Goal: Task Accomplishment & Management: Manage account settings

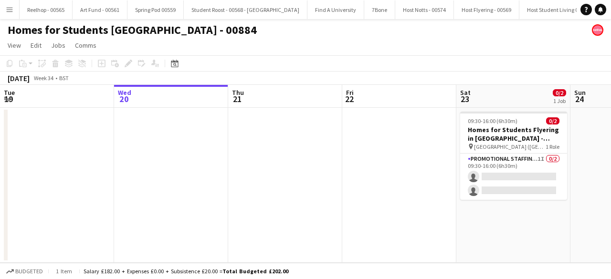
scroll to position [0, 328]
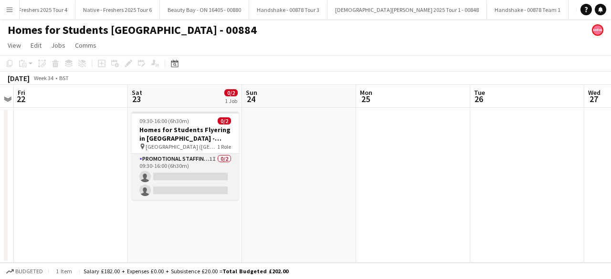
click at [190, 179] on app-card-role "Promotional Staffing (Brand Ambassadors) 1I 0/2 09:30-16:00 (6h30m) single-neut…" at bounding box center [185, 177] width 107 height 46
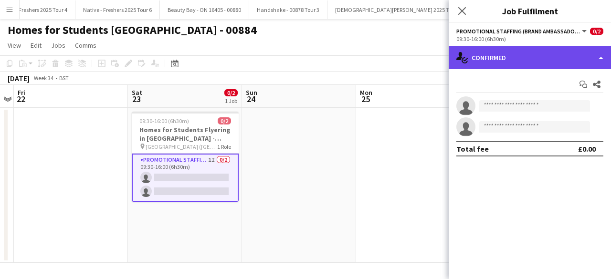
click at [528, 63] on div "single-neutral-actions-check-2 Confirmed" at bounding box center [530, 57] width 162 height 23
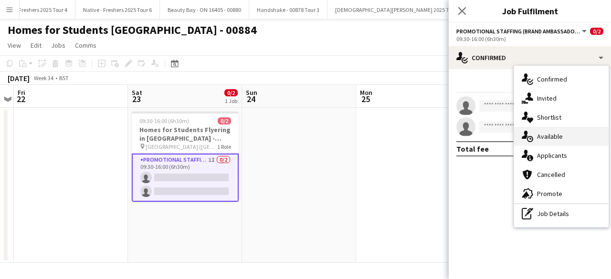
click at [559, 141] on div "single-neutral-actions-upload Available" at bounding box center [561, 136] width 94 height 19
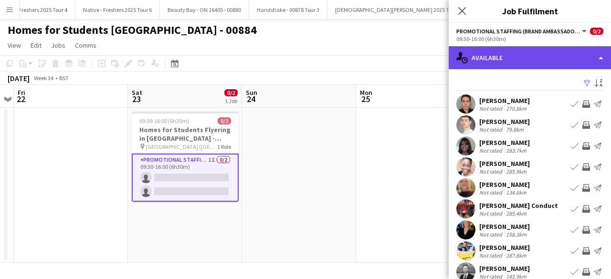
click at [521, 52] on div "single-neutral-actions-upload Available" at bounding box center [530, 57] width 162 height 23
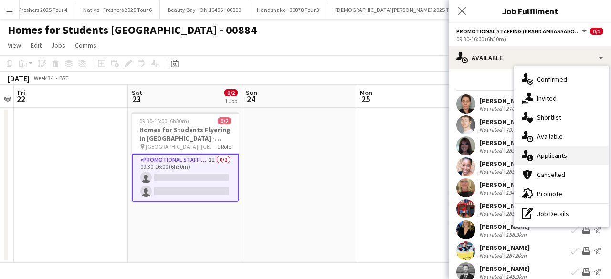
click at [557, 154] on div "single-neutral-actions-information Applicants" at bounding box center [561, 155] width 94 height 19
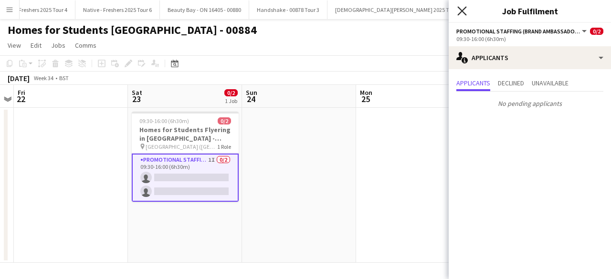
click at [462, 11] on icon at bounding box center [461, 10] width 9 height 9
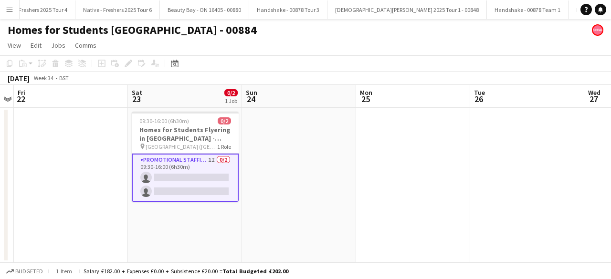
click at [316, 220] on app-date-cell at bounding box center [299, 185] width 114 height 155
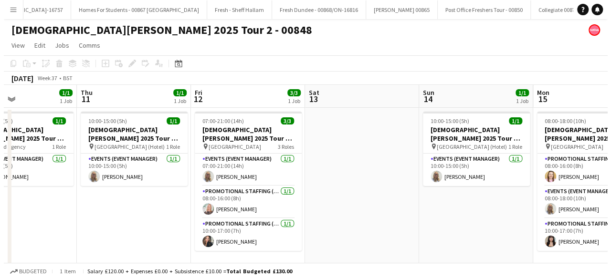
scroll to position [0, 14004]
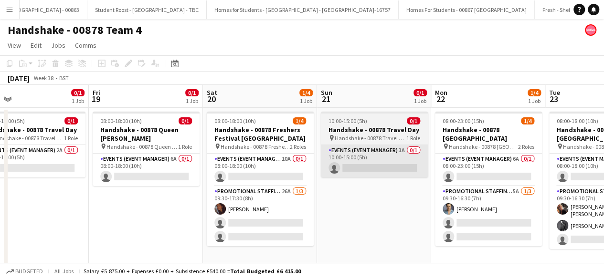
scroll to position [0, 323]
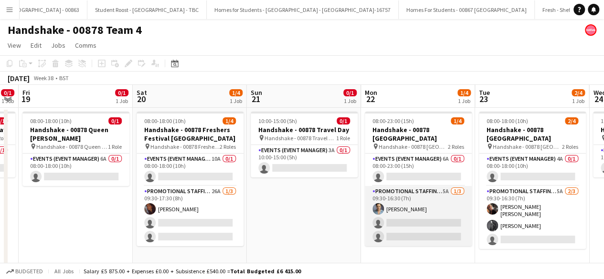
click at [429, 208] on app-card-role "Promotional Staffing (Brand Ambassadors) 5A 1/3 09:30-16:30 (7h) Rachael Cummin…" at bounding box center [418, 216] width 107 height 60
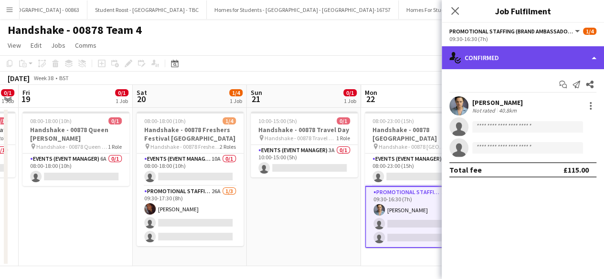
click at [529, 52] on div "single-neutral-actions-check-2 Confirmed" at bounding box center [522, 57] width 162 height 23
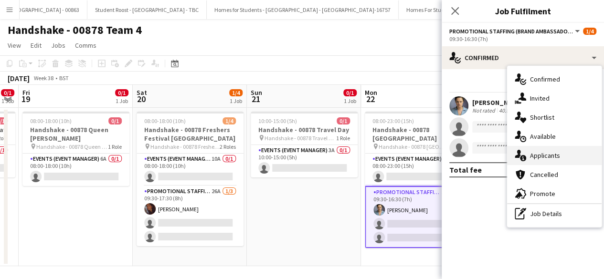
click at [550, 150] on div "single-neutral-actions-information Applicants" at bounding box center [554, 155] width 94 height 19
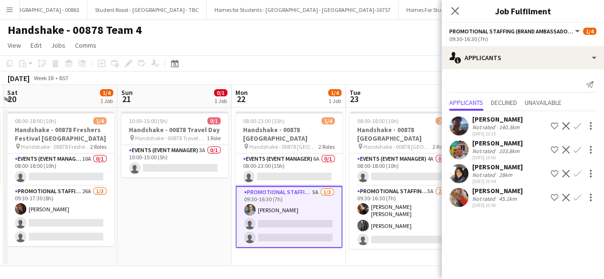
scroll to position [0, 453]
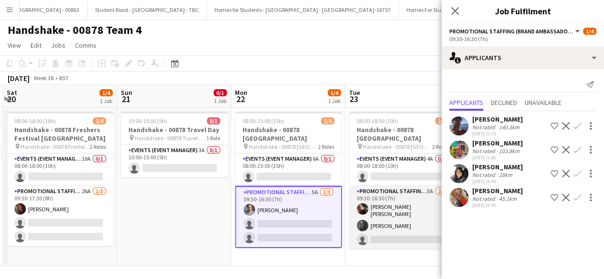
click at [400, 218] on app-card-role "Promotional Staffing (Brand Ambassadors) 5A 2/3 09:30-16:30 (7h) Evangeline Eli…" at bounding box center [402, 217] width 107 height 63
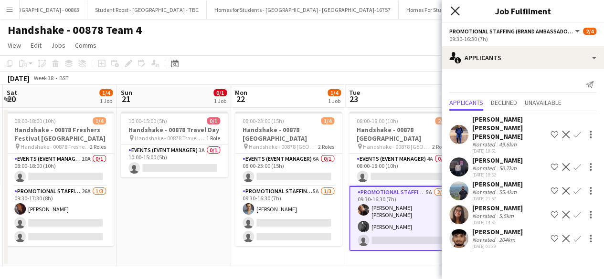
click at [452, 10] on icon "Close pop-in" at bounding box center [454, 10] width 9 height 9
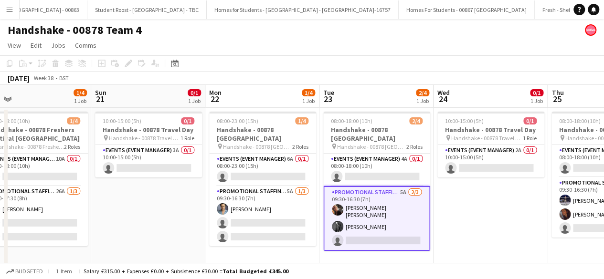
scroll to position [0, 371]
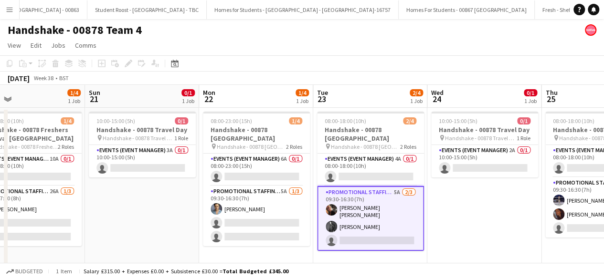
click at [395, 217] on app-card-role "Promotional Staffing (Brand Ambassadors) 5A 2/3 09:30-16:30 (7h) Evangeline Eli…" at bounding box center [370, 218] width 107 height 65
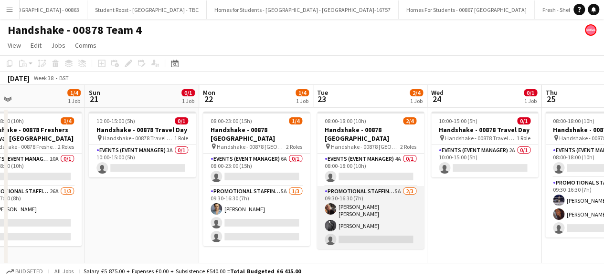
click at [394, 219] on app-card-role "Promotional Staffing (Brand Ambassadors) 5A 2/3 09:30-16:30 (7h) Evangeline Eli…" at bounding box center [370, 217] width 107 height 63
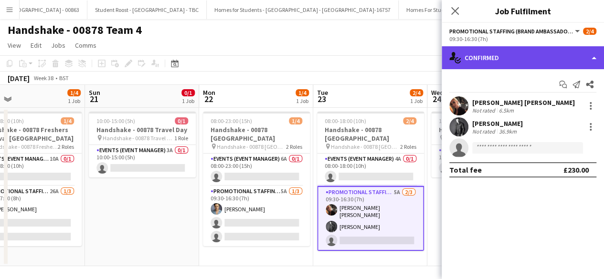
click at [504, 57] on div "single-neutral-actions-check-2 Confirmed" at bounding box center [522, 57] width 162 height 23
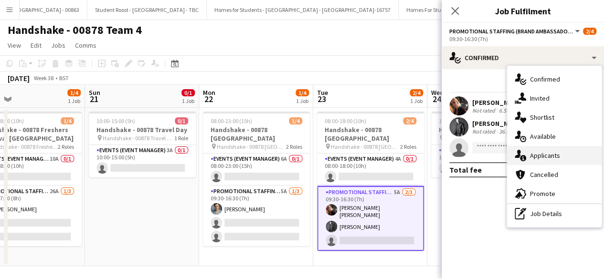
click at [549, 156] on div "single-neutral-actions-information Applicants" at bounding box center [554, 155] width 94 height 19
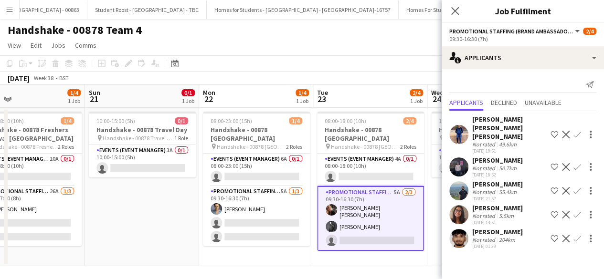
click at [576, 215] on app-icon "Confirm" at bounding box center [577, 215] width 8 height 8
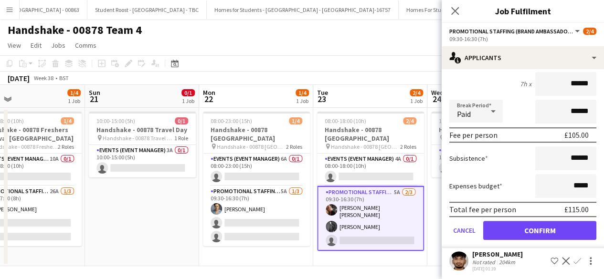
scroll to position [196, 0]
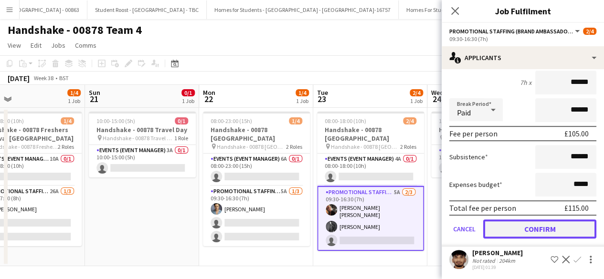
click at [515, 223] on button "Confirm" at bounding box center [539, 228] width 113 height 19
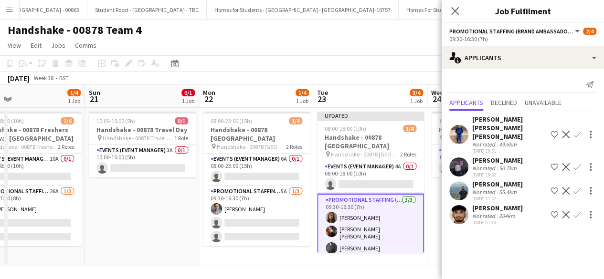
scroll to position [0, 0]
click at [281, 264] on app-date-cell "08:00-23:00 (15h) 1/4 Handshake - 00878 Cardiff pin Handshake - 00878 Cardiff 2…" at bounding box center [256, 187] width 114 height 158
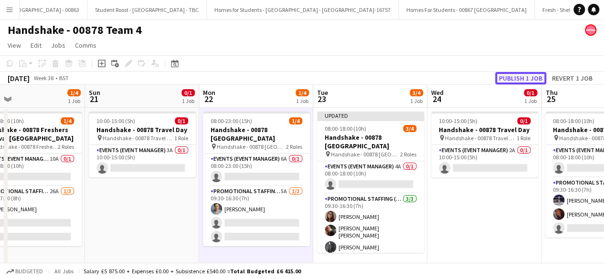
click at [509, 78] on button "Publish 1 job" at bounding box center [520, 78] width 51 height 12
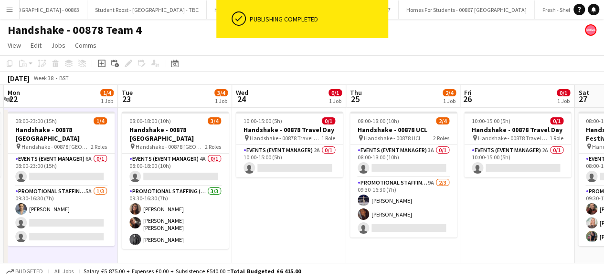
scroll to position [0, 338]
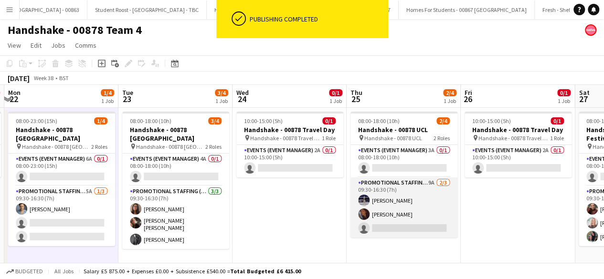
click at [407, 218] on app-card-role "Promotional Staffing (Brand Ambassadors) 9A 2/3 09:30-16:30 (7h) Brandon Cooper…" at bounding box center [403, 207] width 107 height 60
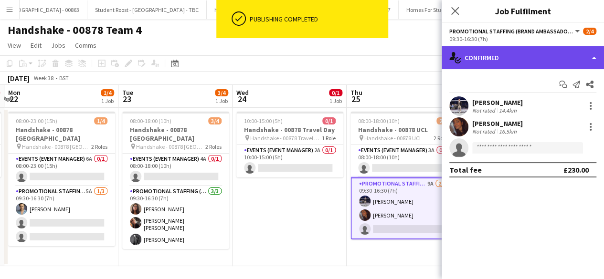
click at [556, 61] on div "single-neutral-actions-check-2 Confirmed" at bounding box center [522, 57] width 162 height 23
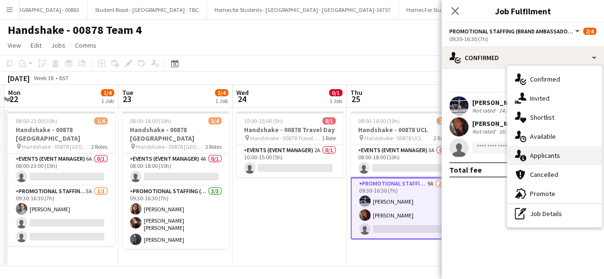
click at [560, 157] on div "single-neutral-actions-information Applicants" at bounding box center [554, 155] width 94 height 19
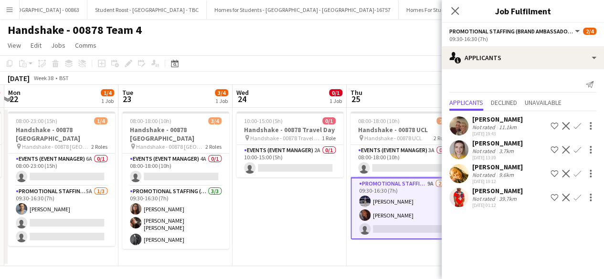
click at [576, 148] on app-icon "Confirm" at bounding box center [577, 150] width 8 height 8
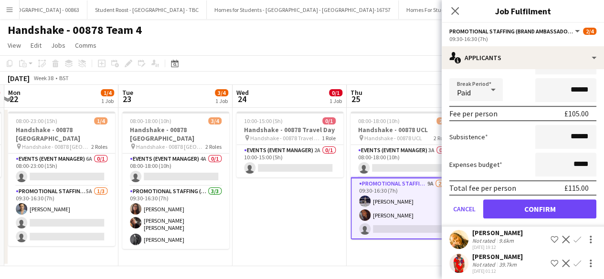
scroll to position [155, 0]
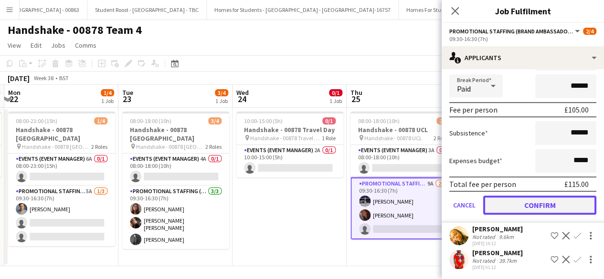
click at [520, 204] on button "Confirm" at bounding box center [539, 205] width 113 height 19
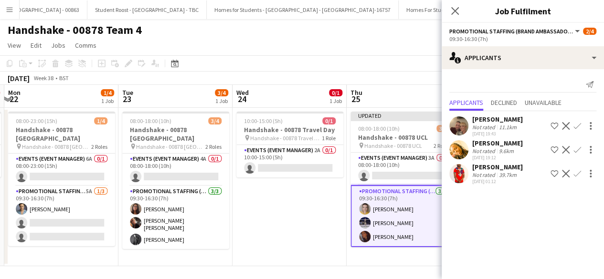
scroll to position [0, 0]
click at [299, 223] on app-date-cell "10:00-15:00 (5h) 0/1 Handshake - 00878 Travel Day pin Handshake - 00878 Travel …" at bounding box center [289, 187] width 114 height 158
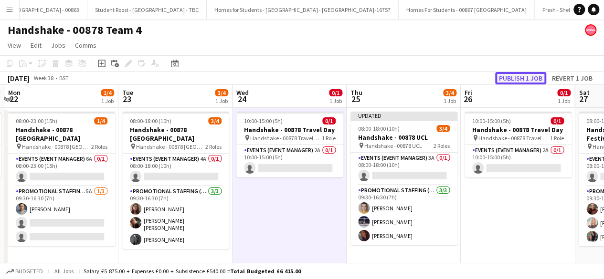
click at [517, 77] on button "Publish 1 job" at bounding box center [520, 78] width 51 height 12
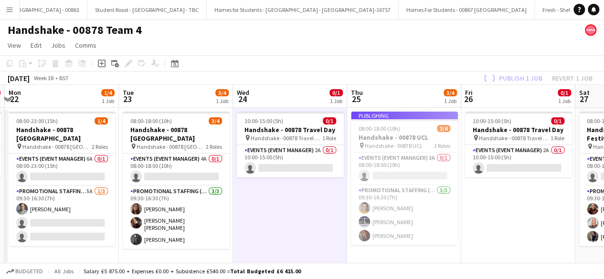
scroll to position [0, 214]
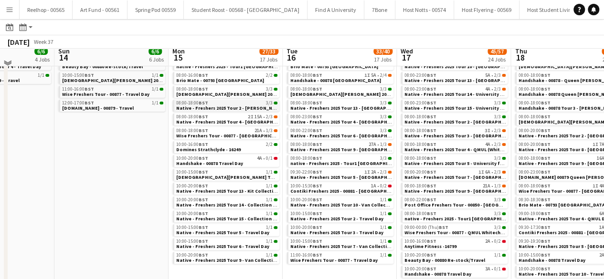
scroll to position [63, 0]
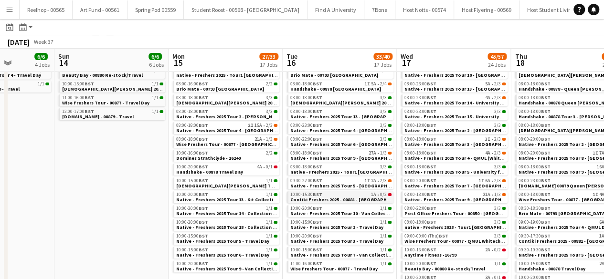
click at [350, 193] on div "10:00-15:30 BST 1A • 0/2" at bounding box center [340, 194] width 101 height 5
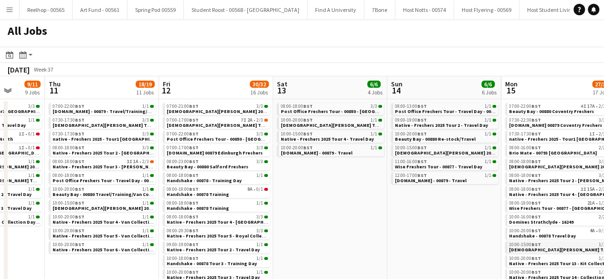
scroll to position [0, 288]
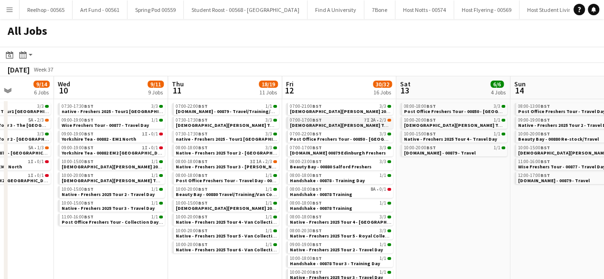
click at [346, 121] on div "07:00-17:00 BST 7I 2A • 2/3" at bounding box center [340, 120] width 101 height 5
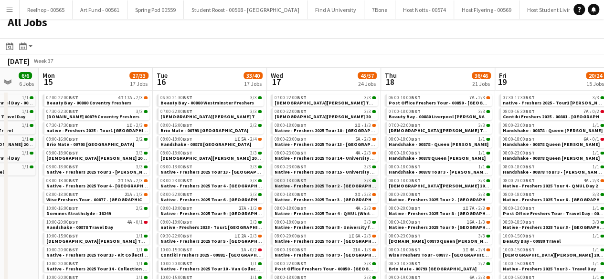
scroll to position [0, 0]
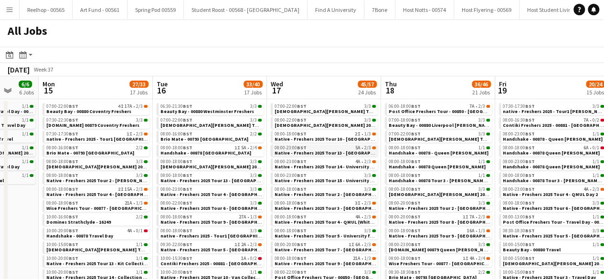
click at [346, 151] on span "Native - Freshers 2025 Tour 13 - University of Westminster Day 3" at bounding box center [340, 153] width 132 height 6
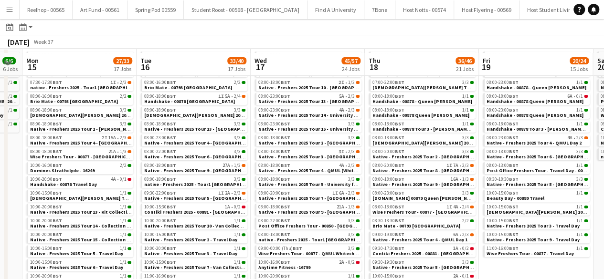
scroll to position [55, 0]
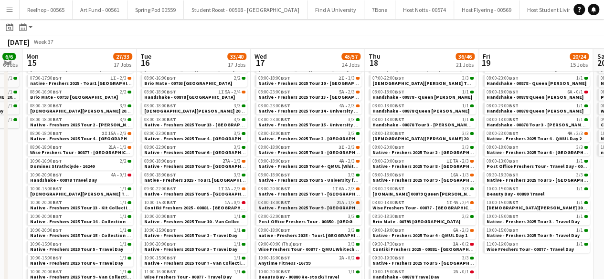
click at [333, 203] on div "08:00-18:00 BST 21A • 1/3" at bounding box center [308, 202] width 101 height 5
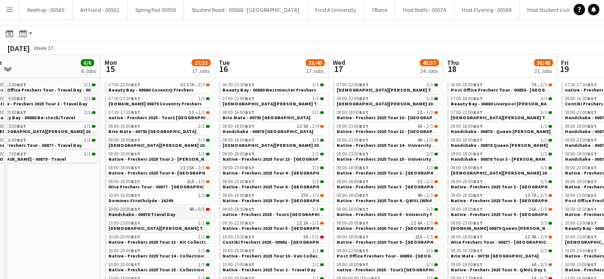
scroll to position [14, 0]
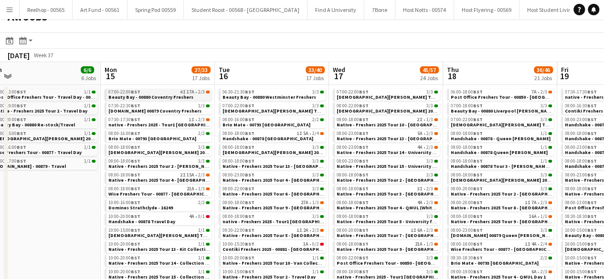
click at [158, 97] on span "Beauty Bay - 00880 Coventry Freshers" at bounding box center [150, 97] width 85 height 6
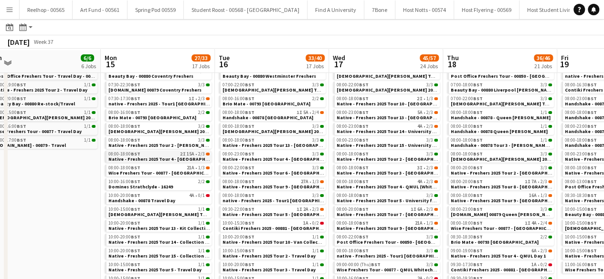
scroll to position [36, 0]
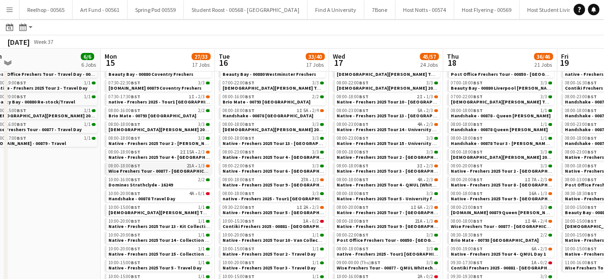
click at [156, 168] on span "Wise Freshers Tour - 00877 - Coventry University" at bounding box center [163, 171] width 111 height 6
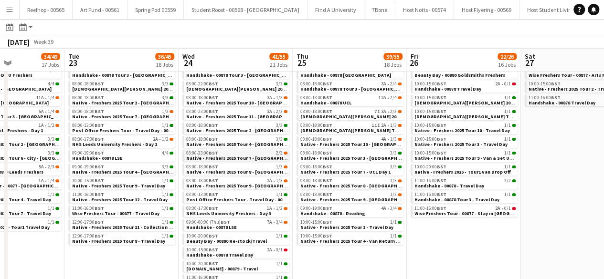
scroll to position [105, 0]
click at [259, 155] on span "Native - Freshers 2025 Tour 7 - Aberystwyth University Day 2" at bounding box center [251, 158] width 130 height 6
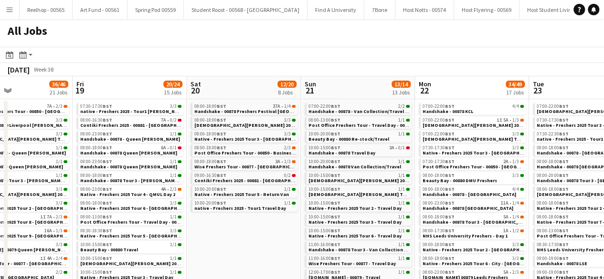
scroll to position [0, 269]
click at [263, 180] on span "Contiki Freshers 2025 - 00881 - [GEOGRAPHIC_DATA]" at bounding box center [253, 180] width 116 height 6
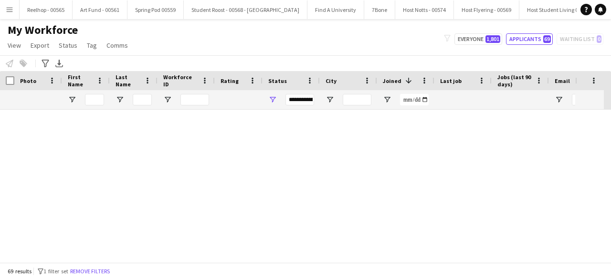
scroll to position [1242, 0]
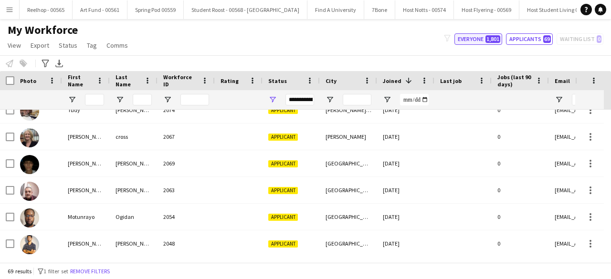
click at [474, 38] on button "Everyone 1,801" at bounding box center [478, 38] width 48 height 11
type input "**********"
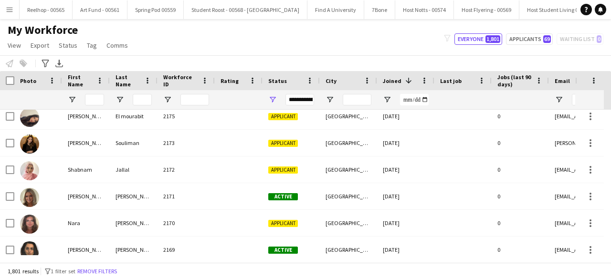
scroll to position [0, 0]
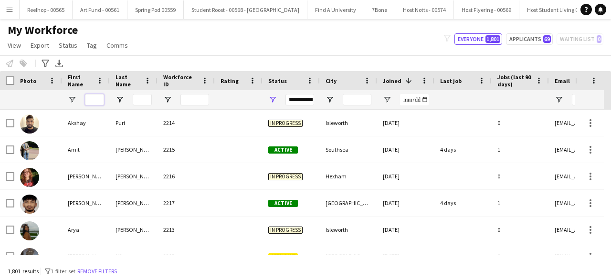
click at [93, 100] on input "First Name Filter Input" at bounding box center [94, 99] width 19 height 11
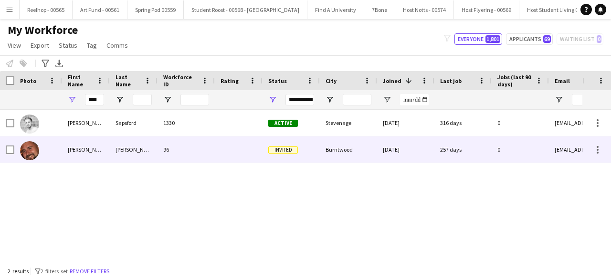
click at [108, 148] on div "Bradley" at bounding box center [86, 149] width 48 height 26
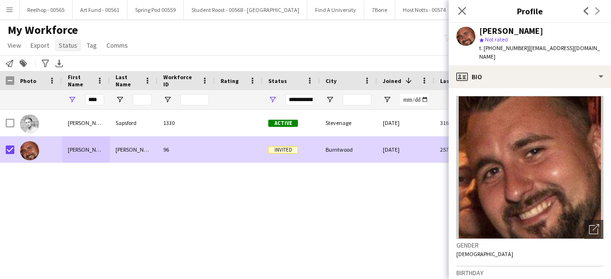
click at [71, 44] on span "Status" at bounding box center [68, 45] width 19 height 9
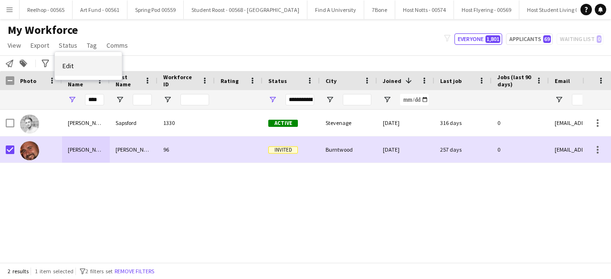
click at [71, 61] on link "Edit" at bounding box center [88, 66] width 67 height 20
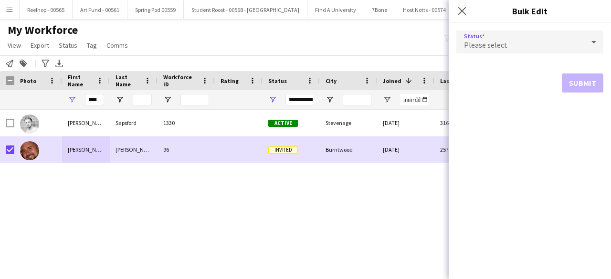
click at [545, 36] on div "Please select" at bounding box center [520, 42] width 128 height 23
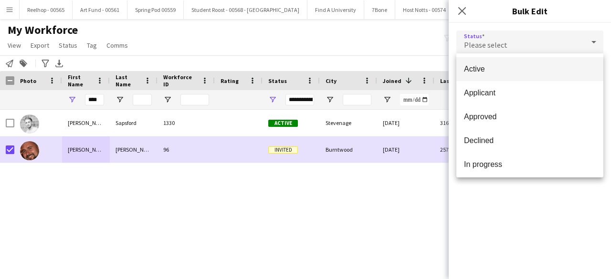
click at [522, 68] on span "Active" at bounding box center [530, 68] width 132 height 9
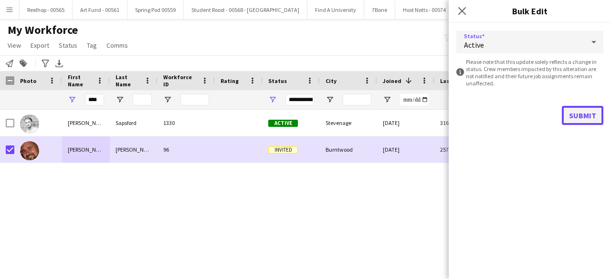
click at [577, 113] on button "Submit" at bounding box center [583, 115] width 42 height 19
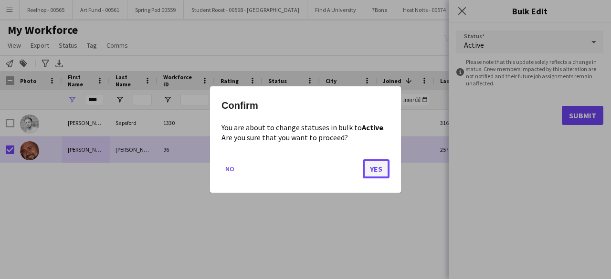
click at [374, 172] on button "Yes" at bounding box center [376, 168] width 27 height 19
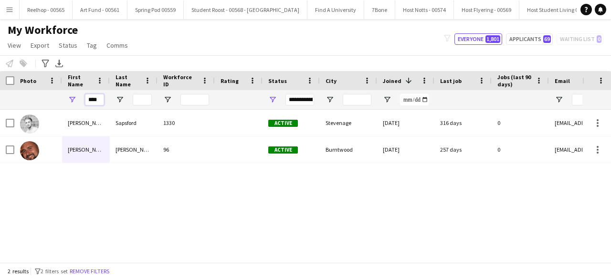
click at [102, 98] on input "****" at bounding box center [94, 99] width 19 height 11
type input "*"
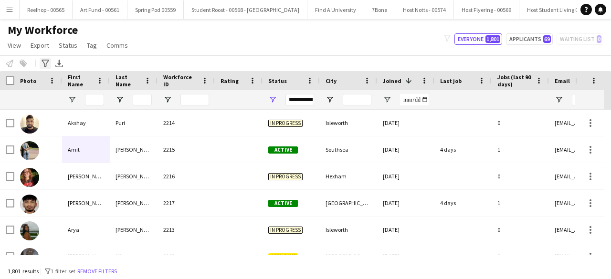
click at [47, 60] on icon at bounding box center [45, 64] width 7 height 8
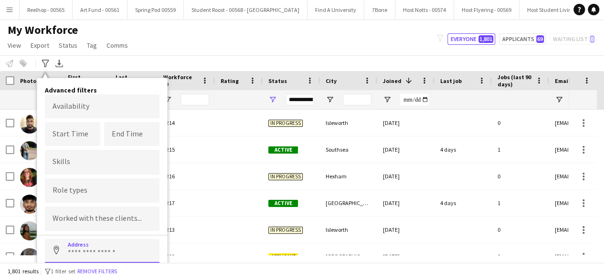
click at [104, 245] on input at bounding box center [102, 251] width 115 height 24
type input "*"
type input "**********"
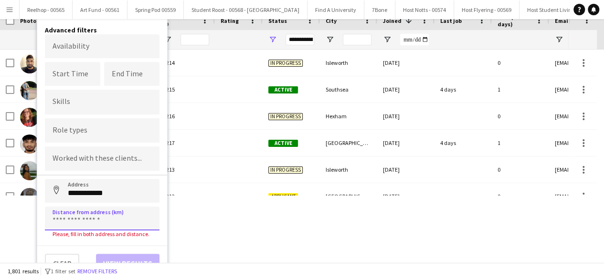
click at [121, 207] on input at bounding box center [102, 219] width 115 height 24
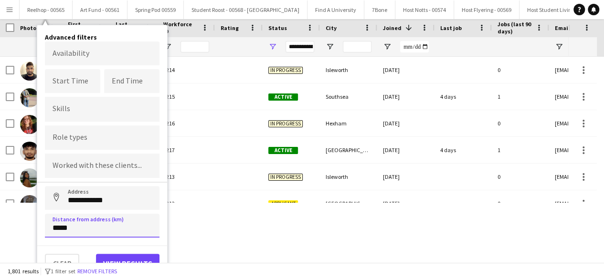
type input "*****"
click at [136, 254] on button "View results" at bounding box center [127, 263] width 63 height 19
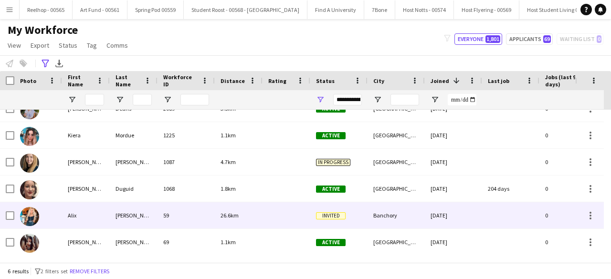
click at [195, 213] on div "59" at bounding box center [185, 215] width 57 height 26
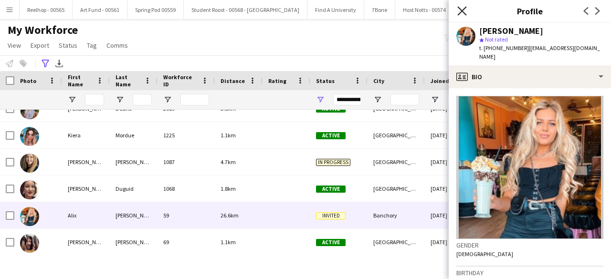
click at [459, 10] on icon "Close pop-in" at bounding box center [461, 10] width 9 height 9
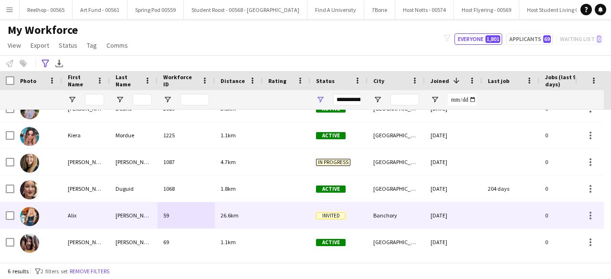
click at [258, 212] on div "26.6km" at bounding box center [239, 215] width 48 height 26
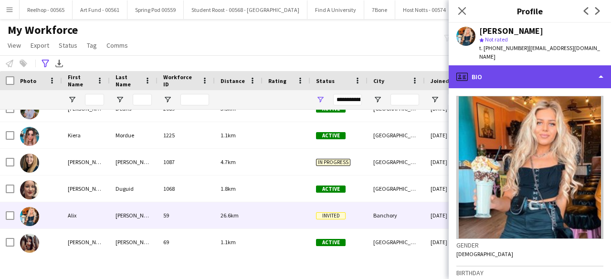
click at [548, 71] on div "profile Bio" at bounding box center [530, 76] width 162 height 23
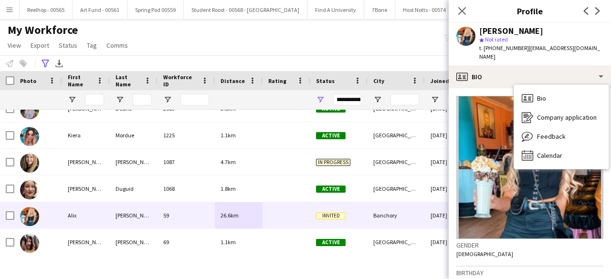
click at [539, 32] on div "Alix Taylor" at bounding box center [541, 31] width 124 height 9
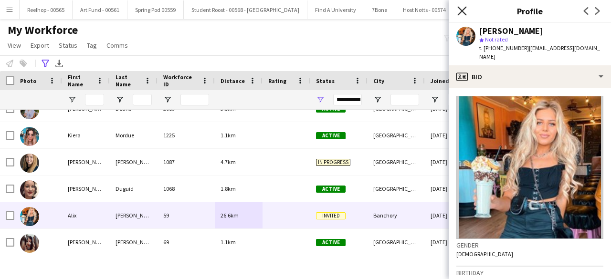
click at [465, 12] on icon "Close pop-in" at bounding box center [461, 10] width 9 height 9
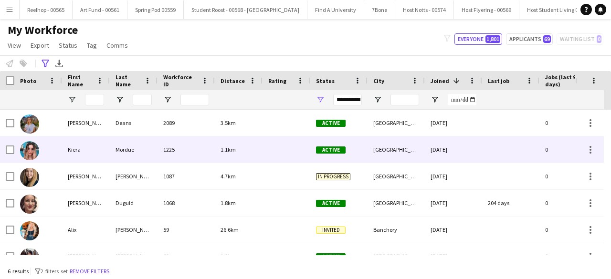
click at [282, 151] on div at bounding box center [286, 149] width 48 height 26
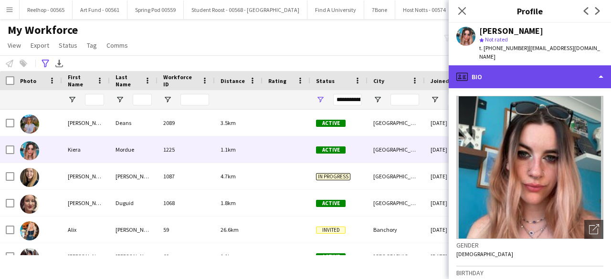
click at [553, 68] on div "profile Bio" at bounding box center [530, 76] width 162 height 23
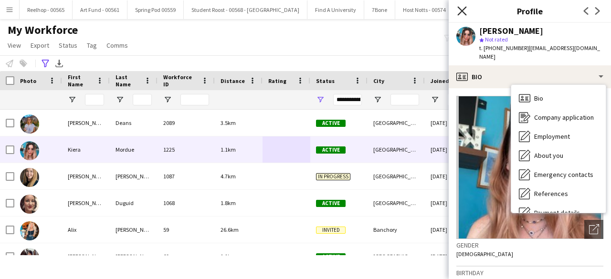
click at [463, 13] on icon at bounding box center [461, 10] width 9 height 9
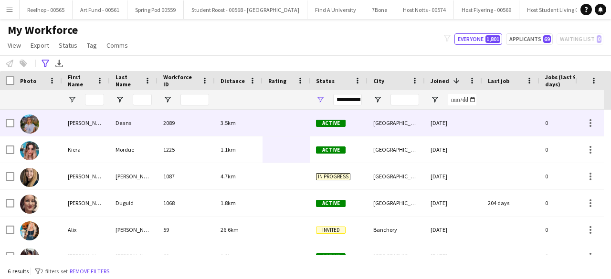
click at [267, 125] on div at bounding box center [286, 123] width 48 height 26
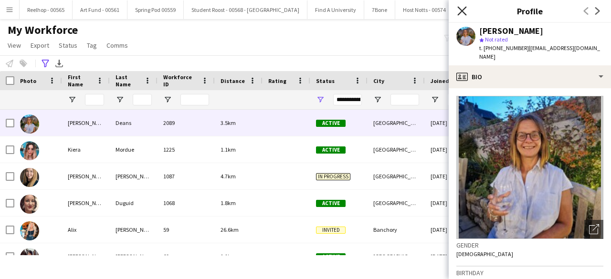
click at [460, 13] on icon at bounding box center [461, 10] width 9 height 9
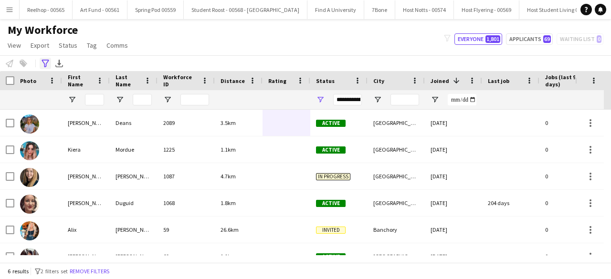
click at [45, 65] on icon "Advanced filters" at bounding box center [46, 64] width 8 height 8
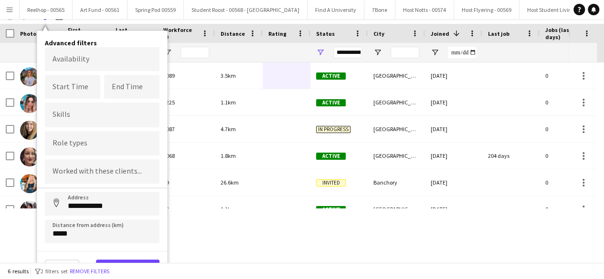
scroll to position [48, 0]
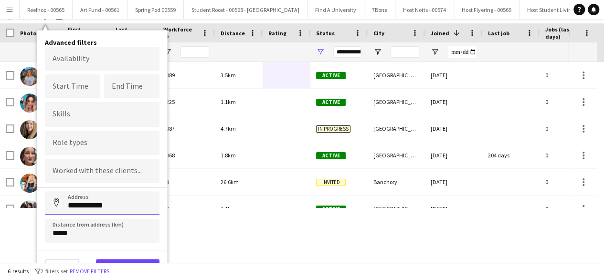
click at [128, 206] on input "**********" at bounding box center [102, 203] width 115 height 24
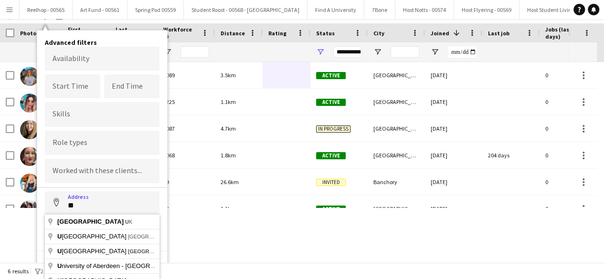
type input "*"
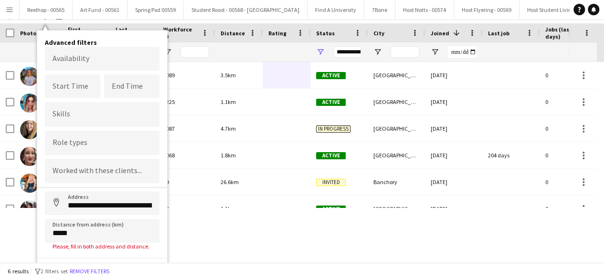
type input "**********"
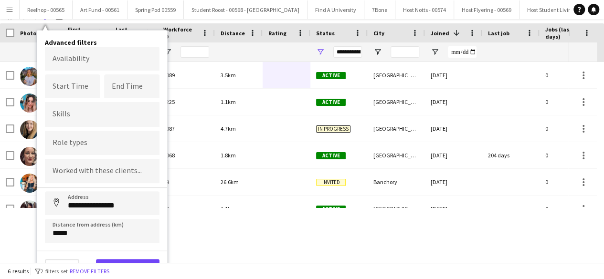
scroll to position [53, 0]
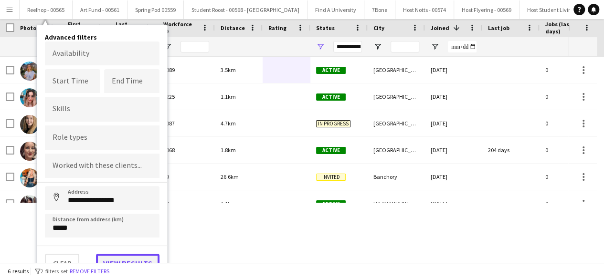
click at [135, 255] on button "View results" at bounding box center [127, 263] width 63 height 19
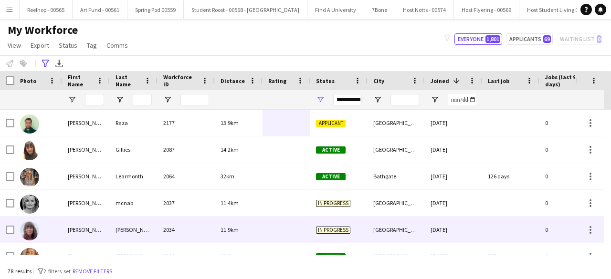
scroll to position [0, 0]
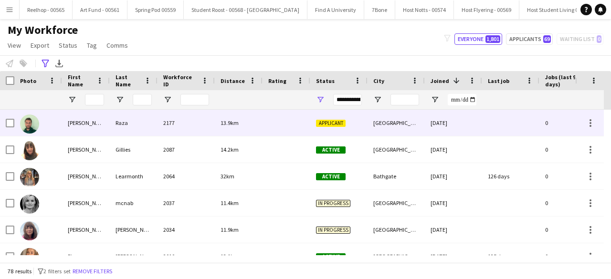
click at [204, 126] on div "2177" at bounding box center [185, 123] width 57 height 26
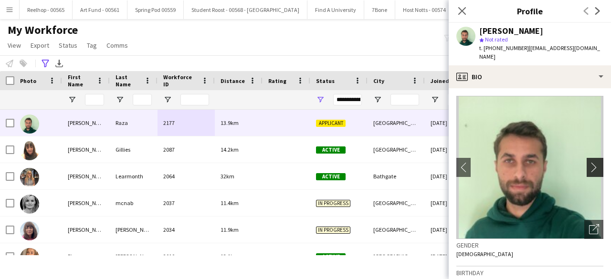
click at [589, 162] on app-icon "chevron-right" at bounding box center [596, 167] width 15 height 10
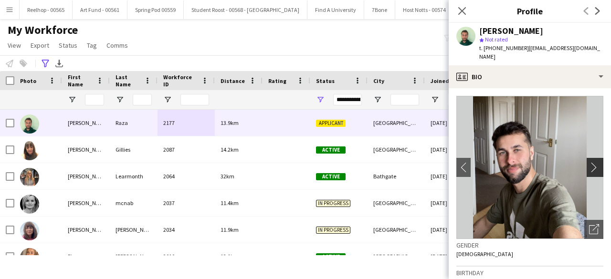
click at [589, 162] on app-icon "chevron-right" at bounding box center [596, 167] width 15 height 10
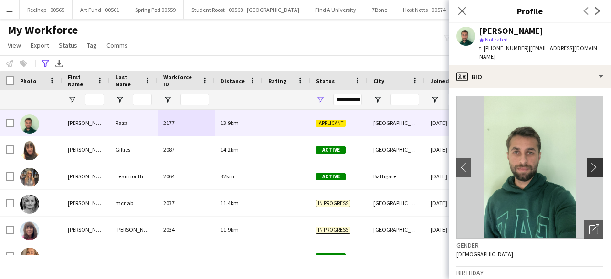
click at [589, 162] on app-icon "chevron-right" at bounding box center [596, 167] width 15 height 10
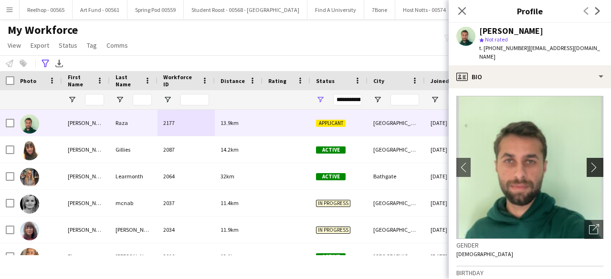
click at [589, 162] on app-icon "chevron-right" at bounding box center [596, 167] width 15 height 10
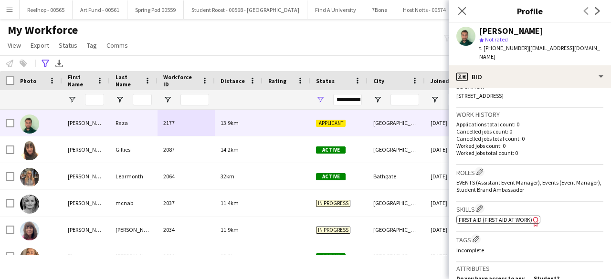
scroll to position [215, 0]
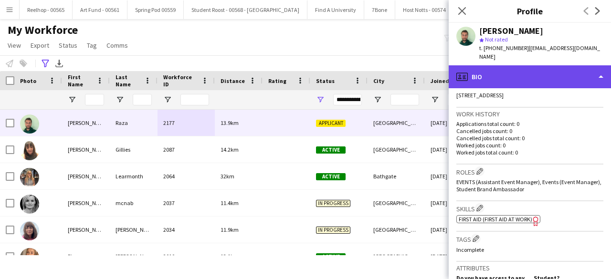
click at [530, 65] on div "profile Bio" at bounding box center [530, 76] width 162 height 23
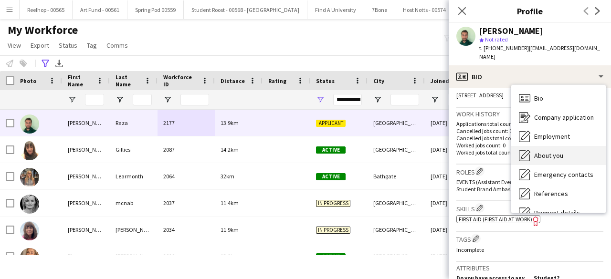
click at [547, 151] on span "About you" at bounding box center [548, 155] width 29 height 9
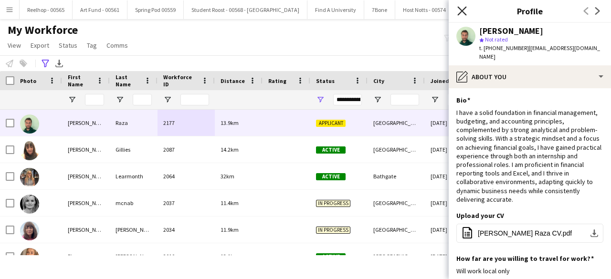
click at [460, 11] on icon "Close pop-in" at bounding box center [461, 10] width 9 height 9
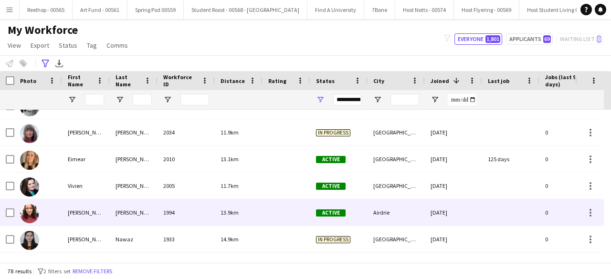
scroll to position [139, 0]
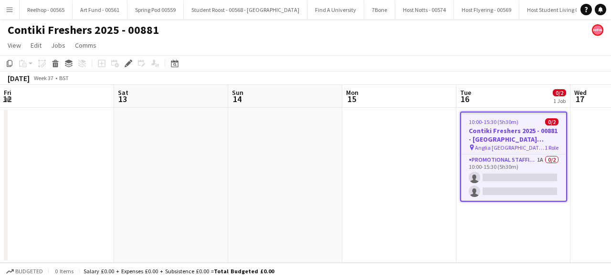
scroll to position [0, 328]
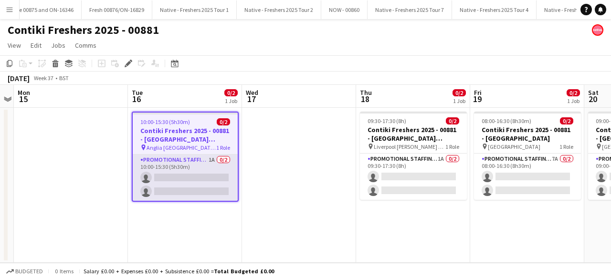
click at [174, 182] on app-card-role "Promotional Staffing (Brand Ambassadors) 1A 0/2 10:00-15:30 (5h30m) single-neut…" at bounding box center [185, 178] width 105 height 46
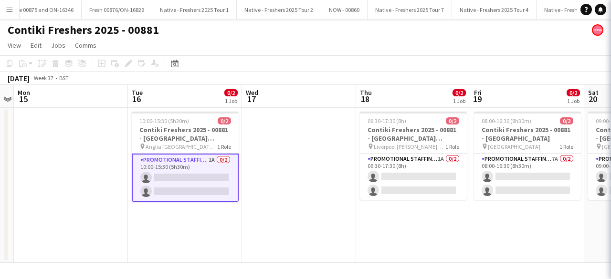
scroll to position [0, 0]
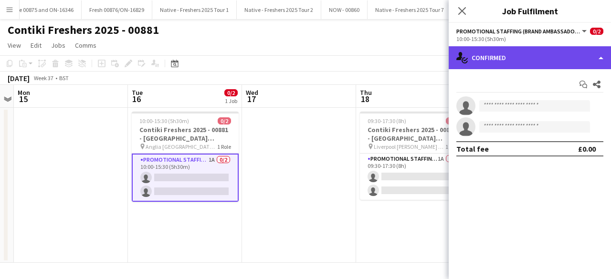
click at [531, 63] on div "single-neutral-actions-check-2 Confirmed" at bounding box center [530, 57] width 162 height 23
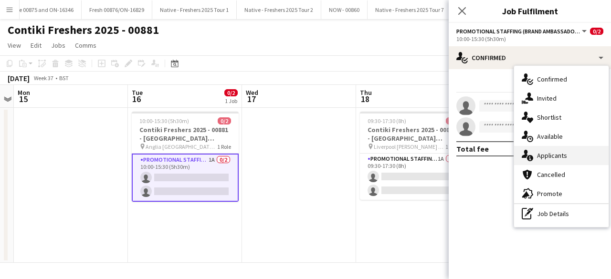
click at [549, 157] on div "single-neutral-actions-information Applicants" at bounding box center [561, 155] width 94 height 19
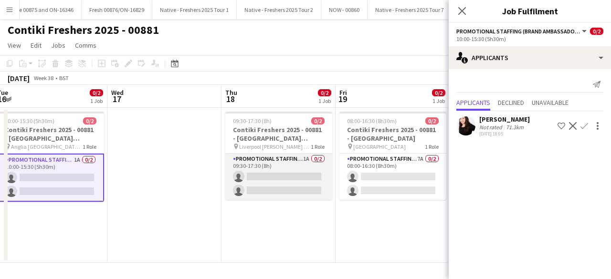
click at [286, 185] on app-card-role "Promotional Staffing (Brand Ambassadors) 1A 0/2 09:30-17:30 (8h) single-neutral…" at bounding box center [278, 177] width 107 height 46
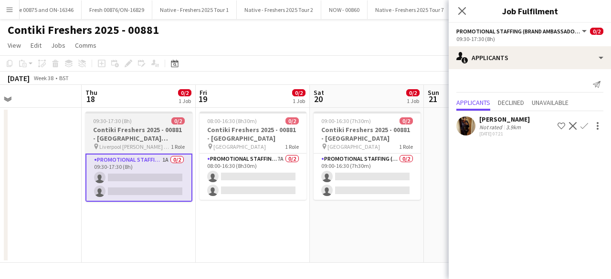
scroll to position [0, 261]
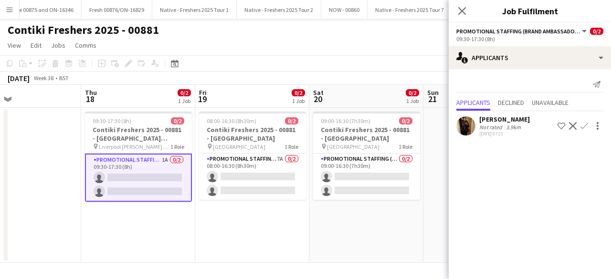
click at [466, 121] on app-user-avatar at bounding box center [465, 125] width 19 height 19
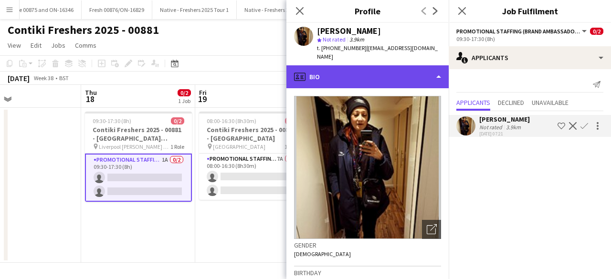
click at [396, 65] on div "profile Bio" at bounding box center [367, 76] width 162 height 23
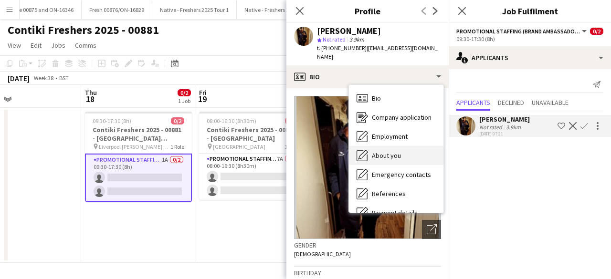
click at [396, 151] on span "About you" at bounding box center [386, 155] width 29 height 9
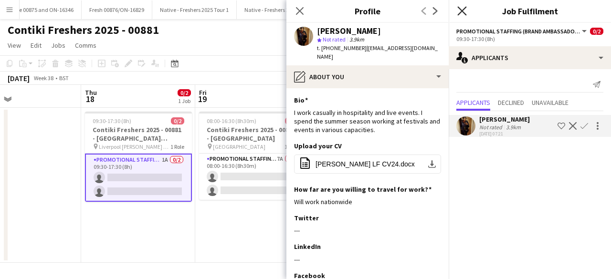
click at [465, 11] on icon "Close pop-in" at bounding box center [461, 10] width 9 height 9
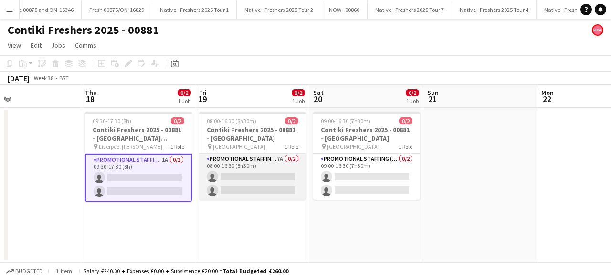
click at [260, 173] on app-card-role "Promotional Staffing (Brand Ambassadors) 7A 0/2 08:00-16:30 (8h30m) single-neut…" at bounding box center [252, 177] width 107 height 46
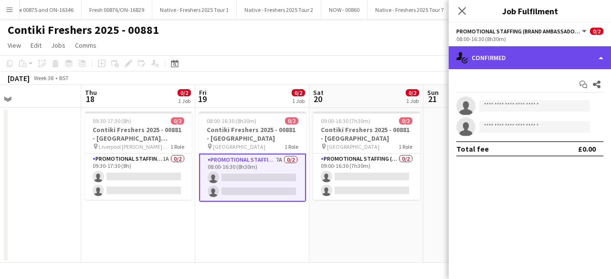
click at [541, 63] on div "single-neutral-actions-check-2 Confirmed" at bounding box center [530, 57] width 162 height 23
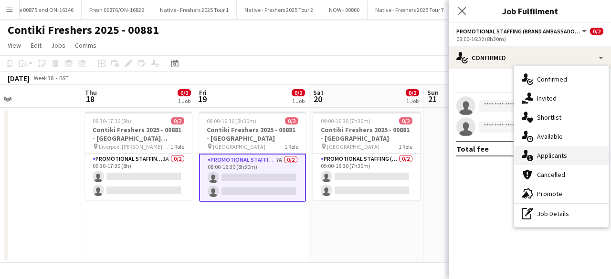
click at [557, 161] on div "single-neutral-actions-information Applicants" at bounding box center [561, 155] width 94 height 19
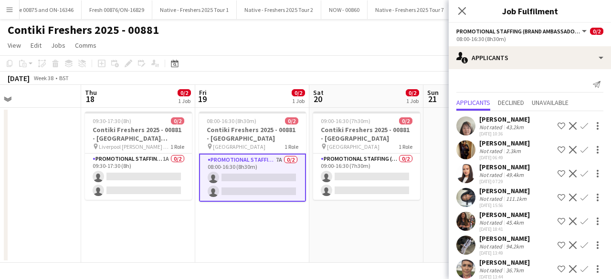
scroll to position [10, 0]
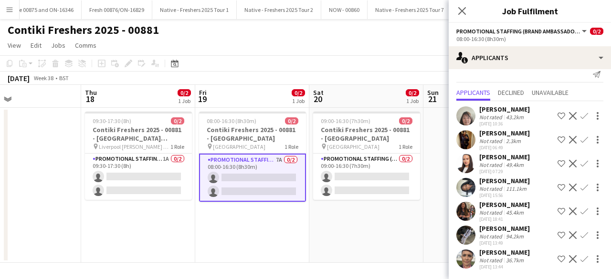
click at [464, 255] on app-user-avatar at bounding box center [465, 259] width 19 height 19
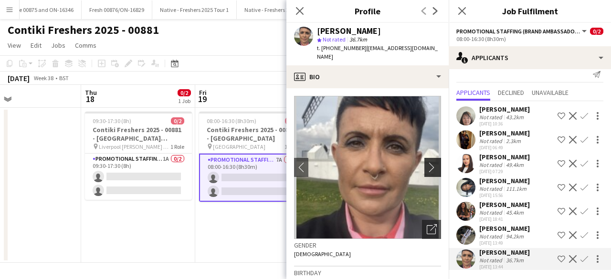
click at [428, 162] on app-icon "chevron-right" at bounding box center [434, 167] width 15 height 10
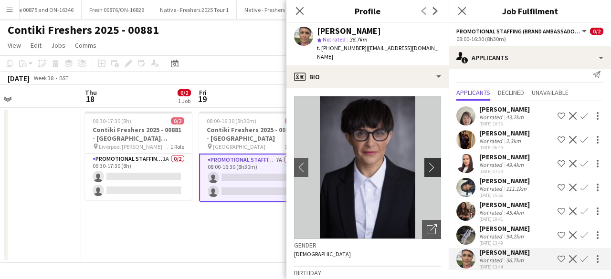
click at [427, 162] on app-icon "chevron-right" at bounding box center [434, 167] width 15 height 10
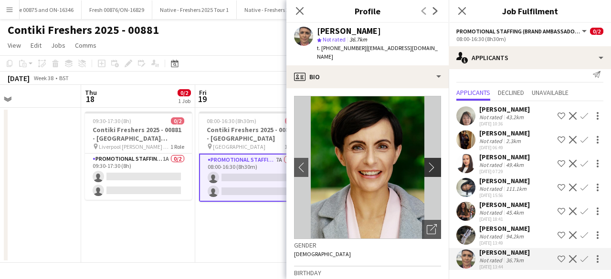
click at [427, 162] on app-icon "chevron-right" at bounding box center [434, 167] width 15 height 10
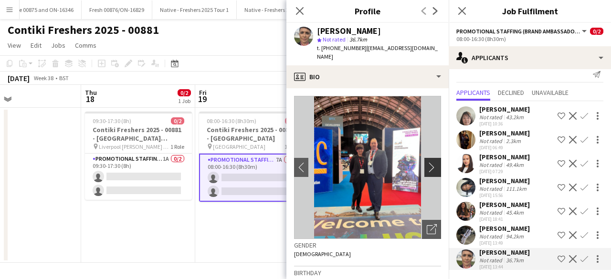
click at [427, 162] on app-icon "chevron-right" at bounding box center [434, 167] width 15 height 10
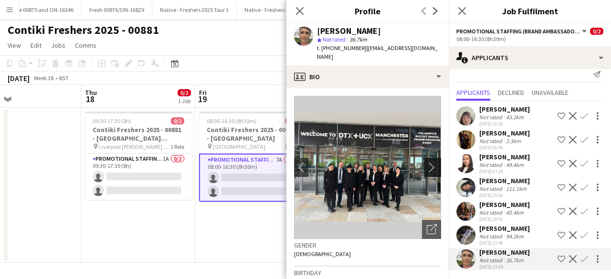
click at [427, 162] on app-icon "chevron-right" at bounding box center [434, 167] width 15 height 10
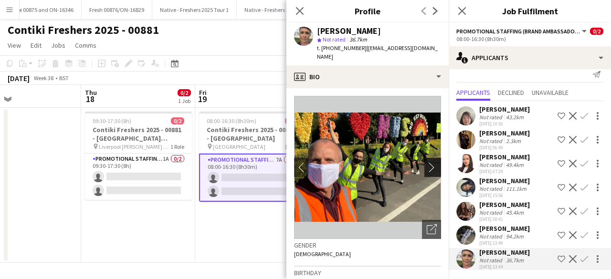
click at [427, 162] on app-icon "chevron-right" at bounding box center [434, 167] width 15 height 10
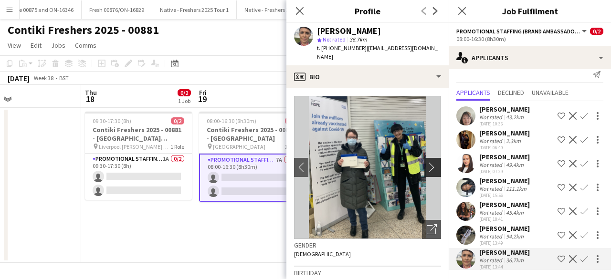
click at [427, 162] on app-icon "chevron-right" at bounding box center [434, 167] width 15 height 10
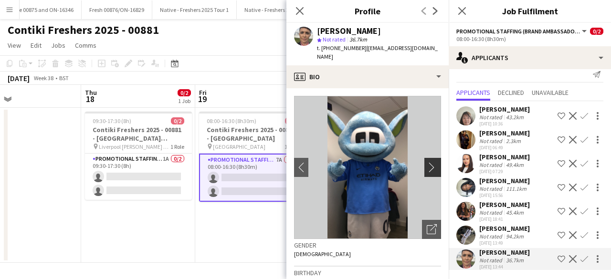
click at [427, 162] on app-icon "chevron-right" at bounding box center [434, 167] width 15 height 10
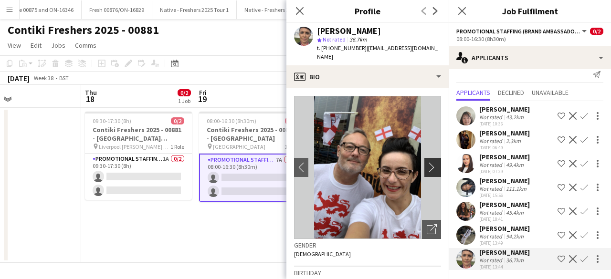
click at [427, 162] on app-icon "chevron-right" at bounding box center [434, 167] width 15 height 10
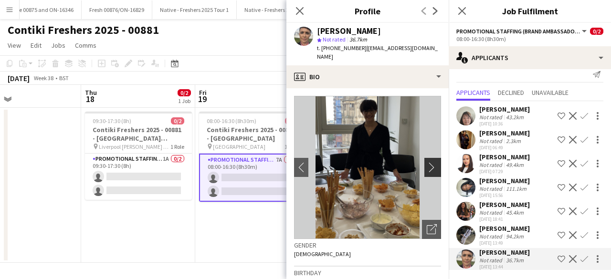
click at [427, 162] on app-icon "chevron-right" at bounding box center [434, 167] width 15 height 10
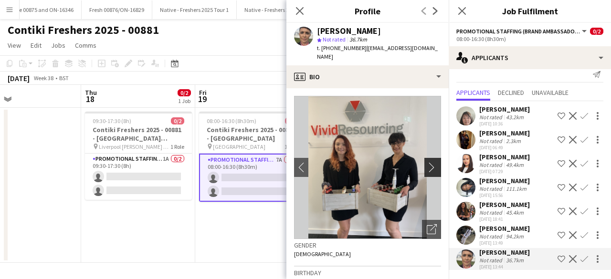
click at [427, 162] on app-icon "chevron-right" at bounding box center [434, 167] width 15 height 10
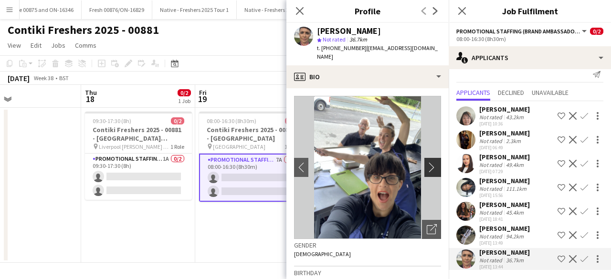
click at [427, 162] on app-icon "chevron-right" at bounding box center [434, 167] width 15 height 10
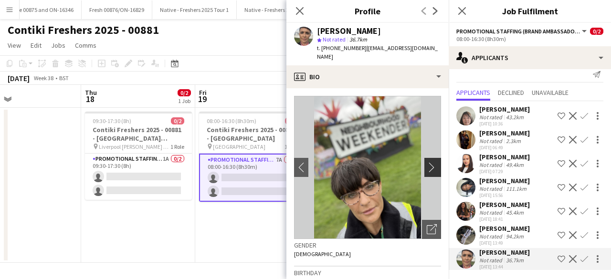
click at [427, 162] on app-icon "chevron-right" at bounding box center [434, 167] width 15 height 10
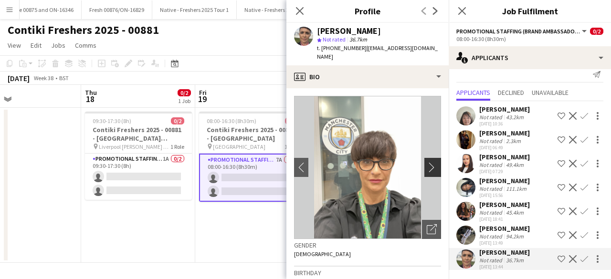
click at [427, 162] on app-icon "chevron-right" at bounding box center [434, 167] width 15 height 10
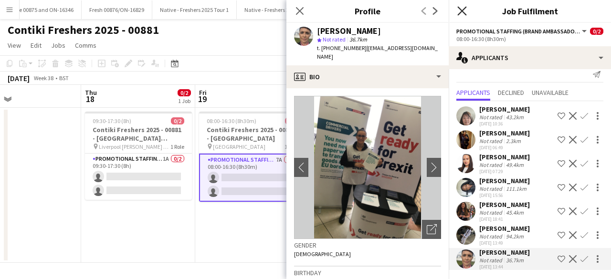
click at [464, 10] on icon at bounding box center [461, 10] width 9 height 9
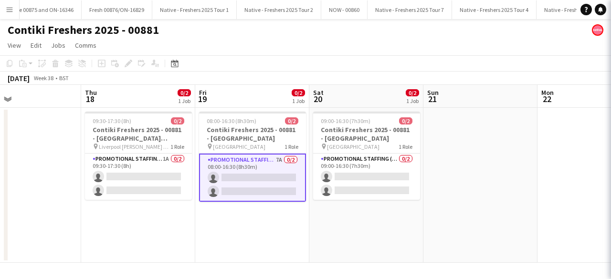
scroll to position [0, 0]
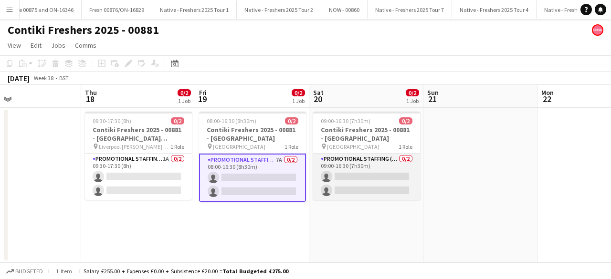
click at [375, 157] on app-card-role "Promotional Staffing (Brand Ambassadors) 0/2 09:00-16:30 (7h30m) single-neutral…" at bounding box center [366, 177] width 107 height 46
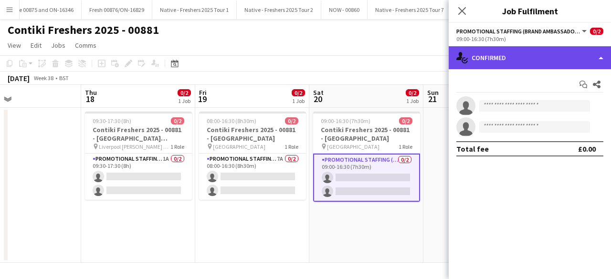
click at [539, 54] on div "single-neutral-actions-check-2 Confirmed" at bounding box center [530, 57] width 162 height 23
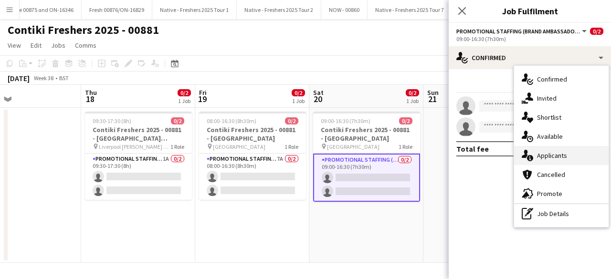
click at [557, 151] on div "single-neutral-actions-information Applicants" at bounding box center [561, 155] width 94 height 19
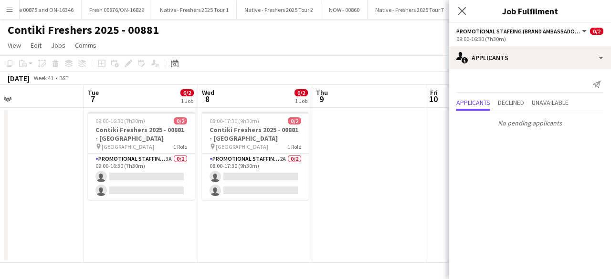
scroll to position [0, 259]
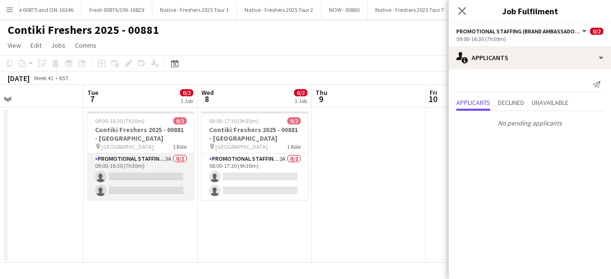
click at [127, 179] on app-card-role "Promotional Staffing (Brand Ambassadors) 3A 0/2 09:00-16:30 (7h30m) single-neut…" at bounding box center [140, 177] width 107 height 46
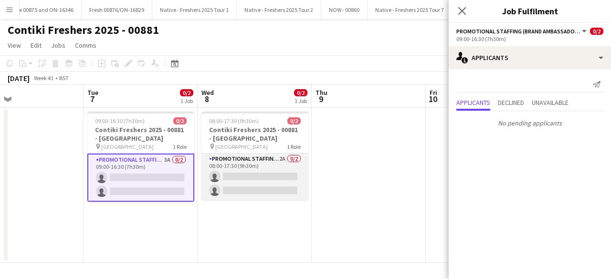
click at [284, 171] on app-card-role "Promotional Staffing (Brand Ambassadors) 2A 0/2 08:00-17:30 (9h30m) single-neut…" at bounding box center [254, 177] width 107 height 46
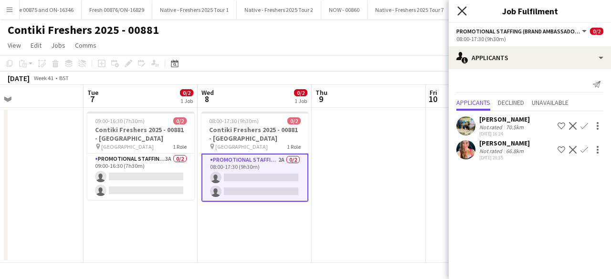
click at [462, 12] on icon at bounding box center [461, 10] width 9 height 9
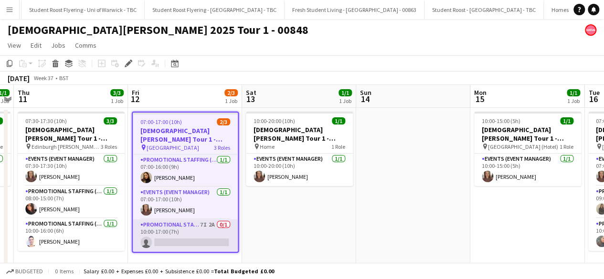
scroll to position [0, 13355]
click at [190, 243] on app-card-role "Promotional Staffing (Brand Ambassadors) 7I 2A 0/1 10:00-17:00 (7h) single-neut…" at bounding box center [185, 235] width 105 height 32
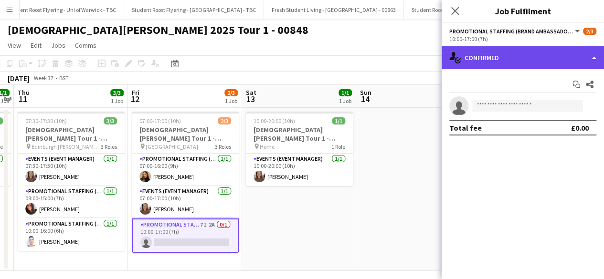
click at [538, 58] on div "single-neutral-actions-check-2 Confirmed" at bounding box center [522, 57] width 162 height 23
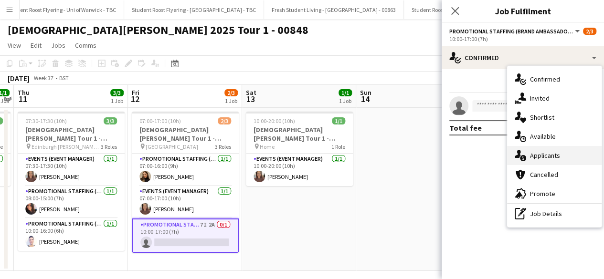
click at [554, 156] on div "single-neutral-actions-information Applicants" at bounding box center [554, 155] width 94 height 19
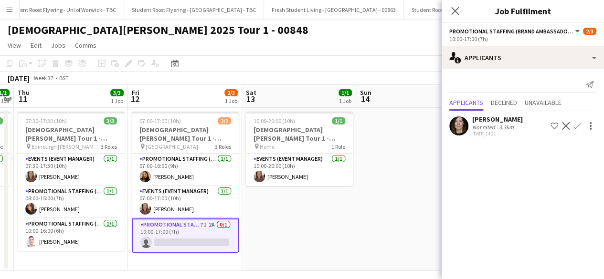
click at [459, 125] on app-user-avatar at bounding box center [458, 125] width 19 height 19
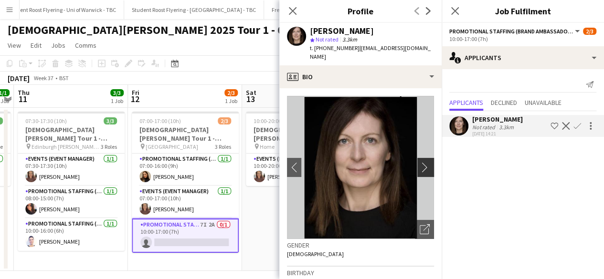
click at [417, 164] on button "chevron-right" at bounding box center [426, 167] width 19 height 19
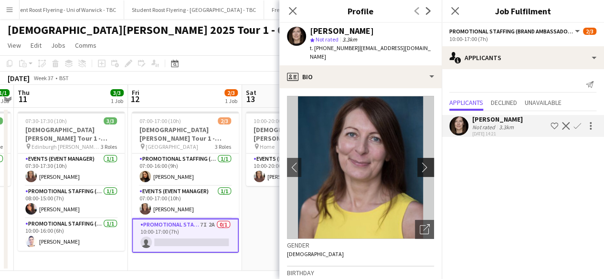
click at [419, 162] on app-icon "chevron-right" at bounding box center [426, 167] width 15 height 10
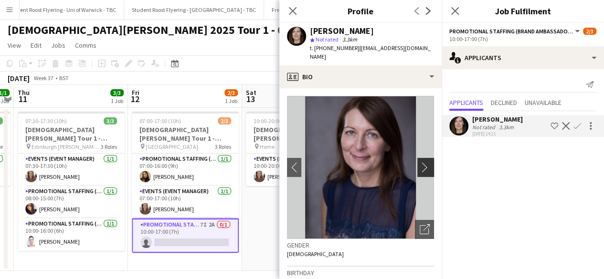
click at [419, 162] on app-icon "chevron-right" at bounding box center [426, 167] width 15 height 10
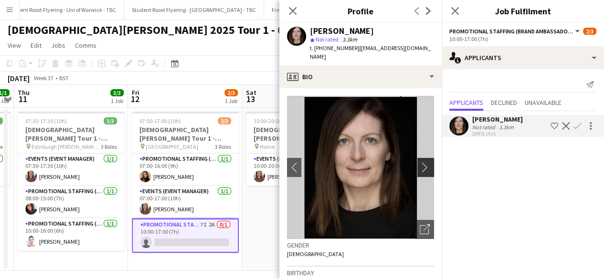
click at [419, 162] on app-icon "chevron-right" at bounding box center [426, 167] width 15 height 10
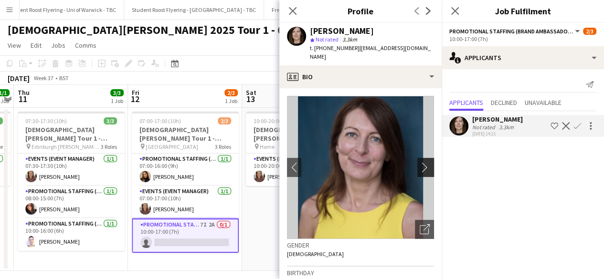
click at [419, 162] on app-icon "chevron-right" at bounding box center [426, 167] width 15 height 10
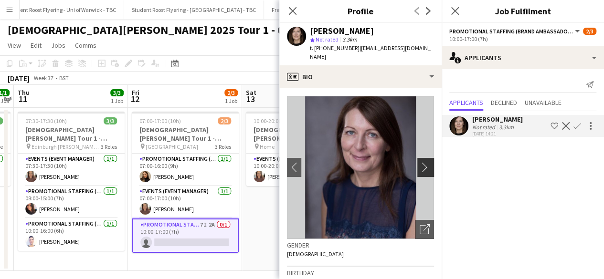
click at [419, 162] on app-icon "chevron-right" at bounding box center [426, 167] width 15 height 10
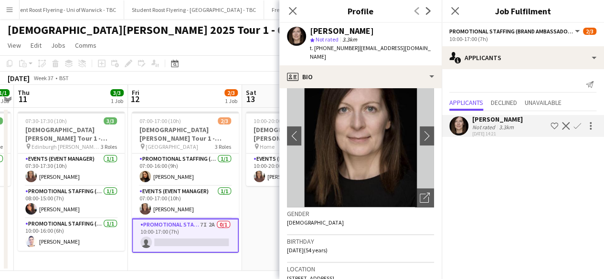
scroll to position [0, 0]
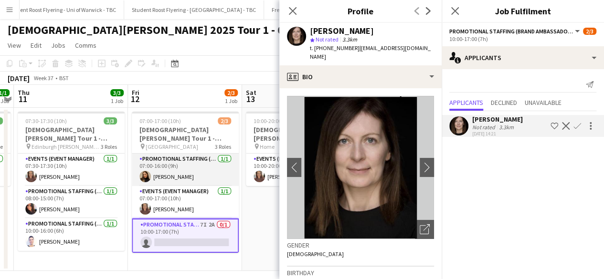
click at [183, 173] on app-card-role "Promotional Staffing (Brand Ambassadors) [DATE] 07:00-16:00 (9h) [PERSON_NAME]" at bounding box center [185, 170] width 107 height 32
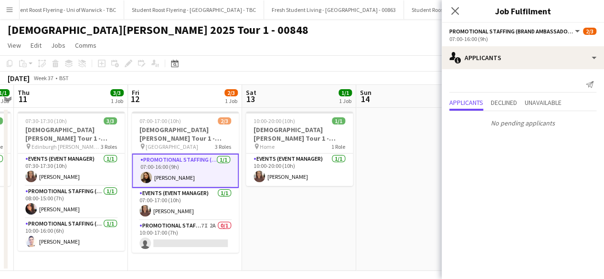
click at [167, 173] on app-card-role "Promotional Staffing (Brand Ambassadors) 1/1 07:00-16:00 (9h) Lara Fabiani" at bounding box center [185, 171] width 107 height 34
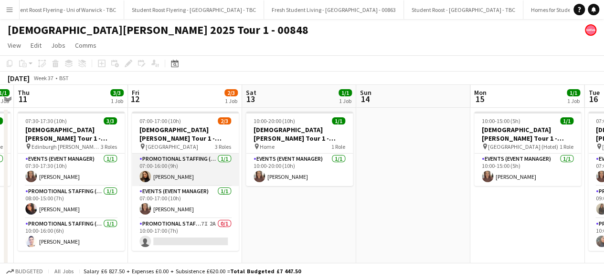
click at [167, 173] on app-card-role "Promotional Staffing (Brand Ambassadors) 1/1 07:00-16:00 (9h) Lara Fabiani" at bounding box center [185, 170] width 107 height 32
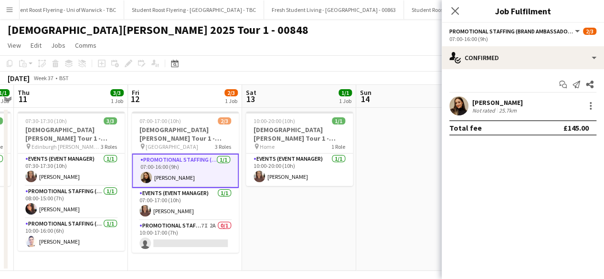
click at [462, 106] on app-user-avatar at bounding box center [458, 105] width 19 height 19
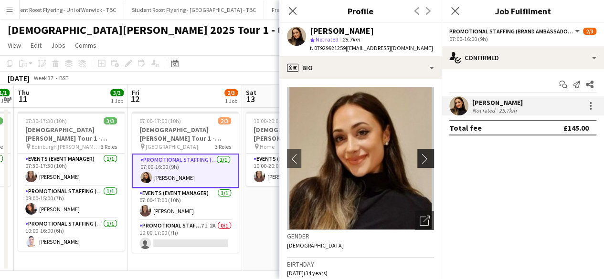
click at [420, 158] on app-icon "chevron-right" at bounding box center [426, 159] width 15 height 10
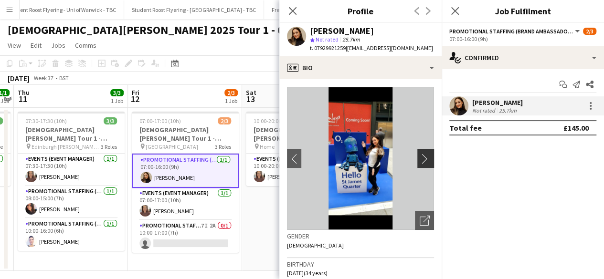
click at [420, 158] on app-icon "chevron-right" at bounding box center [426, 159] width 15 height 10
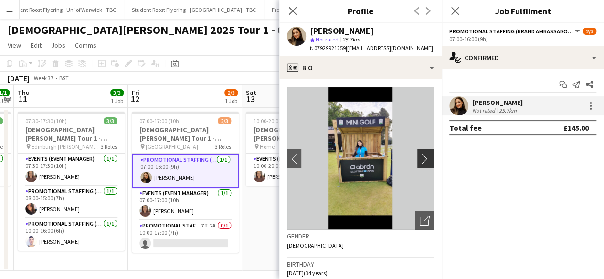
click at [420, 158] on app-icon "chevron-right" at bounding box center [426, 159] width 15 height 10
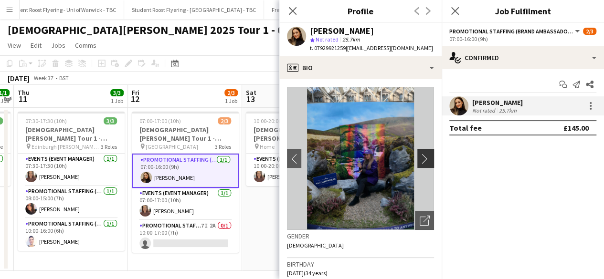
click at [420, 158] on app-icon "chevron-right" at bounding box center [426, 159] width 15 height 10
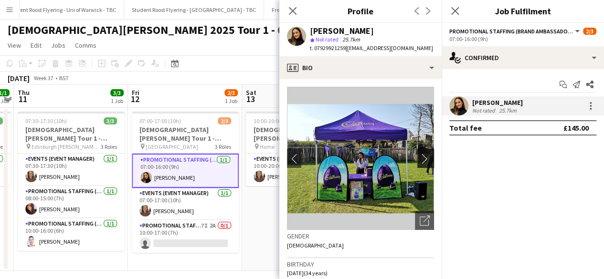
click at [420, 158] on app-icon "chevron-right" at bounding box center [426, 159] width 15 height 10
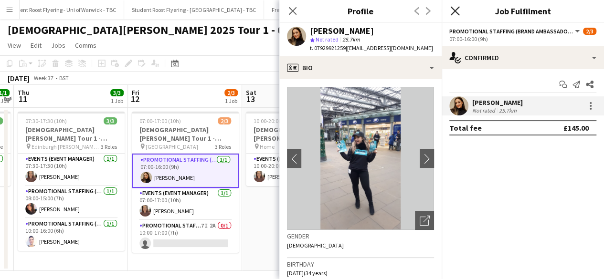
click at [457, 13] on icon at bounding box center [454, 10] width 9 height 9
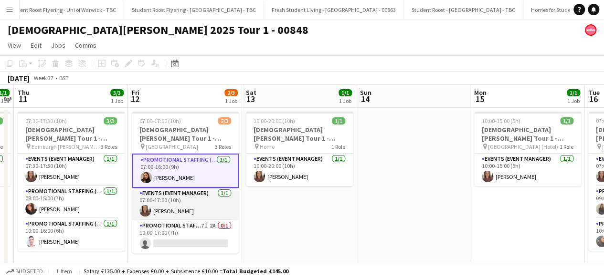
click at [206, 206] on app-card-role "Events (Event Manager) 1/1 07:00-17:00 (10h) Suzanne Mountford" at bounding box center [185, 204] width 107 height 32
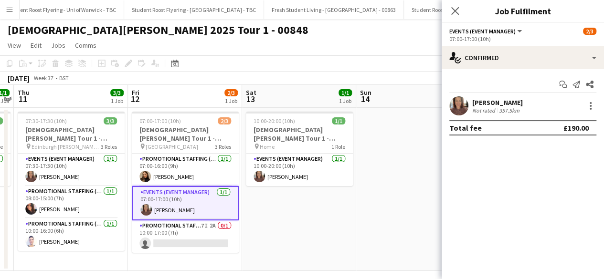
click at [457, 105] on app-user-avatar at bounding box center [458, 105] width 19 height 19
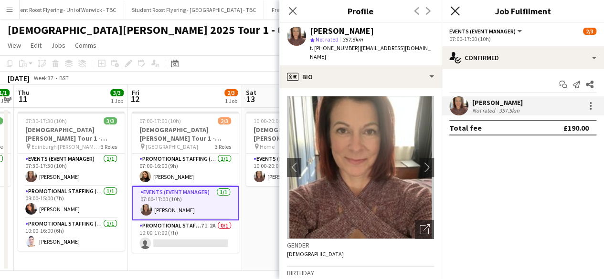
click at [451, 12] on icon "Close pop-in" at bounding box center [454, 10] width 9 height 9
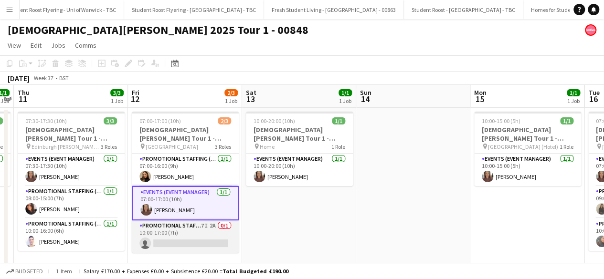
click at [196, 237] on app-card-role "Promotional Staffing (Brand Ambassadors) 7I 2A 0/1 10:00-17:00 (7h) single-neut…" at bounding box center [185, 236] width 107 height 32
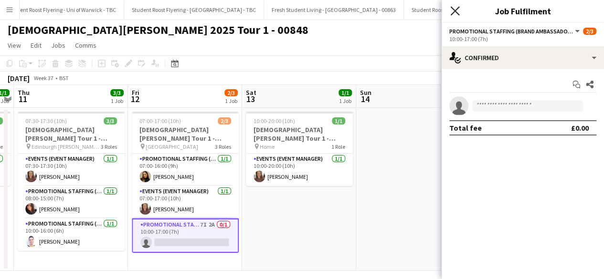
click at [452, 12] on icon "Close pop-in" at bounding box center [454, 10] width 9 height 9
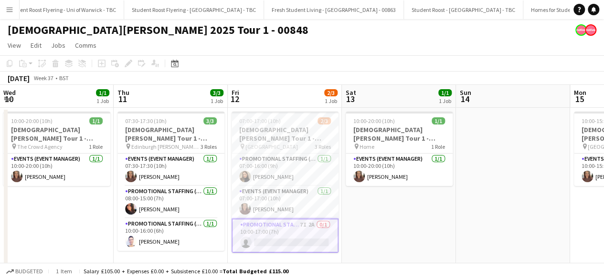
scroll to position [0, 219]
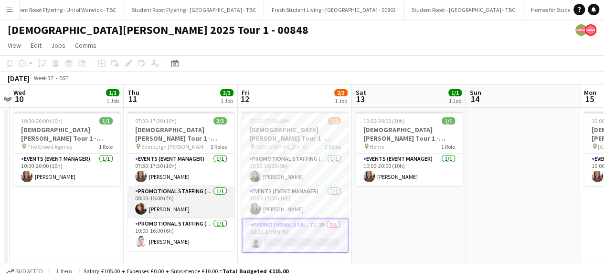
click at [167, 209] on app-card-role "Promotional Staffing (Brand Ambassadors) 1/1 08:00-15:00 (7h) Carri Freedman" at bounding box center [180, 202] width 107 height 32
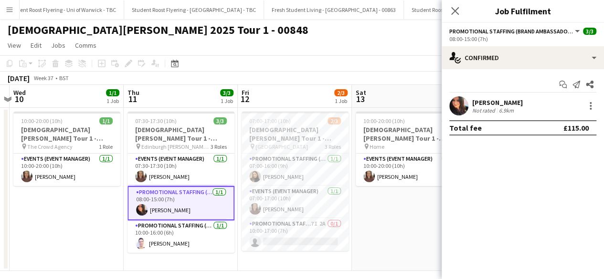
click at [459, 99] on app-user-avatar at bounding box center [458, 105] width 19 height 19
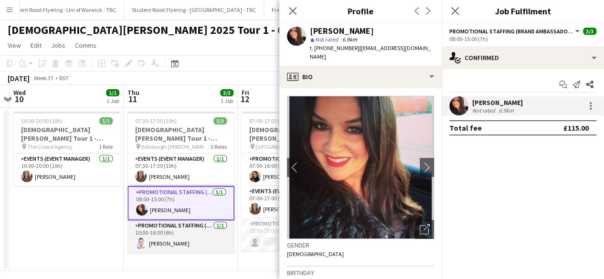
click at [169, 240] on app-card-role "Promotional Staffing (Brand Ambassadors) 1/1 10:00-16:00 (6h) Cleo Gifford" at bounding box center [180, 236] width 107 height 32
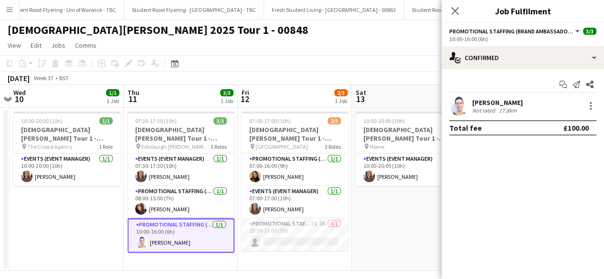
click at [457, 104] on app-user-avatar at bounding box center [458, 105] width 19 height 19
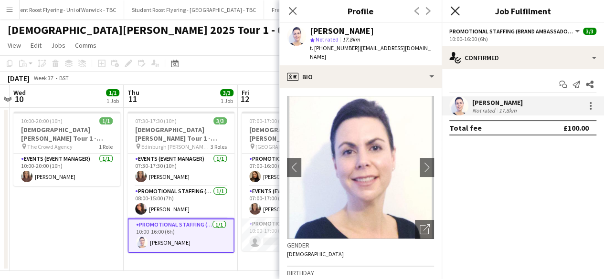
click at [453, 10] on icon at bounding box center [454, 10] width 9 height 9
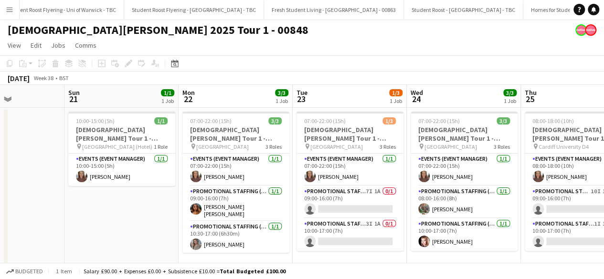
scroll to position [0, 278]
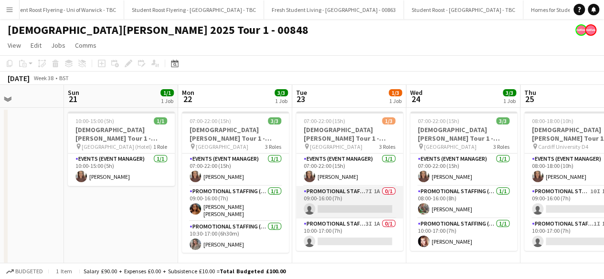
click at [363, 207] on app-card-role "Promotional Staffing (Brand Ambassadors) 7I 1A 0/1 09:00-16:00 (7h) single-neut…" at bounding box center [349, 202] width 107 height 32
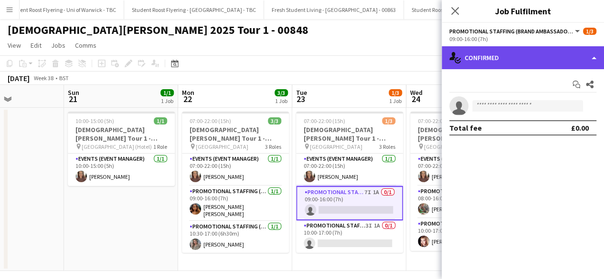
click at [546, 52] on div "single-neutral-actions-check-2 Confirmed" at bounding box center [522, 57] width 162 height 23
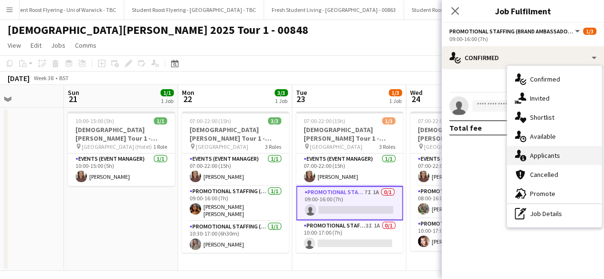
click at [559, 156] on div "single-neutral-actions-information Applicants" at bounding box center [554, 155] width 94 height 19
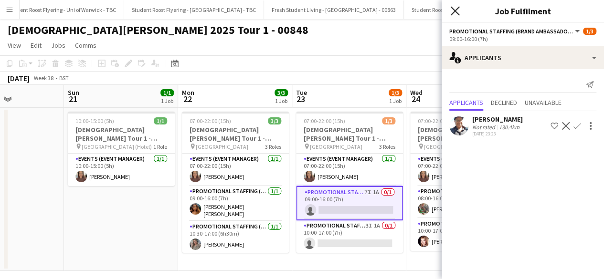
click at [455, 9] on icon "Close pop-in" at bounding box center [454, 10] width 9 height 9
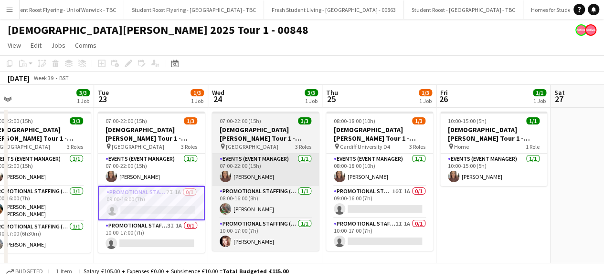
scroll to position [0, 250]
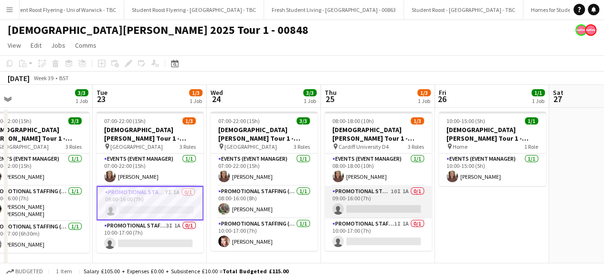
click at [386, 198] on app-card-role "Promotional Staffing (Brand Ambassadors) 10I 1A 0/1 09:00-16:00 (7h) single-neu…" at bounding box center [377, 202] width 107 height 32
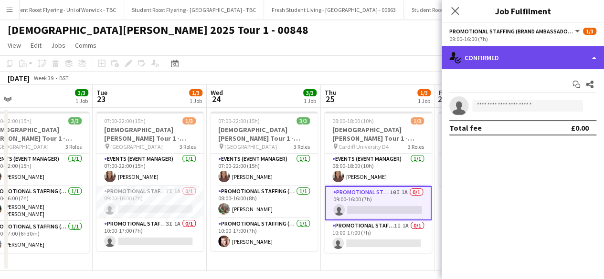
click at [514, 56] on div "single-neutral-actions-check-2 Confirmed" at bounding box center [522, 57] width 162 height 23
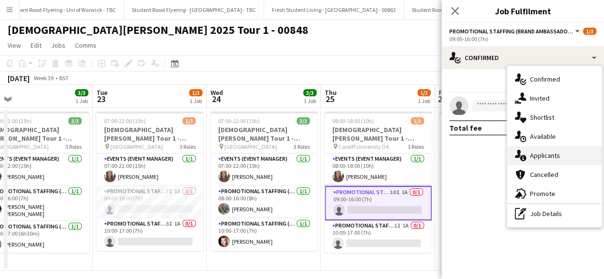
click at [535, 154] on div "single-neutral-actions-information Applicants" at bounding box center [554, 155] width 94 height 19
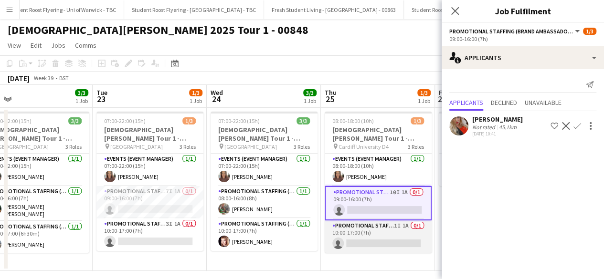
click at [382, 237] on app-card-role "Promotional Staffing (Brand Ambassadors) 1I 1A 0/1 10:00-17:00 (7h) single-neut…" at bounding box center [377, 236] width 107 height 32
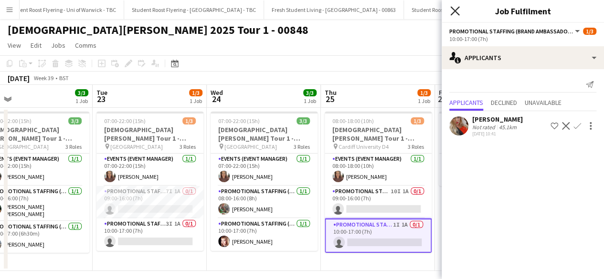
click at [455, 11] on icon at bounding box center [454, 10] width 9 height 9
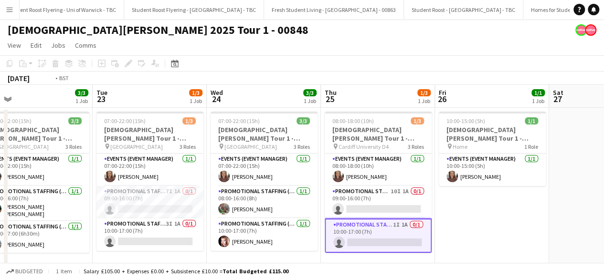
scroll to position [0, 241]
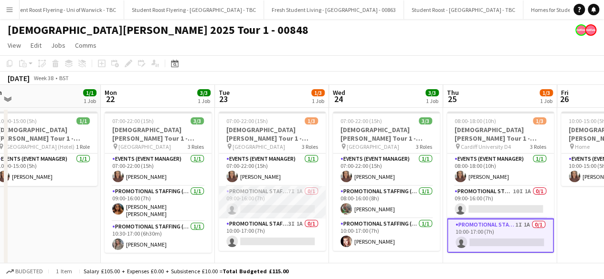
click at [272, 204] on app-card-role "Promotional Staffing (Brand Ambassadors) 7I 1A 0/1 09:00-16:00 (7h) single-neut…" at bounding box center [272, 202] width 107 height 32
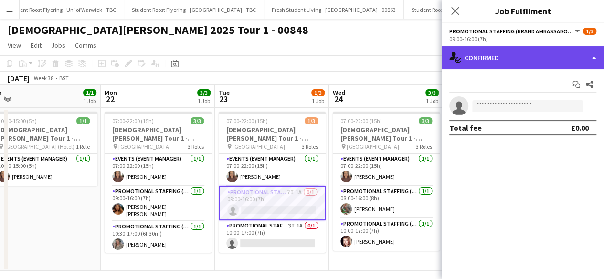
click at [544, 54] on div "single-neutral-actions-check-2 Confirmed" at bounding box center [522, 57] width 162 height 23
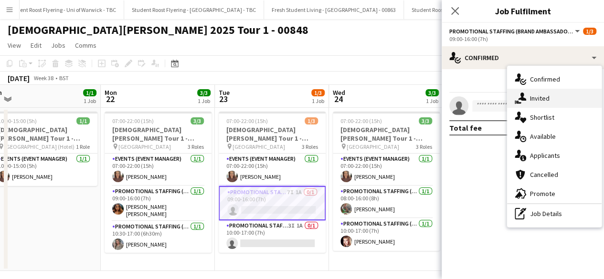
click at [561, 103] on div "single-neutral-actions-share-1 Invited" at bounding box center [554, 98] width 94 height 19
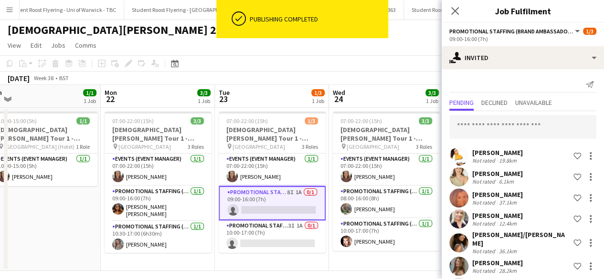
scroll to position [21, 0]
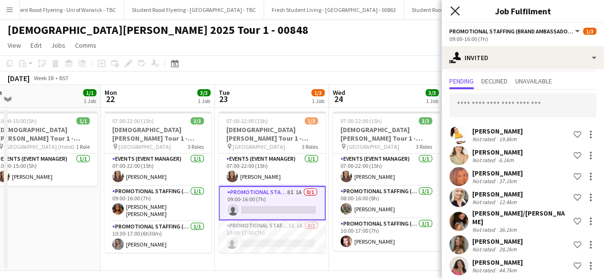
click at [456, 9] on icon at bounding box center [454, 10] width 9 height 9
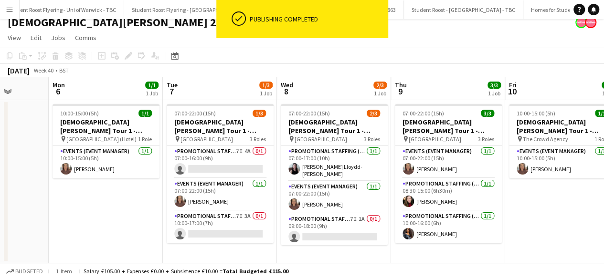
scroll to position [0, 294]
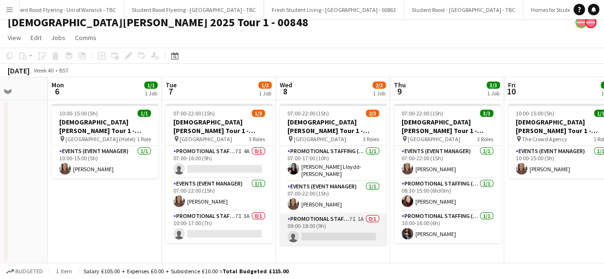
click at [350, 219] on app-card-role "Promotional Staffing (Brand Ambassadors) 7I 1A 0/1 09:00-18:00 (9h) single-neut…" at bounding box center [333, 230] width 107 height 32
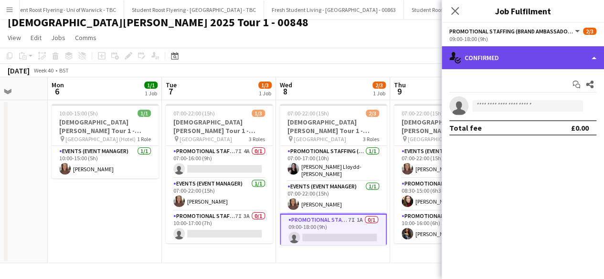
click at [551, 53] on div "single-neutral-actions-check-2 Confirmed" at bounding box center [522, 57] width 162 height 23
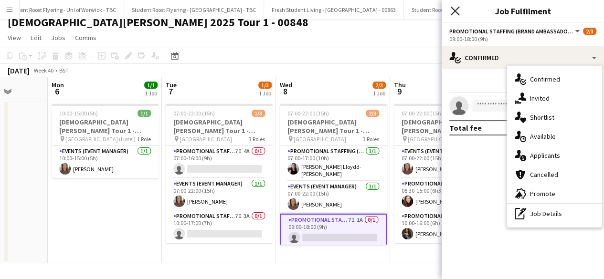
click at [452, 13] on icon at bounding box center [454, 10] width 9 height 9
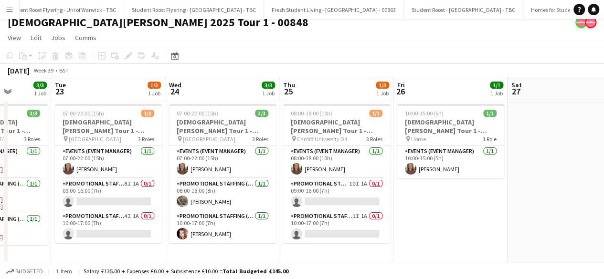
scroll to position [0, 291]
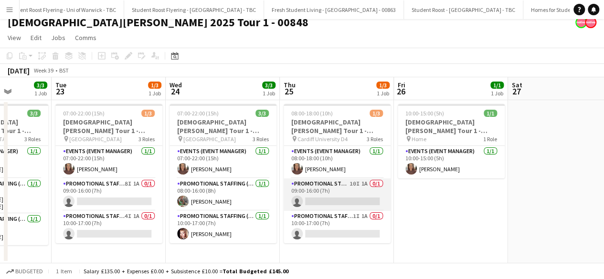
click at [312, 206] on app-card-role "Promotional Staffing (Brand Ambassadors) 10I 1A 0/1 09:00-16:00 (7h) single-neu…" at bounding box center [336, 194] width 107 height 32
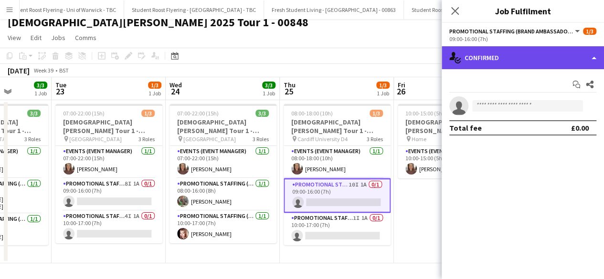
click at [544, 52] on div "single-neutral-actions-check-2 Confirmed" at bounding box center [522, 57] width 162 height 23
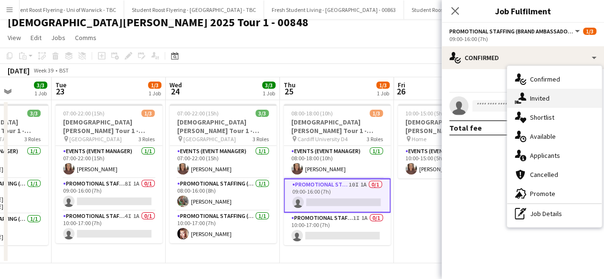
click at [568, 102] on div "single-neutral-actions-share-1 Invited" at bounding box center [554, 98] width 94 height 19
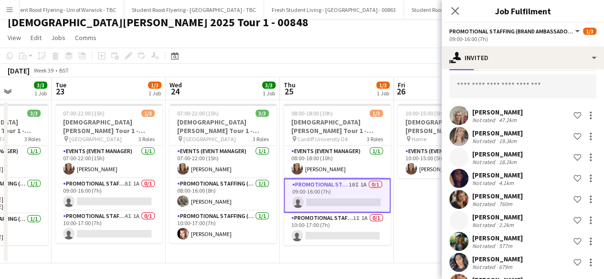
scroll to position [84, 0]
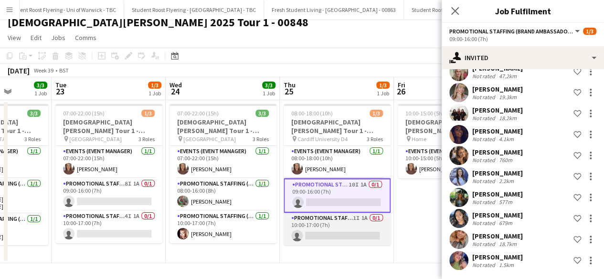
drag, startPoint x: 341, startPoint y: 233, endPoint x: 331, endPoint y: 230, distance: 10.7
click at [331, 230] on app-card-role "Promotional Staffing (Brand Ambassadors) 1I 1A 0/1 10:00-17:00 (7h) single-neut…" at bounding box center [336, 229] width 107 height 32
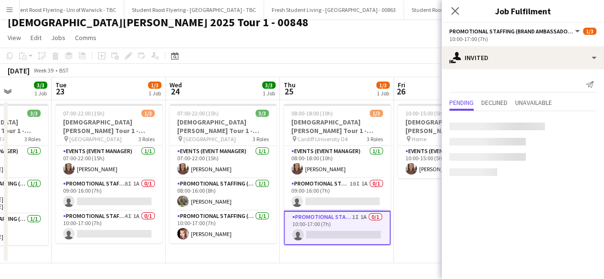
scroll to position [0, 0]
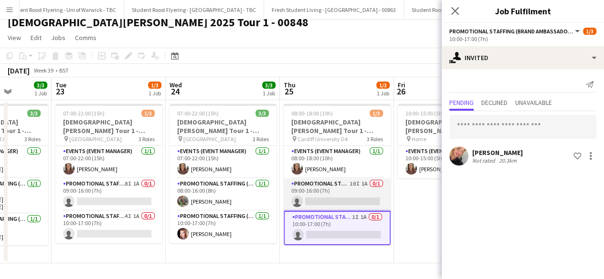
click at [343, 187] on app-card-role "Promotional Staffing (Brand Ambassadors) 10I 1A 0/1 09:00-16:00 (7h) single-neu…" at bounding box center [336, 194] width 107 height 32
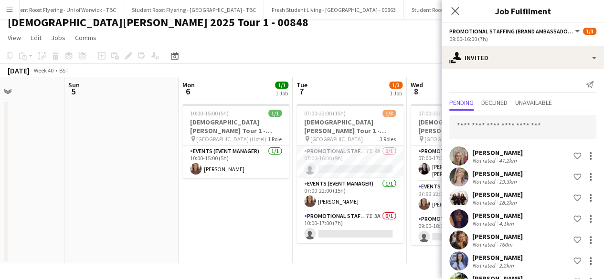
scroll to position [0, 385]
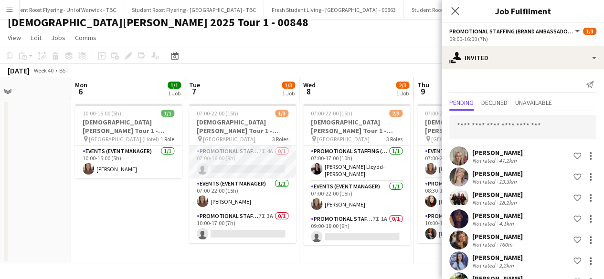
click at [232, 156] on app-card-role "Promotional Staffing (Brand Ambassadors) 7I 4A 0/1 07:00-16:00 (9h) single-neut…" at bounding box center [242, 162] width 107 height 32
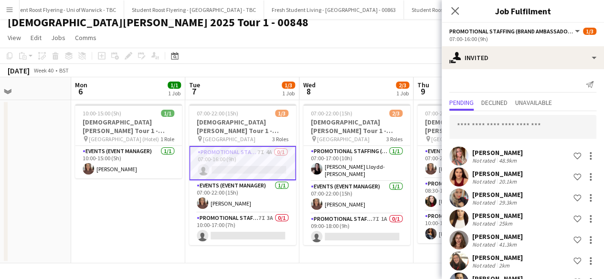
scroll to position [21, 0]
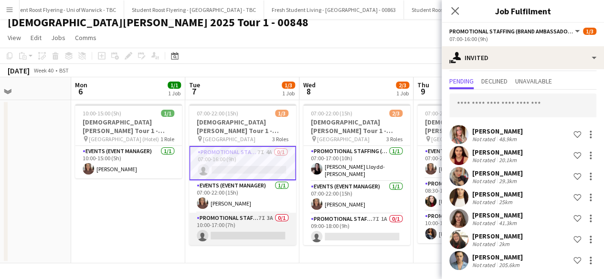
click at [250, 230] on app-card-role "Promotional Staffing (Brand Ambassadors) 7I 3A 0/1 10:00-17:00 (7h) single-neut…" at bounding box center [242, 229] width 107 height 32
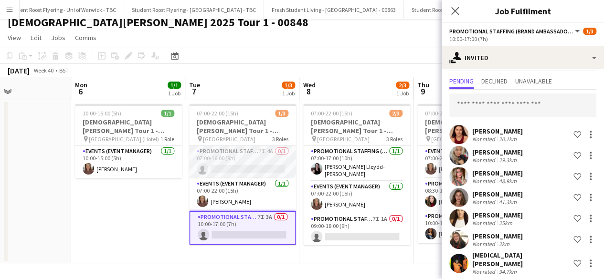
click at [256, 158] on app-card-role "Promotional Staffing (Brand Ambassadors) 7I 4A 0/1 07:00-16:00 (9h) single-neut…" at bounding box center [242, 162] width 107 height 32
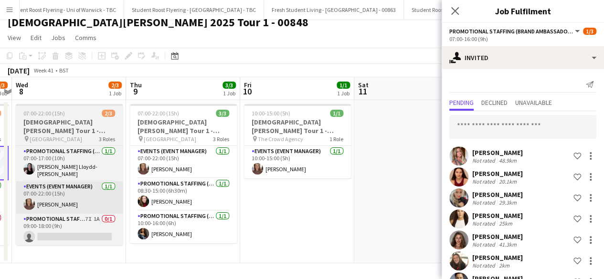
scroll to position [0, 245]
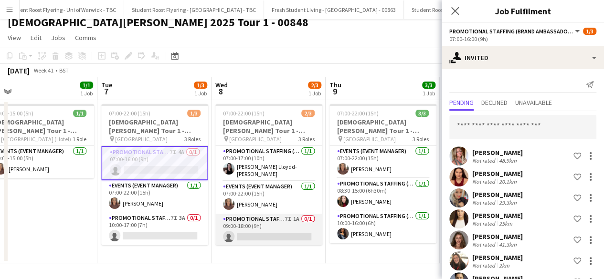
click at [283, 222] on app-card-role "Promotional Staffing (Brand Ambassadors) 7I 1A 0/1 09:00-18:00 (9h) single-neut…" at bounding box center [268, 230] width 107 height 32
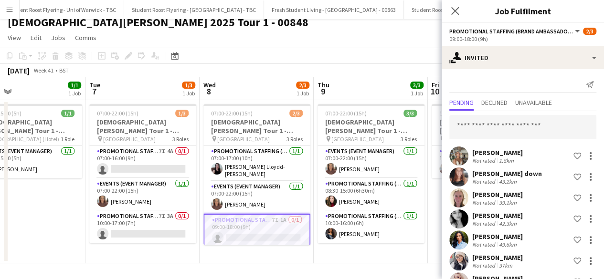
scroll to position [0, 250]
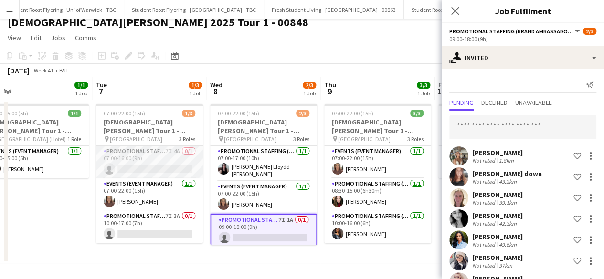
click at [152, 162] on app-card-role "Promotional Staffing (Brand Ambassadors) 7I 4A 0/1 07:00-16:00 (9h) single-neut…" at bounding box center [149, 162] width 107 height 32
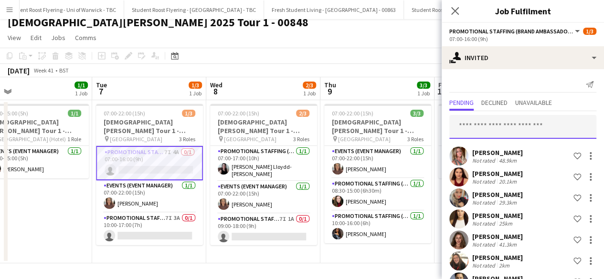
click at [490, 129] on input "text" at bounding box center [522, 127] width 147 height 24
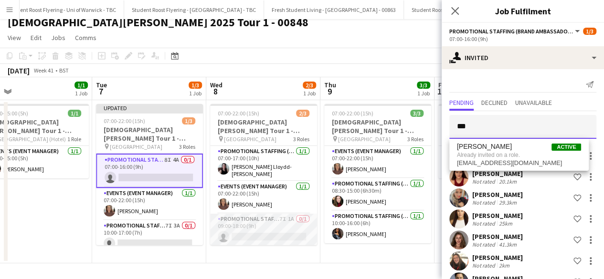
type input "***"
click at [270, 218] on app-card-role "Promotional Staffing (Brand Ambassadors) 7I 1A 0/1 09:00-18:00 (9h) single-neut…" at bounding box center [263, 230] width 107 height 32
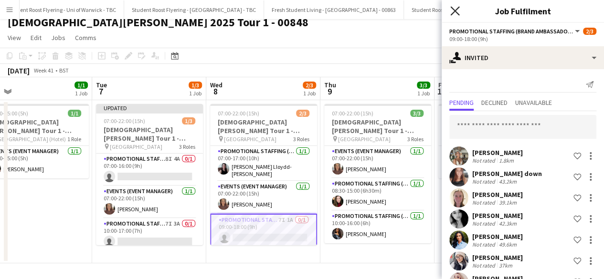
click at [456, 10] on icon at bounding box center [454, 10] width 9 height 9
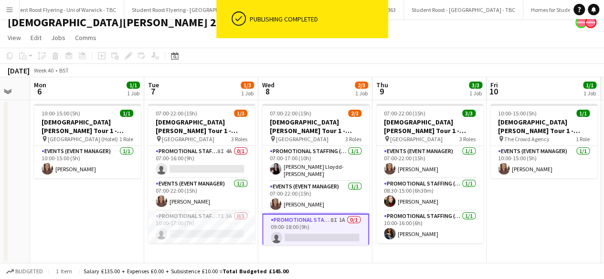
scroll to position [0, 313]
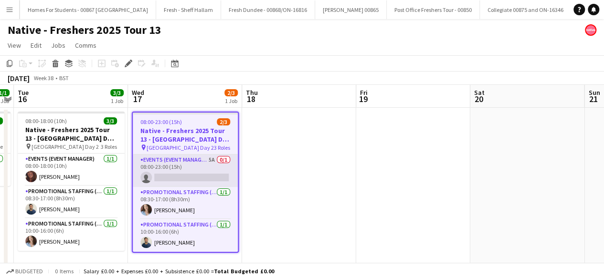
scroll to position [0, 14055]
click at [194, 173] on app-card-role "Events (Event Manager) 5A 0/1 08:00-23:00 (15h) single-neutral-actions" at bounding box center [185, 171] width 105 height 32
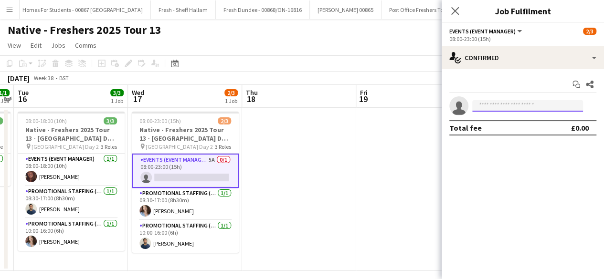
click at [511, 107] on input at bounding box center [527, 105] width 111 height 11
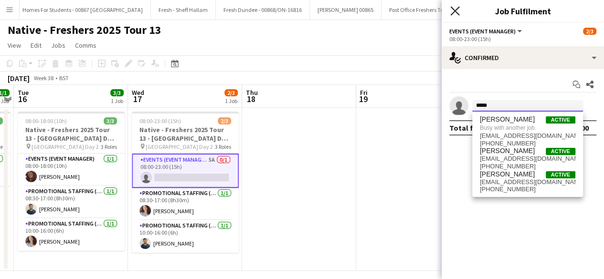
type input "*****"
click at [456, 11] on icon "Close pop-in" at bounding box center [454, 10] width 9 height 9
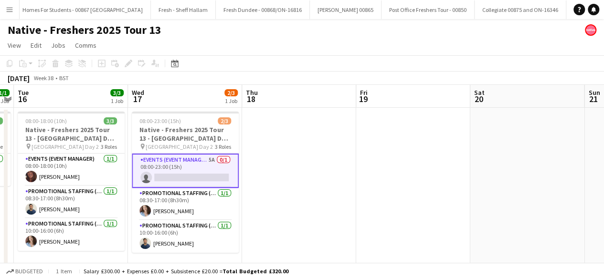
click at [307, 201] on app-date-cell at bounding box center [299, 189] width 114 height 163
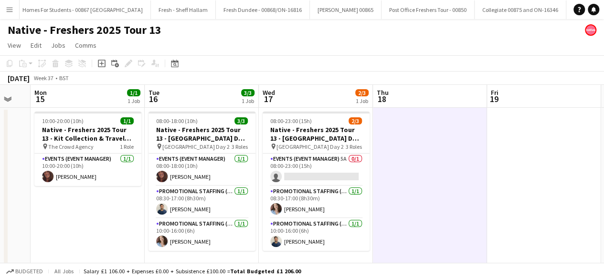
scroll to position [0, 295]
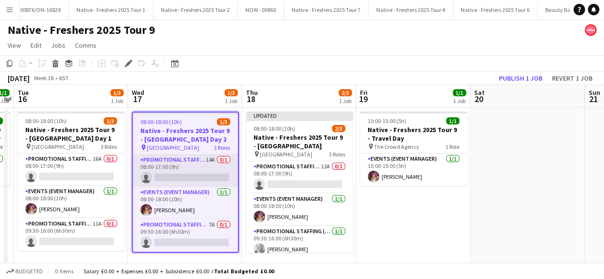
click at [196, 174] on app-card-role "Promotional Staffing (Brand Ambassadors) 14A 0/1 08:00-17:00 (9h) single-neutra…" at bounding box center [185, 171] width 105 height 32
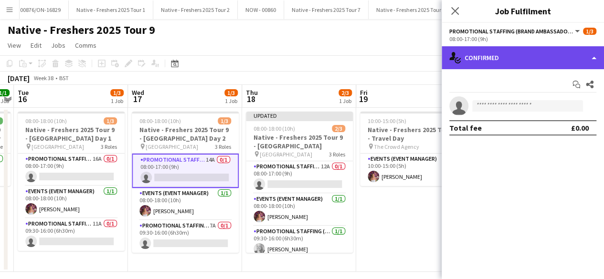
click at [540, 63] on div "single-neutral-actions-check-2 Confirmed" at bounding box center [522, 57] width 162 height 23
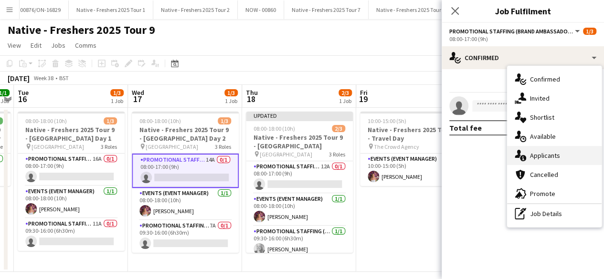
click at [556, 152] on div "single-neutral-actions-information Applicants" at bounding box center [554, 155] width 94 height 19
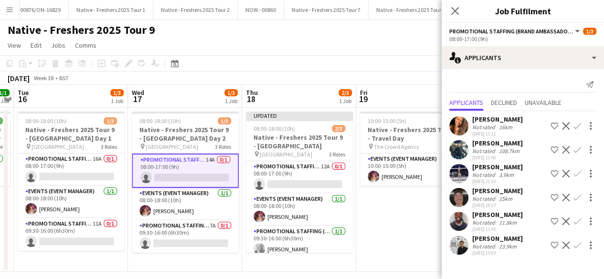
click at [453, 118] on app-user-avatar at bounding box center [458, 125] width 19 height 19
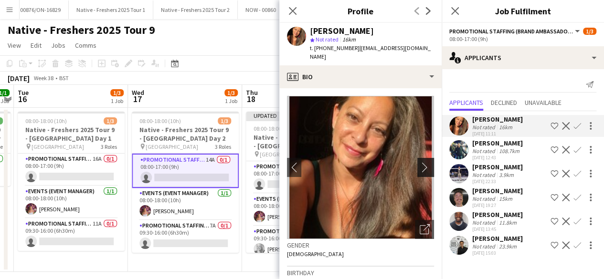
click at [419, 162] on app-icon "chevron-right" at bounding box center [426, 167] width 15 height 10
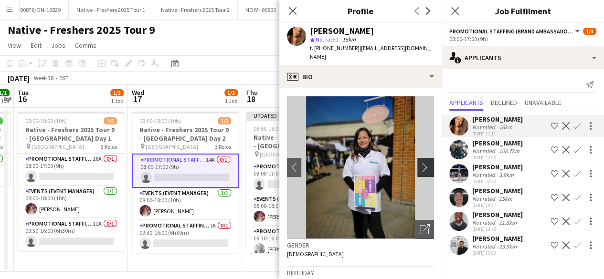
click at [419, 162] on app-icon "chevron-right" at bounding box center [426, 167] width 15 height 10
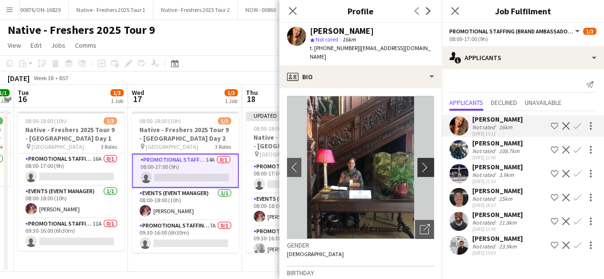
click at [419, 162] on app-icon "chevron-right" at bounding box center [426, 167] width 15 height 10
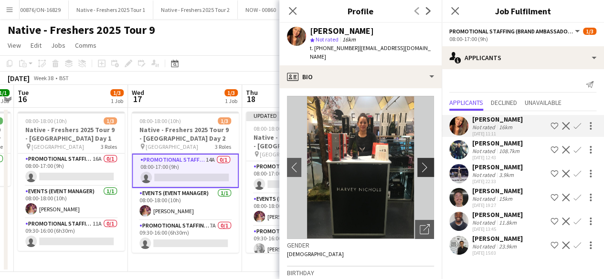
click at [419, 162] on app-icon "chevron-right" at bounding box center [426, 167] width 15 height 10
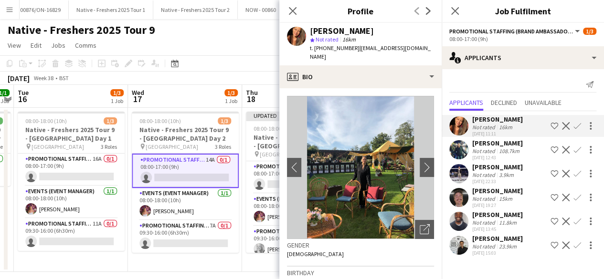
click at [574, 126] on app-icon "Confirm" at bounding box center [577, 126] width 8 height 8
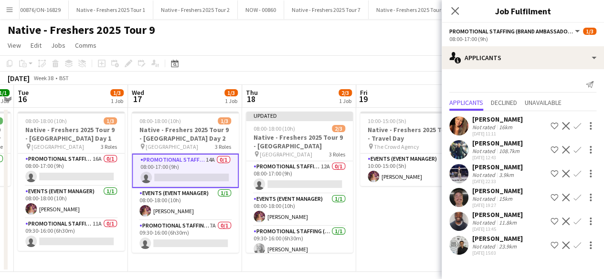
click at [577, 127] on app-icon "Confirm" at bounding box center [577, 126] width 8 height 8
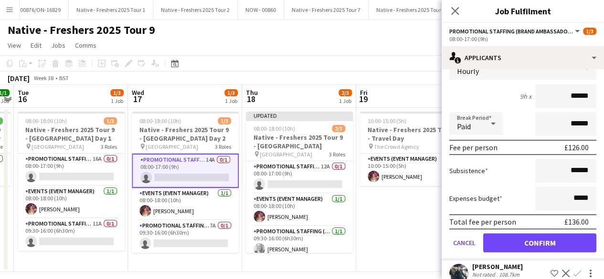
scroll to position [96, 0]
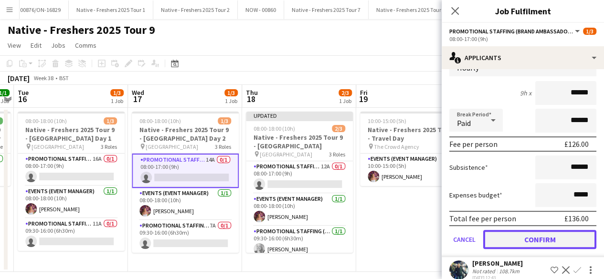
click at [514, 239] on button "Confirm" at bounding box center [539, 239] width 113 height 19
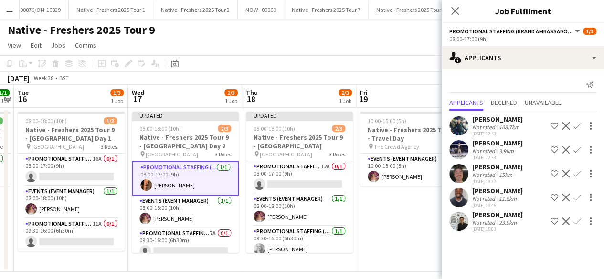
scroll to position [0, 0]
click at [455, 10] on icon at bounding box center [454, 10] width 9 height 9
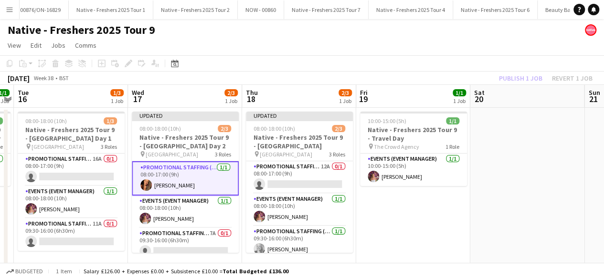
click at [413, 225] on app-date-cell "10:00-15:00 (5h) 1/1 Native - Freshers 2025 Tour 9 - Travel Day pin The Crowd A…" at bounding box center [413, 190] width 114 height 164
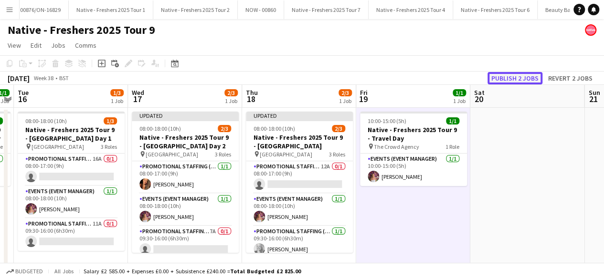
click at [506, 75] on button "Publish 2 jobs" at bounding box center [514, 78] width 55 height 12
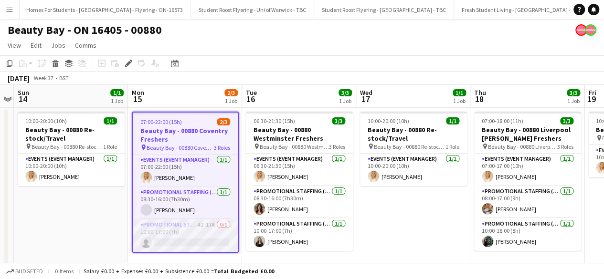
scroll to position [0, 13186]
click at [188, 239] on app-card-role "Promotional Staffing (Brand Ambassadors) 4I 17A 0/1 10:00-17:00 (7h) single-neu…" at bounding box center [185, 235] width 105 height 32
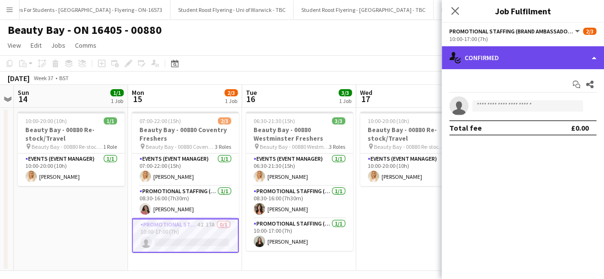
click at [513, 60] on div "single-neutral-actions-check-2 Confirmed" at bounding box center [522, 57] width 162 height 23
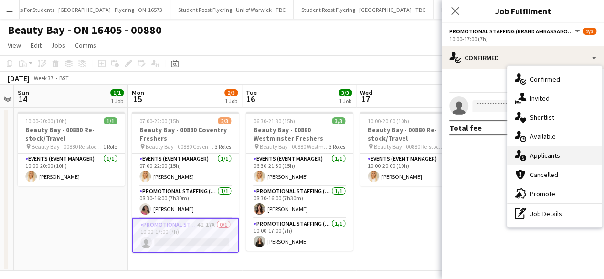
click at [542, 158] on div "single-neutral-actions-information Applicants" at bounding box center [554, 155] width 94 height 19
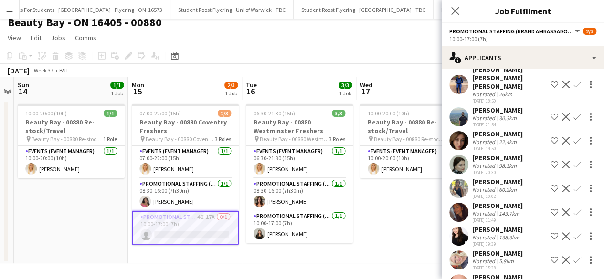
scroll to position [146, 0]
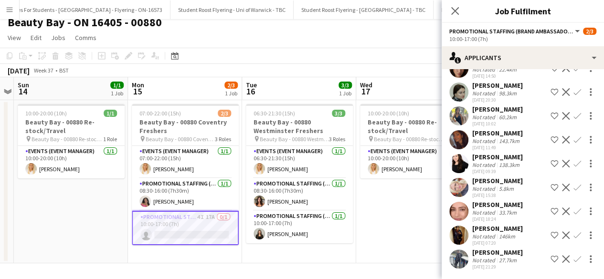
click at [457, 209] on app-user-avatar at bounding box center [458, 211] width 19 height 19
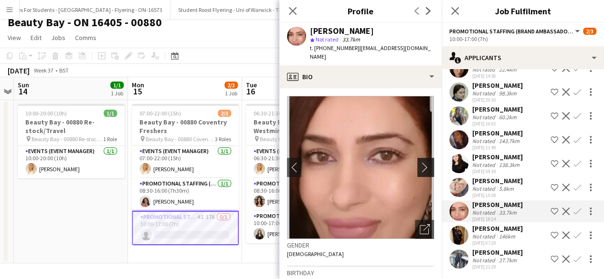
click at [419, 162] on app-icon "chevron-right" at bounding box center [426, 167] width 15 height 10
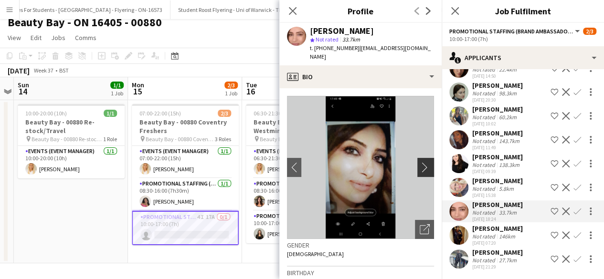
click at [419, 162] on app-icon "chevron-right" at bounding box center [426, 167] width 15 height 10
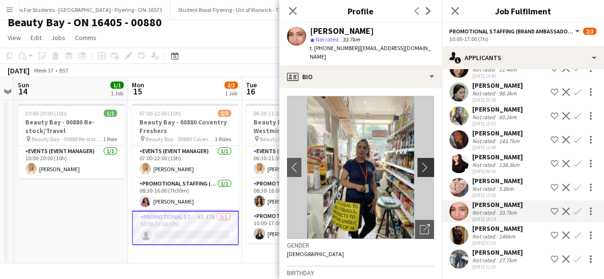
click at [419, 162] on app-icon "chevron-right" at bounding box center [426, 167] width 15 height 10
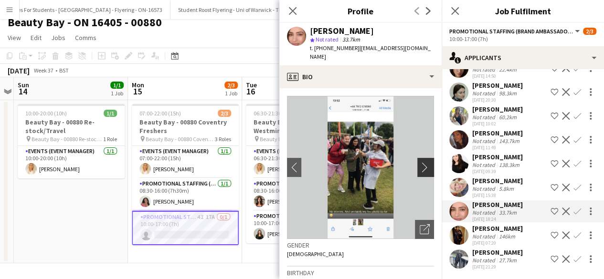
click at [419, 162] on app-icon "chevron-right" at bounding box center [426, 167] width 15 height 10
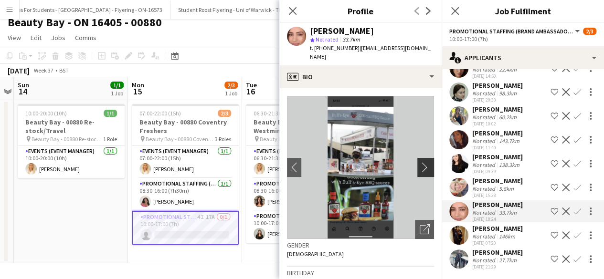
click at [419, 162] on app-icon "chevron-right" at bounding box center [426, 167] width 15 height 10
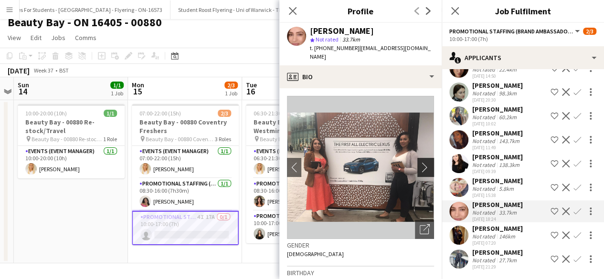
click at [419, 162] on app-icon "chevron-right" at bounding box center [426, 167] width 15 height 10
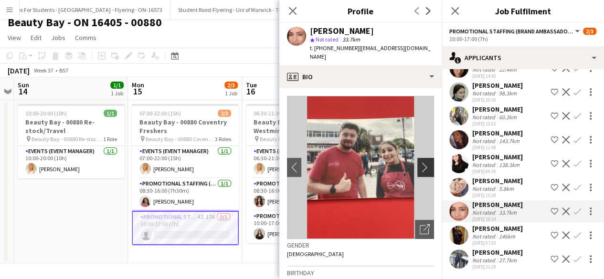
click at [419, 162] on app-icon "chevron-right" at bounding box center [426, 167] width 15 height 10
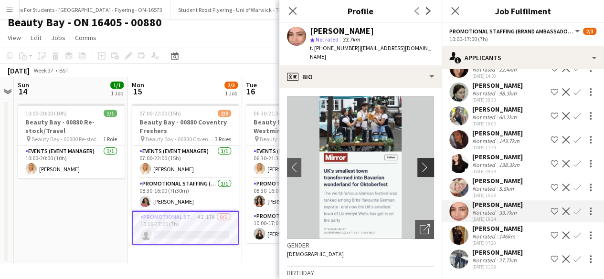
click at [419, 162] on app-icon "chevron-right" at bounding box center [426, 167] width 15 height 10
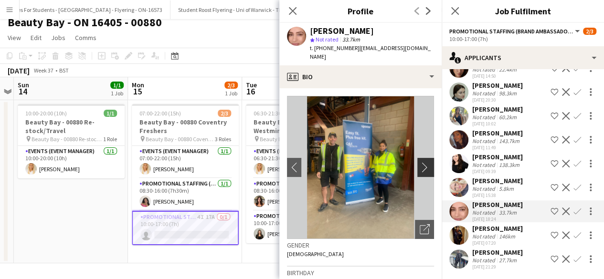
click at [419, 162] on app-icon "chevron-right" at bounding box center [426, 167] width 15 height 10
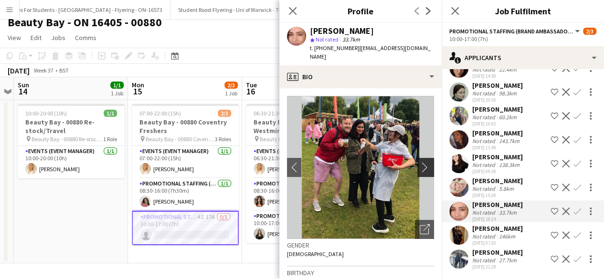
click at [419, 162] on app-icon "chevron-right" at bounding box center [426, 167] width 15 height 10
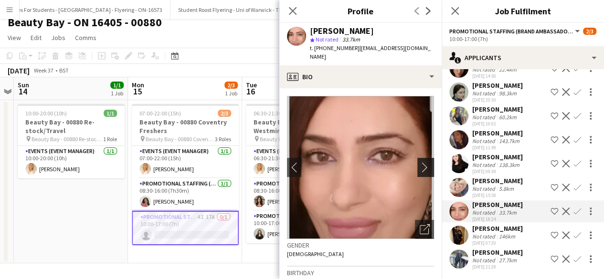
click at [419, 162] on app-icon "chevron-right" at bounding box center [426, 167] width 15 height 10
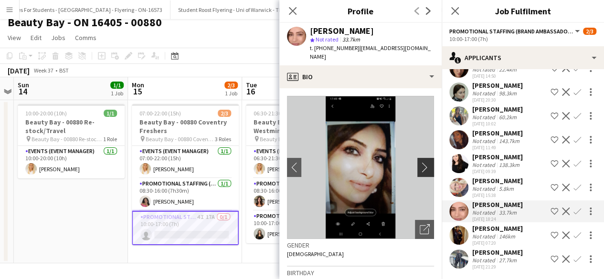
click at [419, 162] on app-icon "chevron-right" at bounding box center [426, 167] width 15 height 10
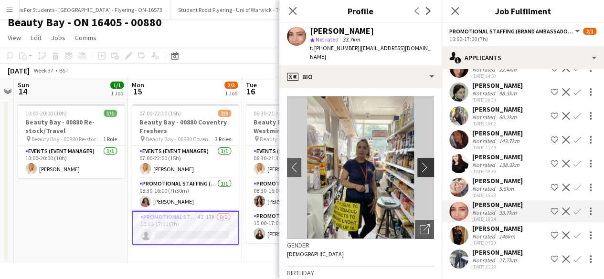
click at [419, 162] on app-icon "chevron-right" at bounding box center [426, 167] width 15 height 10
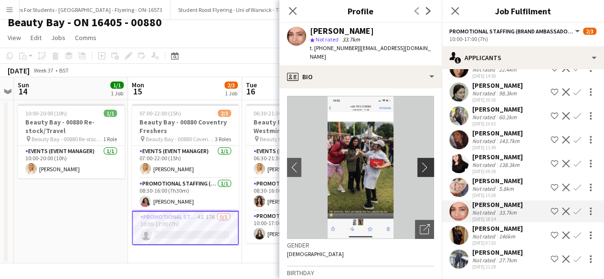
click at [419, 162] on app-icon "chevron-right" at bounding box center [426, 167] width 15 height 10
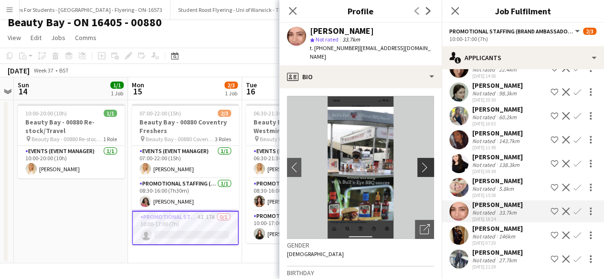
click at [419, 162] on app-icon "chevron-right" at bounding box center [426, 167] width 15 height 10
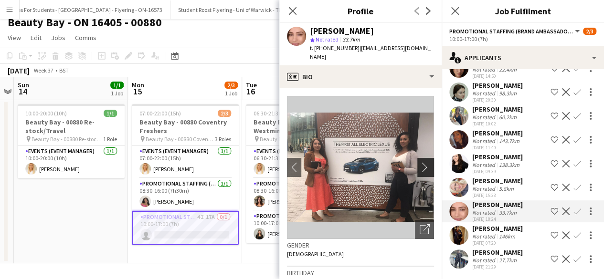
click at [419, 162] on app-icon "chevron-right" at bounding box center [426, 167] width 15 height 10
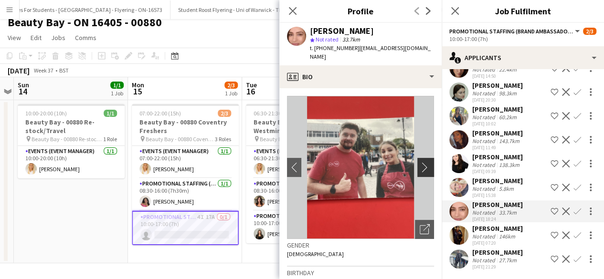
click at [419, 162] on app-icon "chevron-right" at bounding box center [426, 167] width 15 height 10
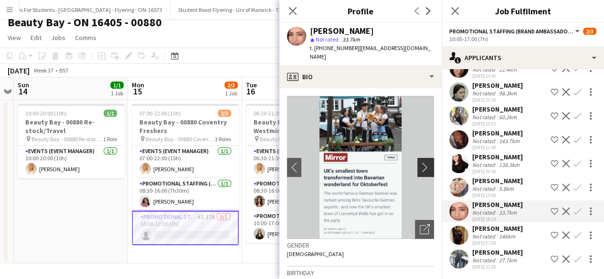
click at [419, 162] on app-icon "chevron-right" at bounding box center [426, 167] width 15 height 10
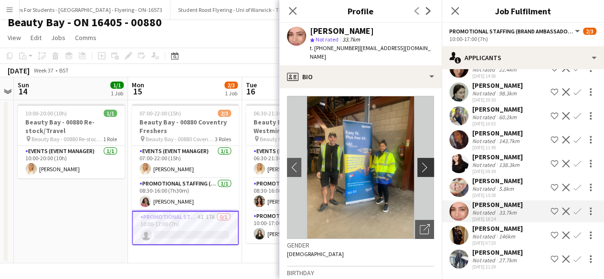
click at [419, 162] on app-icon "chevron-right" at bounding box center [426, 167] width 15 height 10
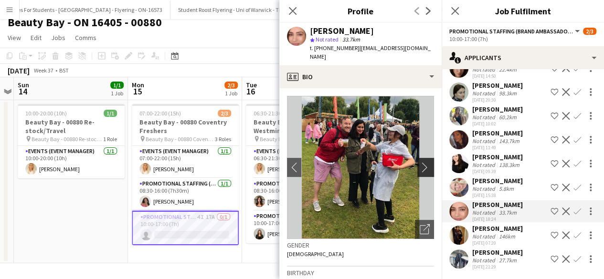
click at [419, 162] on app-icon "chevron-right" at bounding box center [426, 167] width 15 height 10
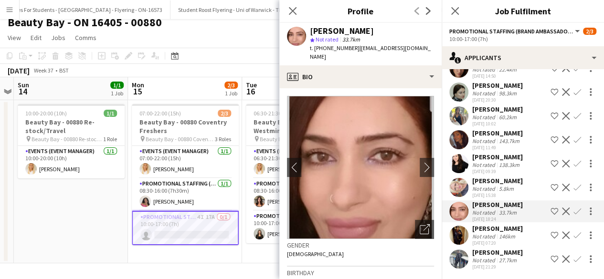
click at [458, 111] on app-user-avatar at bounding box center [458, 115] width 19 height 19
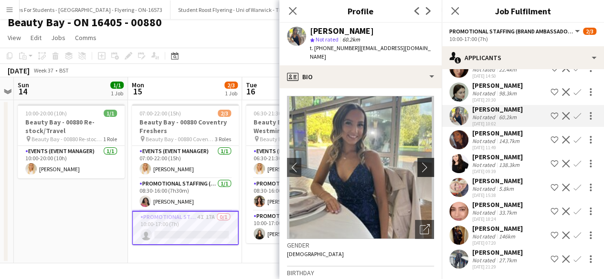
click at [419, 162] on app-icon "chevron-right" at bounding box center [426, 167] width 15 height 10
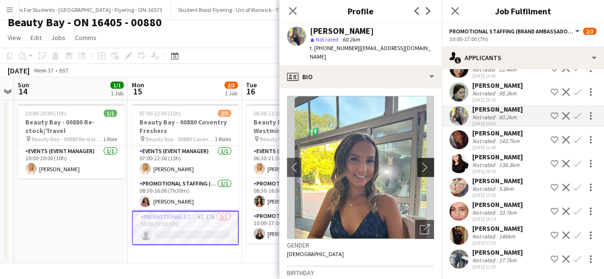
click at [419, 162] on app-icon "chevron-right" at bounding box center [426, 167] width 15 height 10
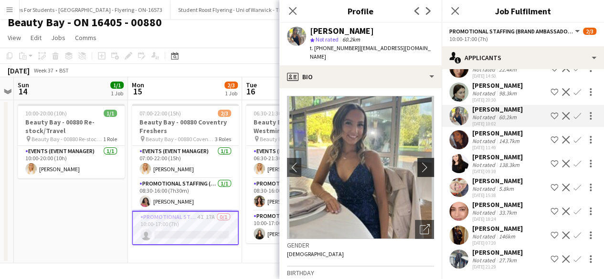
click at [419, 162] on app-icon "chevron-right" at bounding box center [426, 167] width 15 height 10
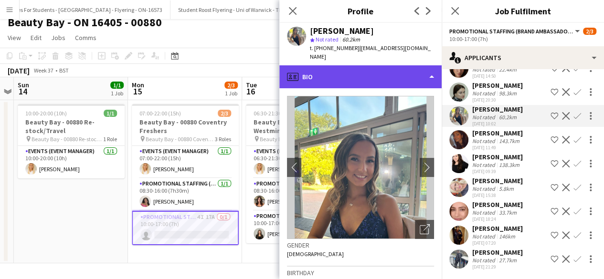
click at [387, 71] on div "profile Bio" at bounding box center [360, 76] width 162 height 23
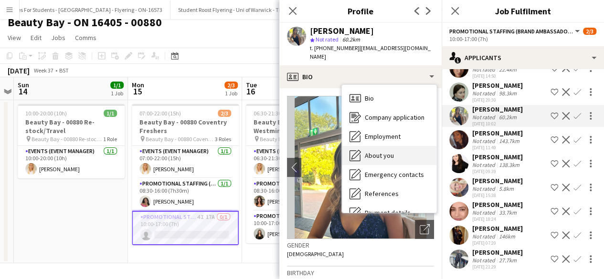
click at [381, 151] on div "About you About you" at bounding box center [389, 155] width 94 height 19
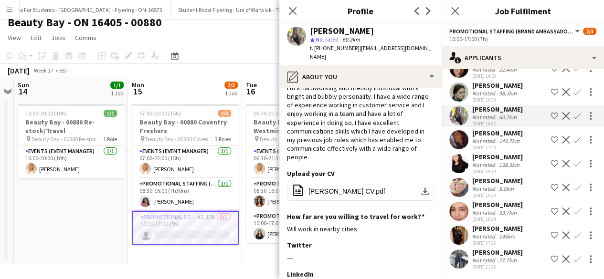
scroll to position [0, 0]
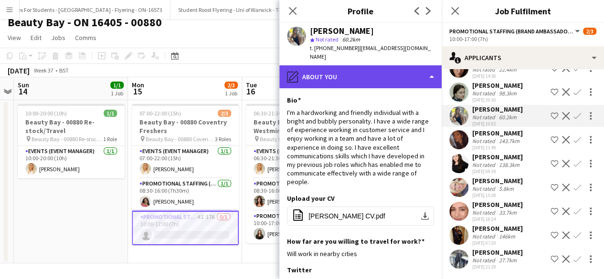
click at [360, 71] on div "pencil4 About you" at bounding box center [360, 76] width 162 height 23
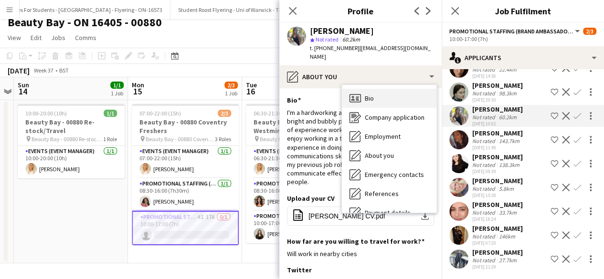
click at [376, 89] on div "Bio Bio" at bounding box center [389, 98] width 94 height 19
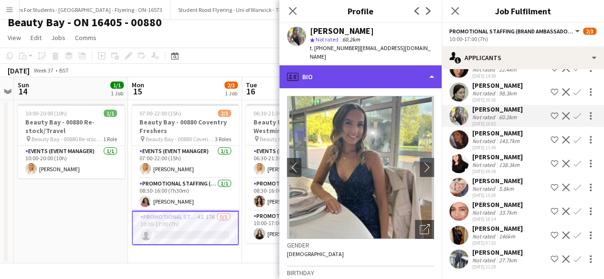
click at [391, 70] on div "profile Bio" at bounding box center [360, 76] width 162 height 23
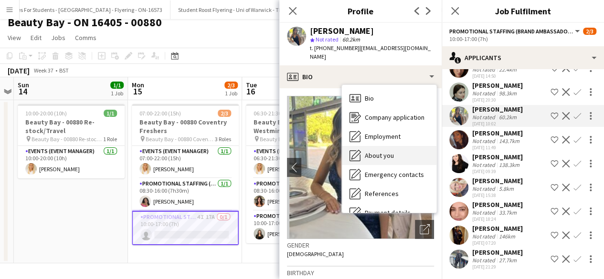
click at [398, 146] on div "About you About you" at bounding box center [389, 155] width 94 height 19
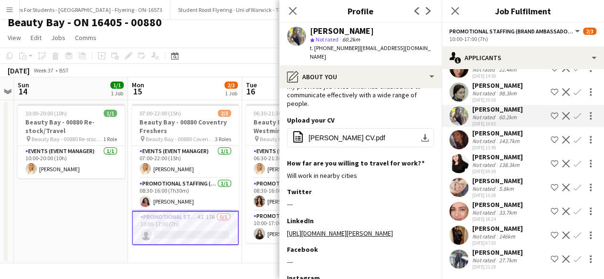
scroll to position [79, 0]
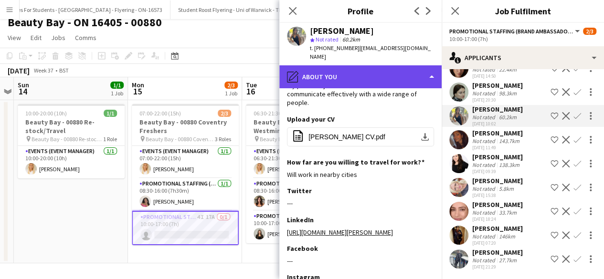
click at [372, 65] on div "pencil4 About you" at bounding box center [360, 76] width 162 height 23
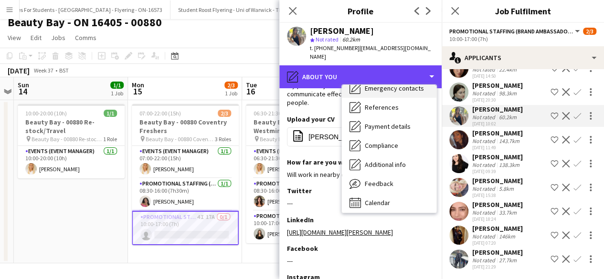
scroll to position [90, 0]
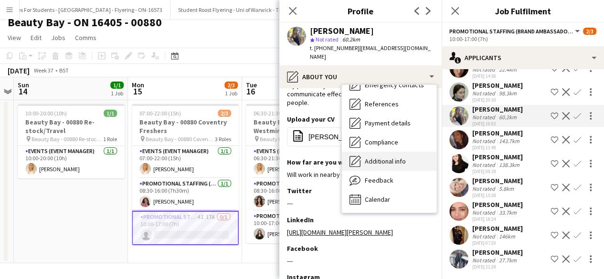
click at [391, 156] on div "Additional info Additional info" at bounding box center [389, 161] width 94 height 19
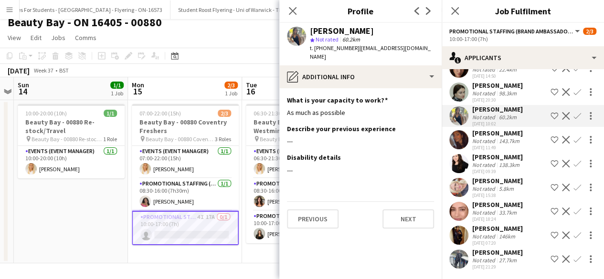
scroll to position [0, 0]
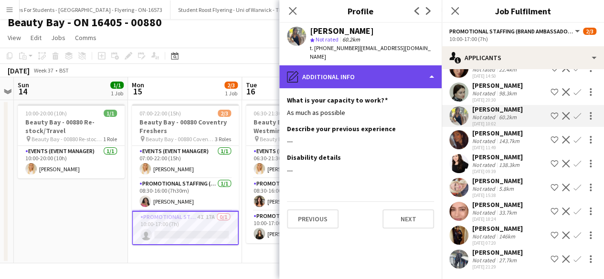
click at [379, 68] on div "pencil4 Additional info" at bounding box center [360, 76] width 162 height 23
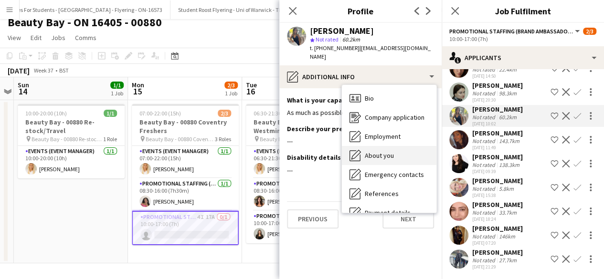
click at [385, 151] on span "About you" at bounding box center [379, 155] width 29 height 9
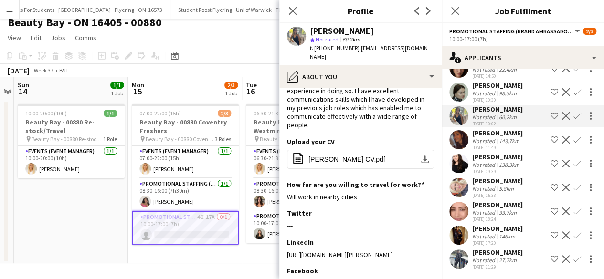
scroll to position [73, 0]
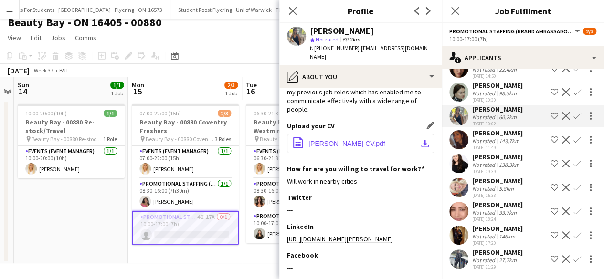
click at [326, 146] on span "Bethany Cogley CV.pdf" at bounding box center [346, 144] width 77 height 8
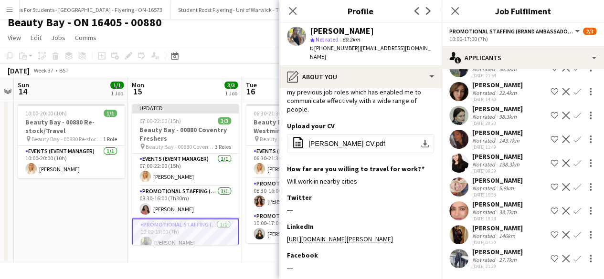
scroll to position [123, 0]
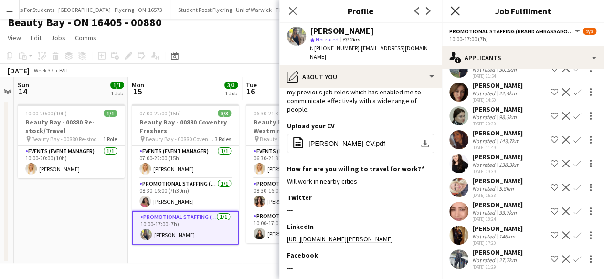
click at [457, 9] on icon at bounding box center [454, 10] width 9 height 9
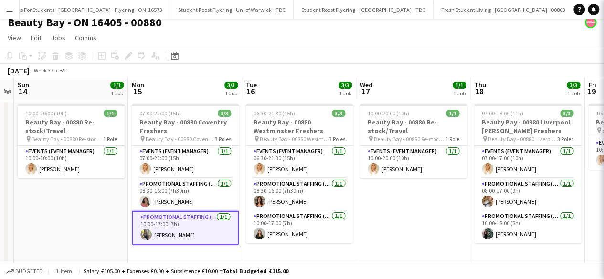
scroll to position [0, 0]
click at [413, 198] on app-date-cell "10:00-20:00 (10h) 1/1 Beauty Bay - 00880 Re-stock/Travel pin Beauty Bay - 00880…" at bounding box center [413, 181] width 114 height 163
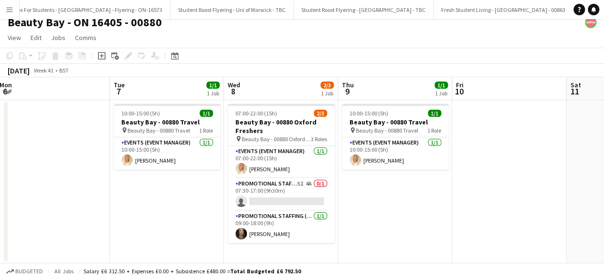
scroll to position [0, 348]
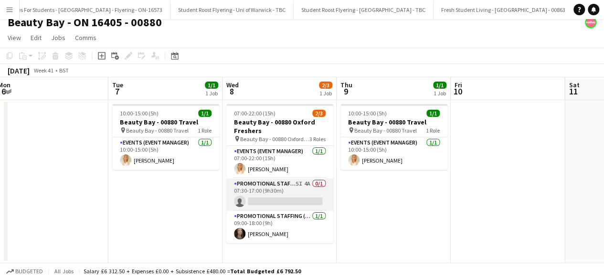
click at [289, 199] on app-card-role "Promotional Staffing (Brand Ambassadors) 5I 4A 0/1 07:30-17:00 (9h30m) single-n…" at bounding box center [279, 194] width 107 height 32
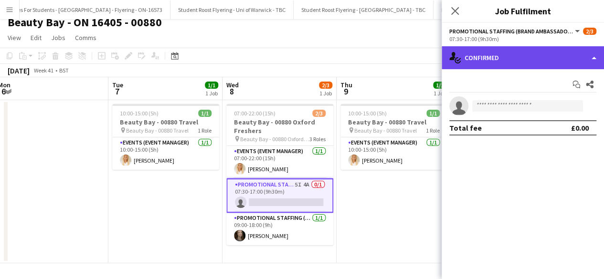
click at [526, 60] on div "single-neutral-actions-check-2 Confirmed" at bounding box center [522, 57] width 162 height 23
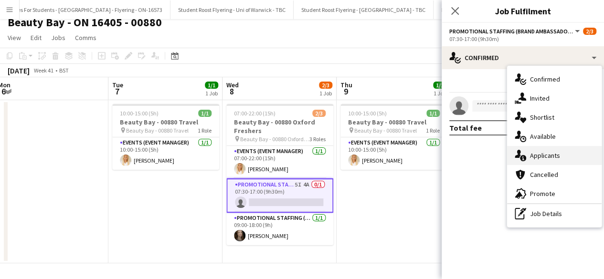
click at [549, 151] on div "single-neutral-actions-information Applicants" at bounding box center [554, 155] width 94 height 19
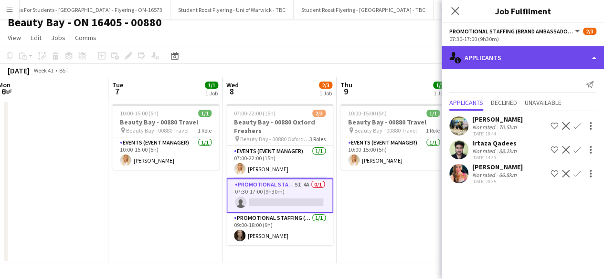
click at [510, 53] on div "single-neutral-actions-information Applicants" at bounding box center [522, 57] width 162 height 23
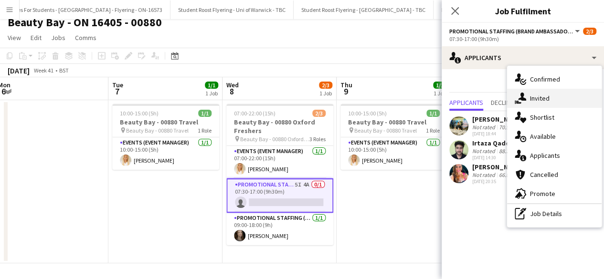
click at [542, 102] on div "single-neutral-actions-share-1 Invited" at bounding box center [554, 98] width 94 height 19
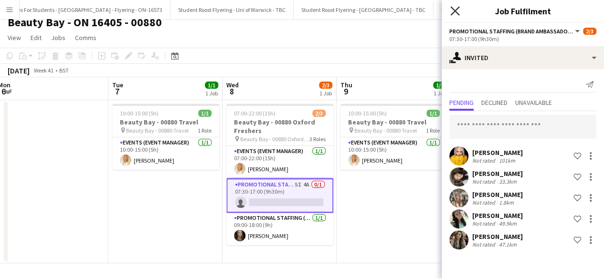
click at [456, 8] on icon "Close pop-in" at bounding box center [454, 10] width 9 height 9
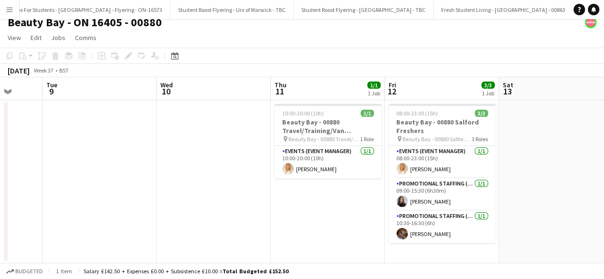
scroll to position [0, 299]
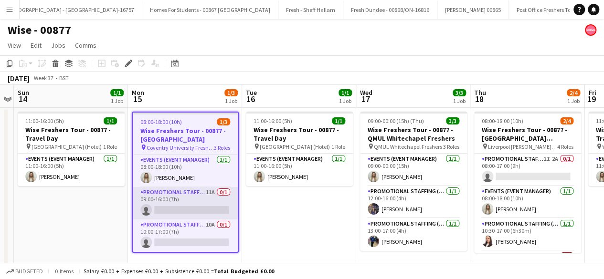
scroll to position [0, 13967]
click at [187, 207] on app-card-role "Promotional Staffing (Brand Ambassadors) 11A 0/1 09:00-16:00 (7h) single-neutra…" at bounding box center [185, 203] width 105 height 32
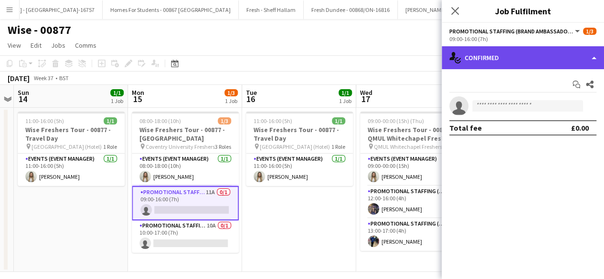
click at [529, 56] on div "single-neutral-actions-check-2 Confirmed" at bounding box center [522, 57] width 162 height 23
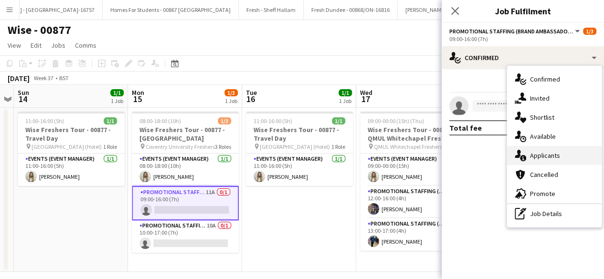
click at [542, 157] on div "single-neutral-actions-information Applicants" at bounding box center [554, 155] width 94 height 19
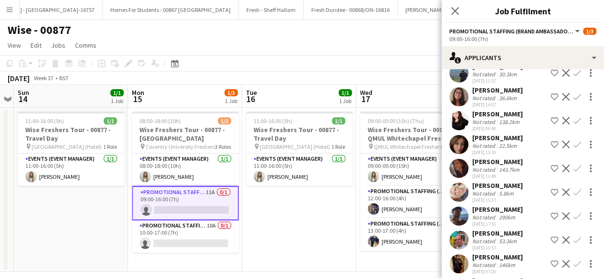
scroll to position [123, 0]
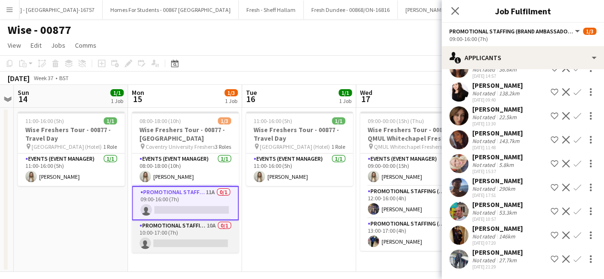
click at [163, 235] on app-card-role "Promotional Staffing (Brand Ambassadors) 10A 0/1 10:00-17:00 (7h) single-neutra…" at bounding box center [185, 236] width 107 height 32
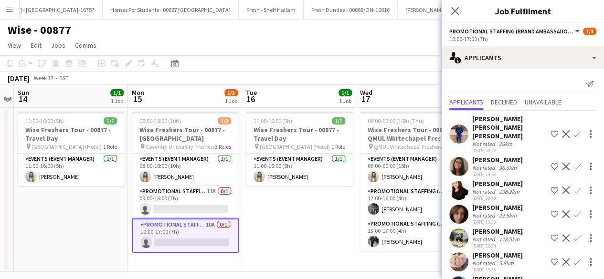
scroll to position [0, 0]
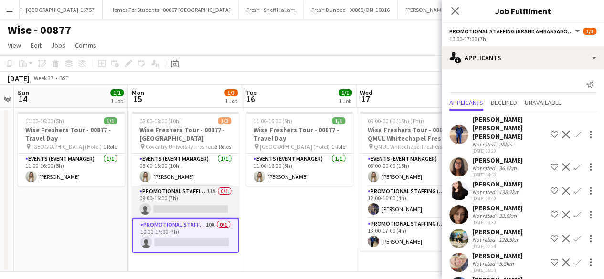
click at [182, 202] on app-card-role "Promotional Staffing (Brand Ambassadors) 11A 0/1 09:00-16:00 (7h) single-neutra…" at bounding box center [185, 202] width 107 height 32
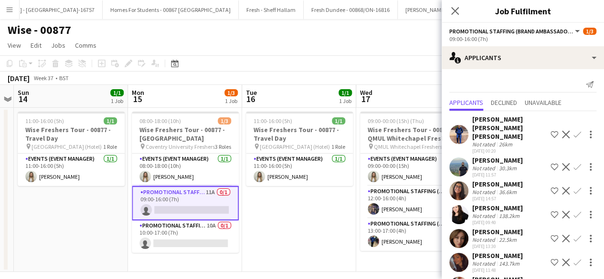
click at [573, 191] on app-icon "Confirm" at bounding box center [577, 191] width 8 height 8
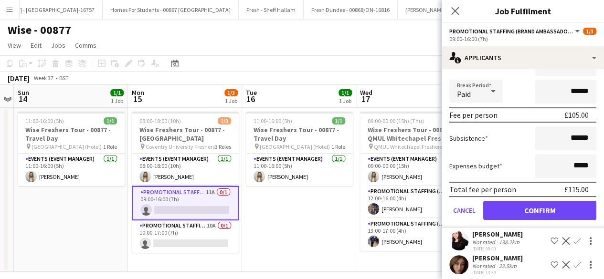
scroll to position [191, 0]
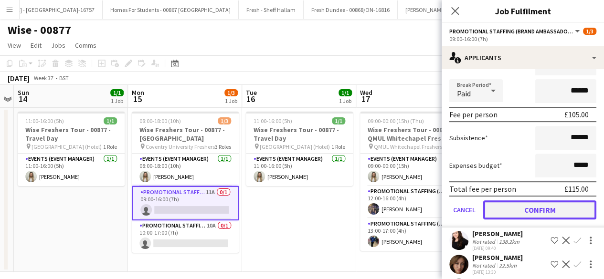
click at [528, 204] on button "Confirm" at bounding box center [539, 209] width 113 height 19
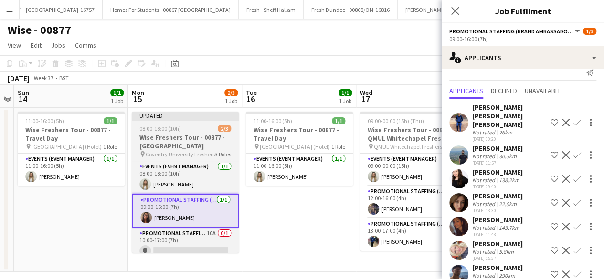
scroll to position [5, 0]
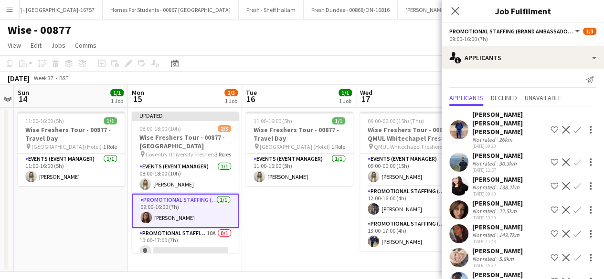
click at [188, 215] on app-card-role "Promotional Staffing (Brand Ambassadors) [DATE] 09:00-16:00 (7h) [PERSON_NAME]" at bounding box center [185, 211] width 107 height 34
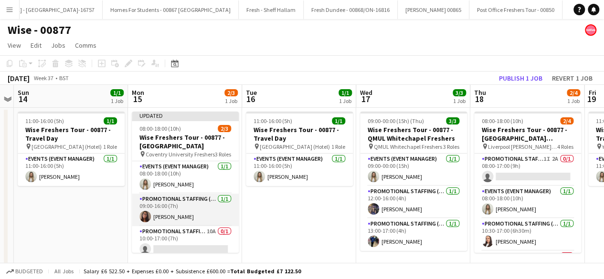
click at [188, 215] on app-card-role "Promotional Staffing (Brand Ambassadors) [DATE] 09:00-16:00 (7h) [PERSON_NAME]" at bounding box center [185, 210] width 107 height 32
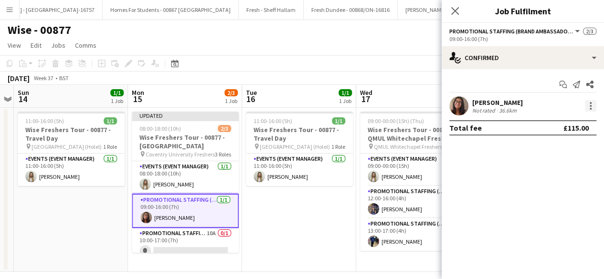
click at [588, 102] on div at bounding box center [589, 105] width 11 height 11
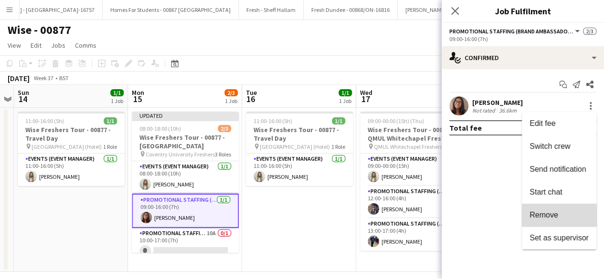
click at [549, 217] on span "Remove" at bounding box center [543, 215] width 29 height 8
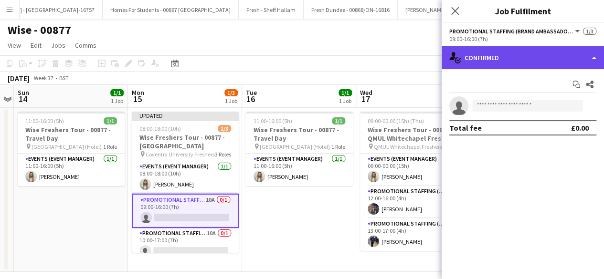
click at [506, 63] on div "single-neutral-actions-check-2 Confirmed" at bounding box center [522, 57] width 162 height 23
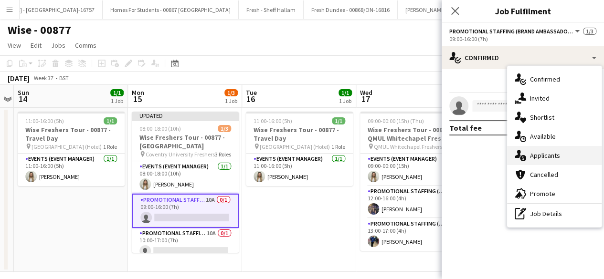
click at [544, 156] on div "single-neutral-actions-information Applicants" at bounding box center [554, 155] width 94 height 19
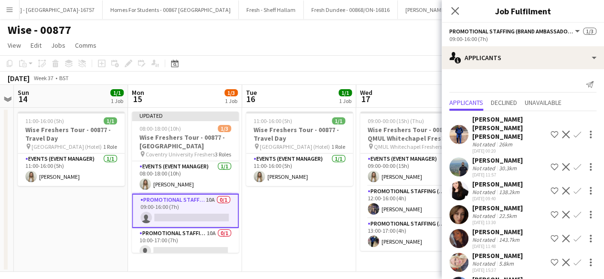
scroll to position [99, 0]
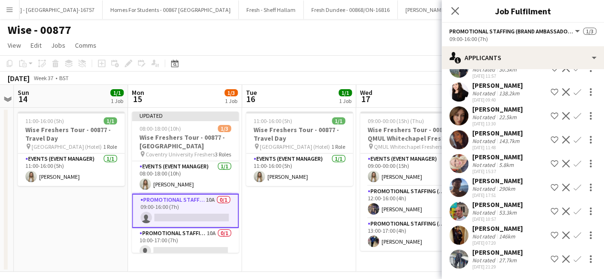
click at [573, 141] on app-icon "Confirm" at bounding box center [577, 140] width 8 height 8
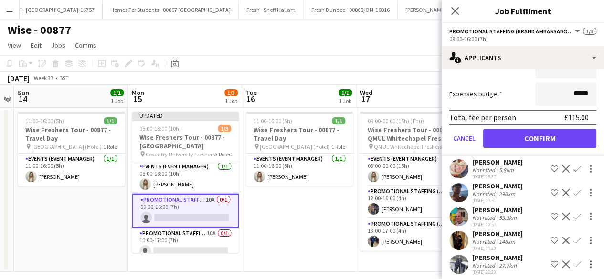
scroll to position [315, 0]
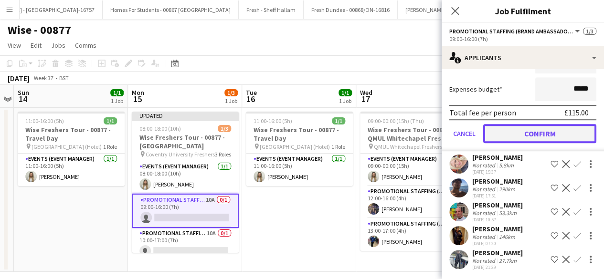
click at [519, 132] on button "Confirm" at bounding box center [539, 133] width 113 height 19
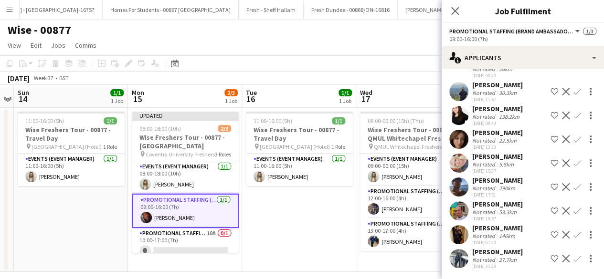
scroll to position [75, 0]
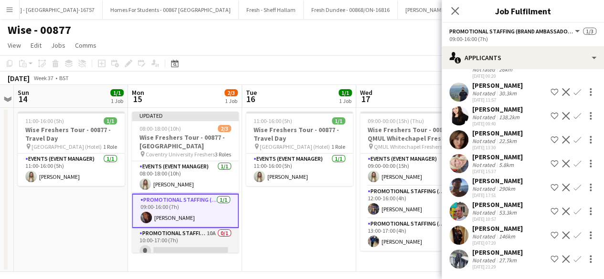
click at [200, 234] on app-card-role "Promotional Staffing (Brand Ambassadors) 10A 0/1 10:00-17:00 (7h) single-neutra…" at bounding box center [185, 244] width 107 height 32
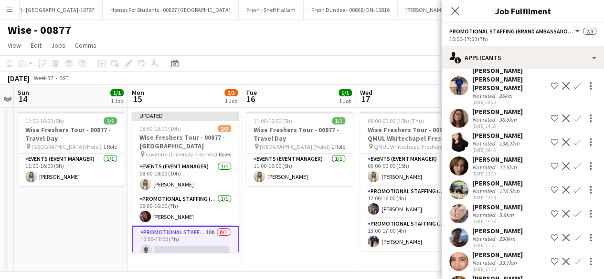
scroll to position [48, 0]
click at [573, 210] on app-icon "Confirm" at bounding box center [577, 214] width 8 height 8
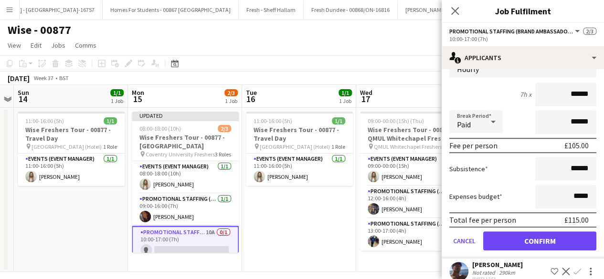
scroll to position [232, 0]
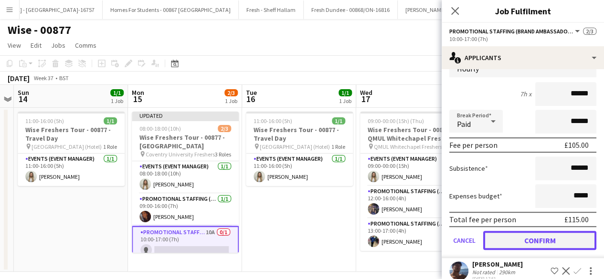
click at [513, 231] on button "Confirm" at bounding box center [539, 240] width 113 height 19
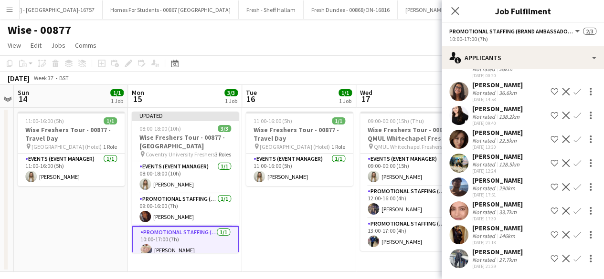
scroll to position [0, 0]
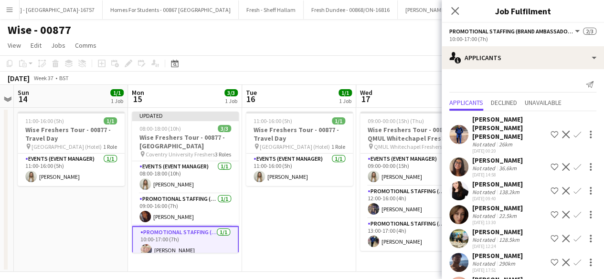
click at [456, 157] on app-user-avatar at bounding box center [458, 166] width 19 height 19
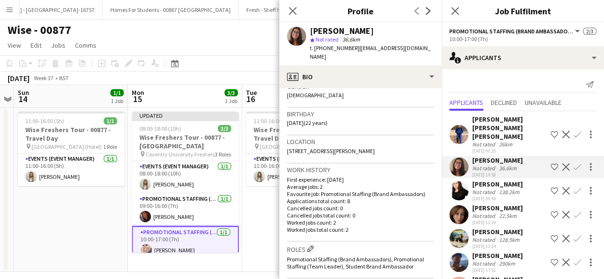
scroll to position [160, 0]
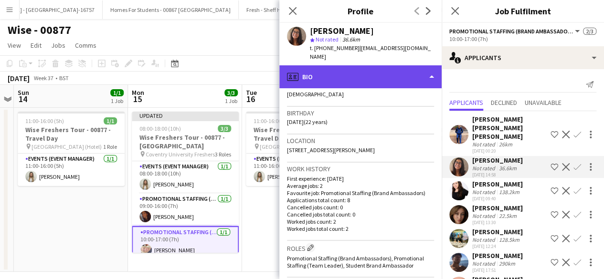
click at [372, 69] on div "profile Bio" at bounding box center [360, 76] width 162 height 23
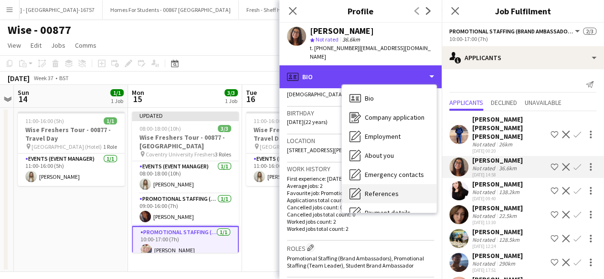
scroll to position [90, 0]
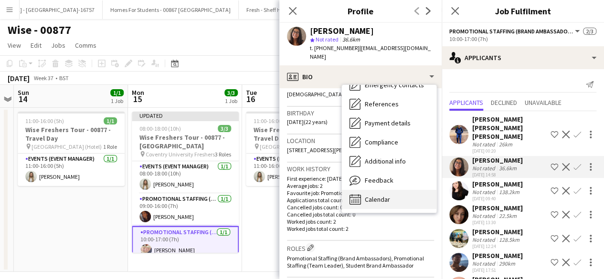
click at [394, 190] on div "Calendar Calendar" at bounding box center [389, 199] width 94 height 19
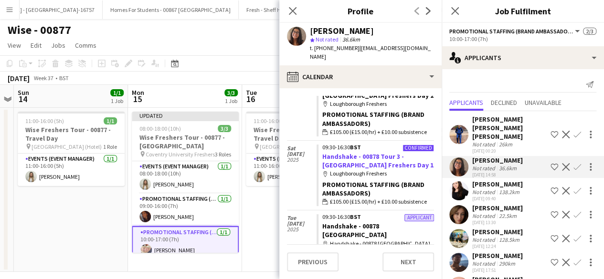
scroll to position [222, 0]
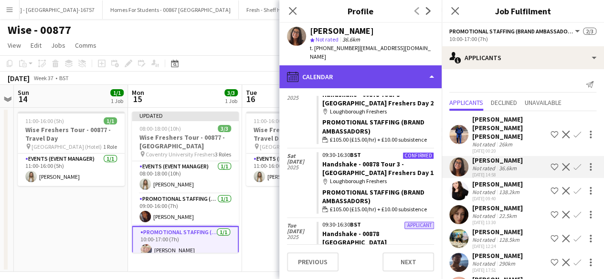
click at [390, 71] on div "calendar-full Calendar" at bounding box center [360, 76] width 162 height 23
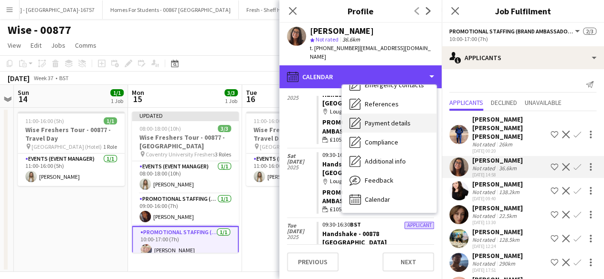
scroll to position [0, 0]
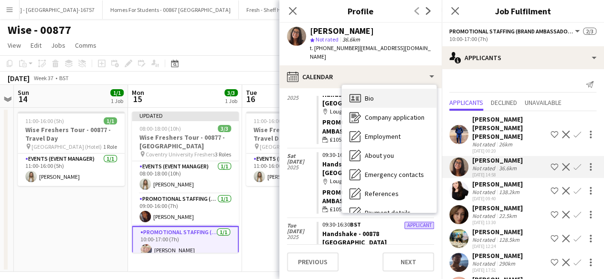
click at [386, 94] on div "Bio Bio" at bounding box center [389, 98] width 94 height 19
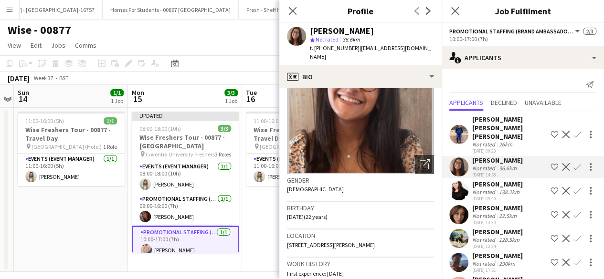
scroll to position [79, 0]
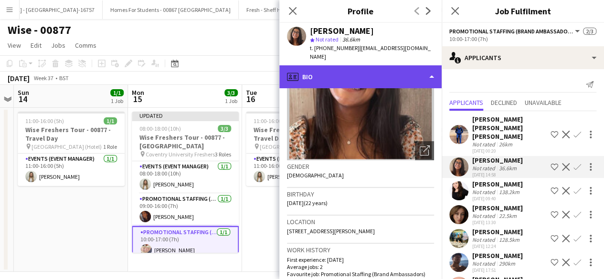
click at [387, 74] on div "profile Bio" at bounding box center [360, 76] width 162 height 23
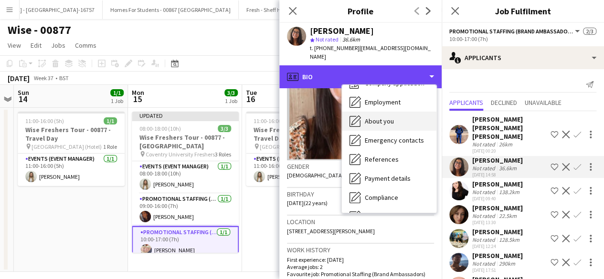
scroll to position [90, 0]
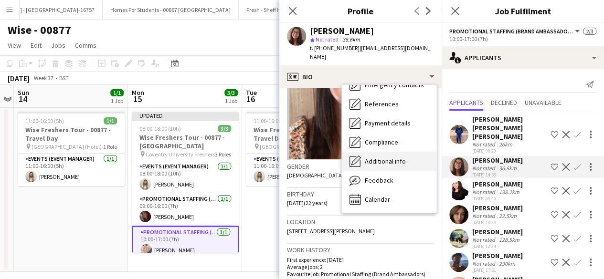
click at [399, 157] on span "Additional info" at bounding box center [385, 161] width 41 height 9
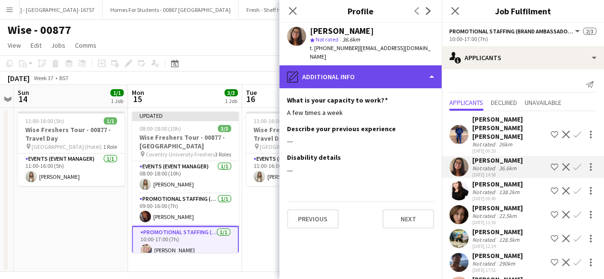
click at [386, 69] on div "pencil4 Additional info" at bounding box center [360, 76] width 162 height 23
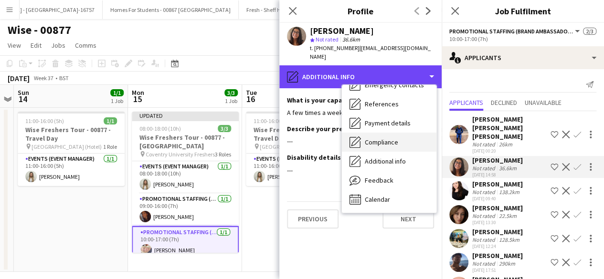
scroll to position [0, 0]
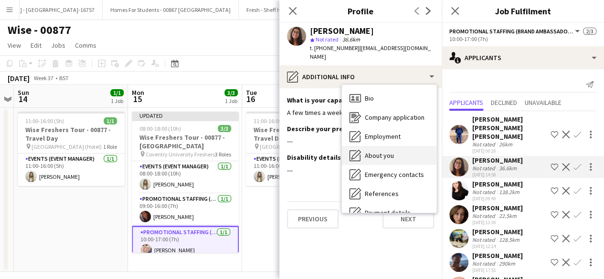
click at [388, 146] on div "About you About you" at bounding box center [389, 155] width 94 height 19
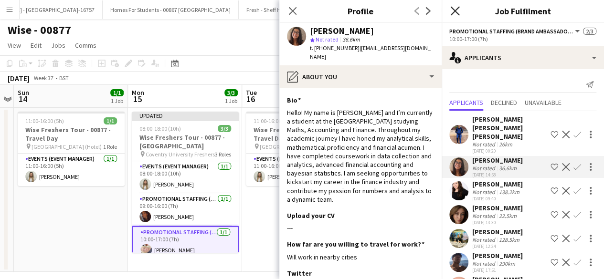
click at [453, 10] on icon at bounding box center [454, 10] width 9 height 9
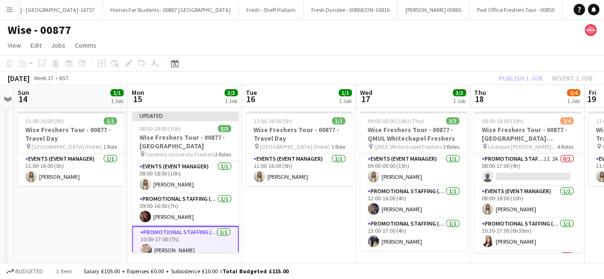
click at [309, 208] on app-date-cell "11:00-16:00 (5h) 1/1 Wise Freshers Tour - 00877 - Travel Day pin London (Hotel)…" at bounding box center [299, 190] width 114 height 164
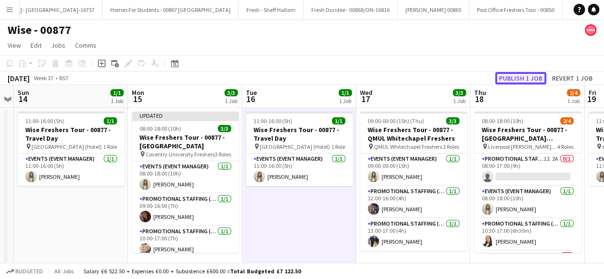
click at [516, 75] on button "Publish 1 job" at bounding box center [520, 78] width 51 height 12
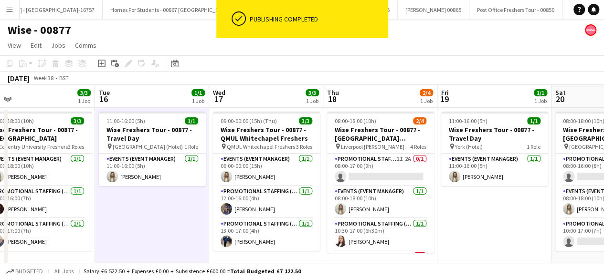
scroll to position [0, 250]
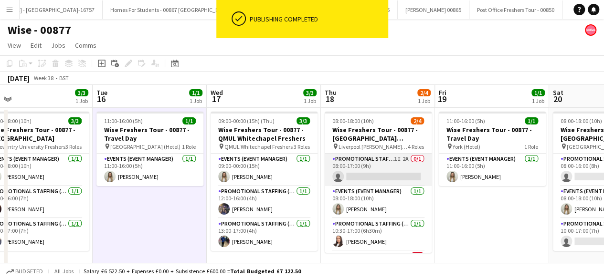
click at [382, 167] on app-card-role "Promotional Staffing (Brand Ambassadors) 1I 2A 0/1 08:00-17:00 (9h) single-neut…" at bounding box center [377, 170] width 107 height 32
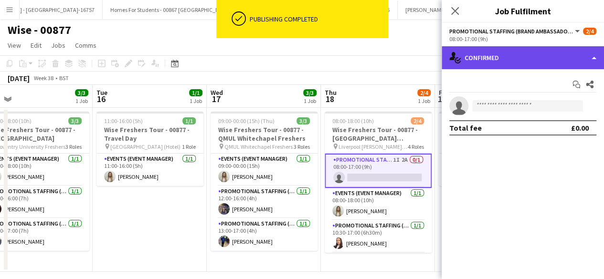
click at [554, 52] on div "single-neutral-actions-check-2 Confirmed" at bounding box center [522, 57] width 162 height 23
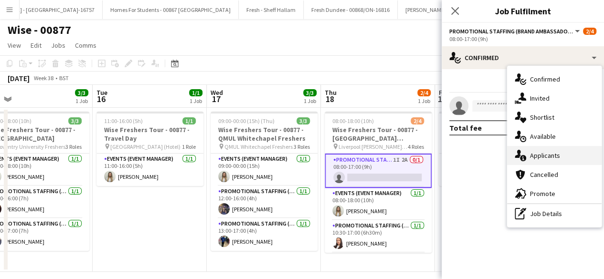
click at [546, 161] on div "single-neutral-actions-information Applicants" at bounding box center [554, 155] width 94 height 19
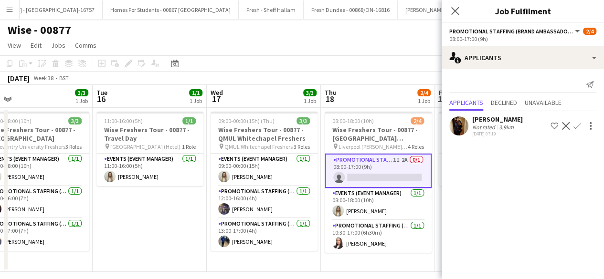
click at [462, 125] on app-user-avatar at bounding box center [458, 125] width 19 height 19
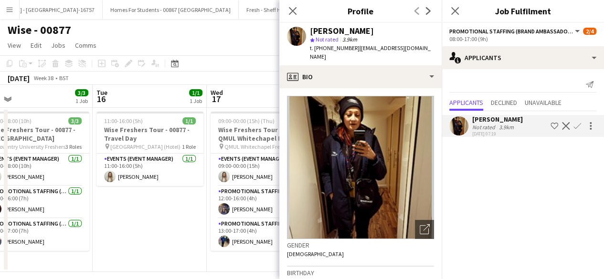
scroll to position [19, 0]
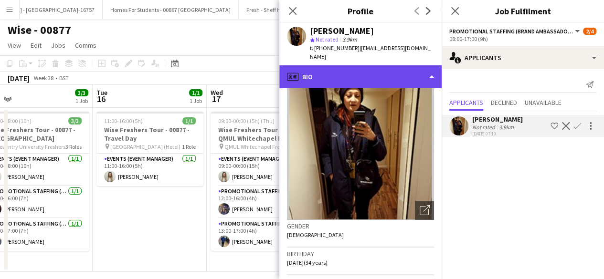
click at [392, 68] on div "profile Bio" at bounding box center [360, 76] width 162 height 23
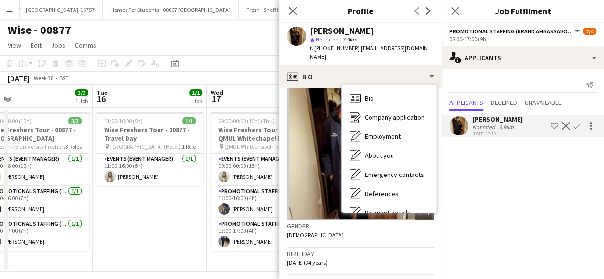
click at [577, 127] on app-icon "Confirm" at bounding box center [577, 126] width 8 height 8
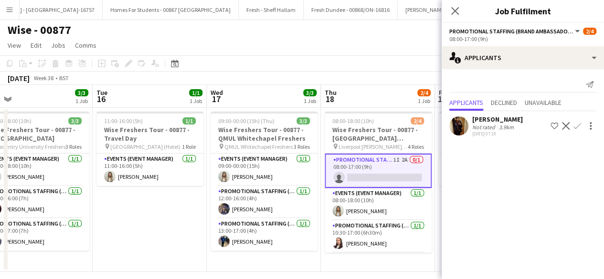
click at [577, 127] on app-icon "Confirm" at bounding box center [577, 126] width 8 height 8
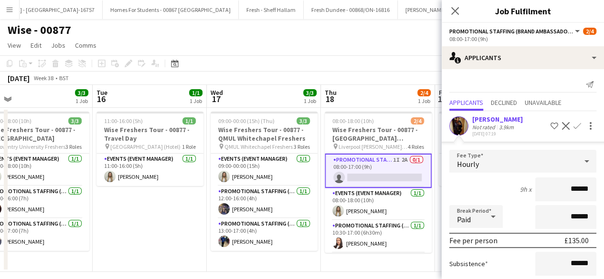
scroll to position [83, 0]
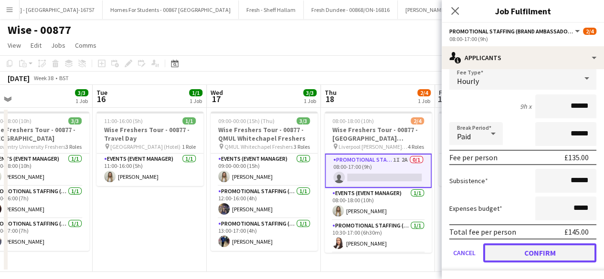
click at [512, 250] on button "Confirm" at bounding box center [539, 252] width 113 height 19
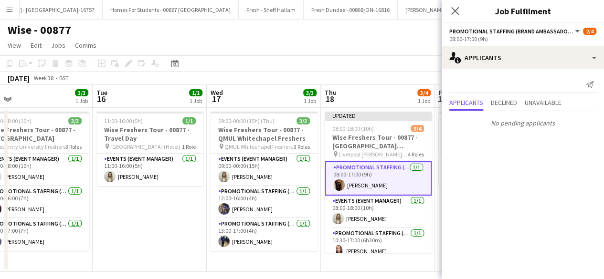
scroll to position [0, 0]
drag, startPoint x: 362, startPoint y: 188, endPoint x: 334, endPoint y: 188, distance: 27.7
click at [334, 188] on app-user-avatar at bounding box center [338, 184] width 11 height 11
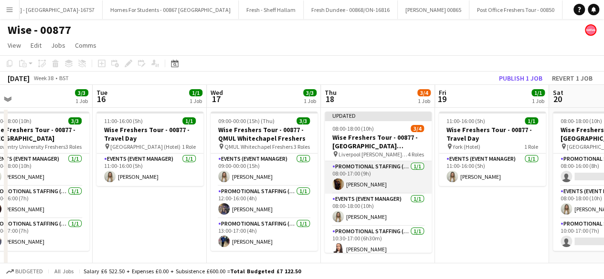
click at [355, 181] on app-card-role "Promotional Staffing (Brand Ambassadors) 1/1 08:00-17:00 (9h) Sarah Sharpe" at bounding box center [377, 177] width 107 height 32
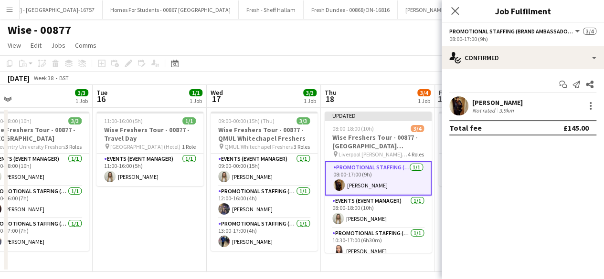
click at [461, 98] on app-user-avatar at bounding box center [458, 105] width 19 height 19
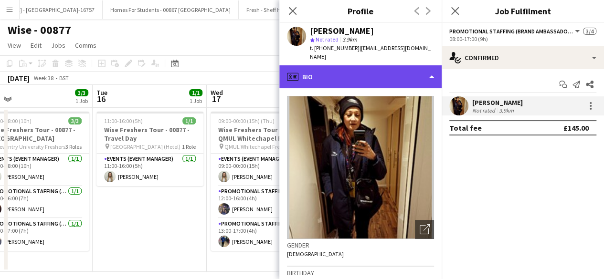
click at [405, 66] on div "profile Bio" at bounding box center [360, 76] width 162 height 23
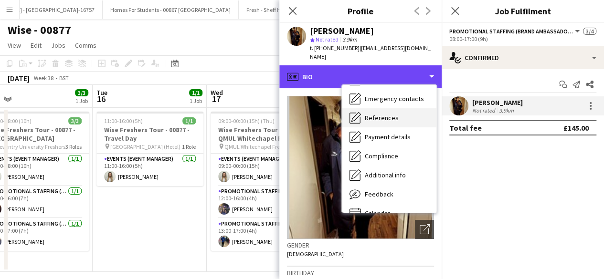
scroll to position [90, 0]
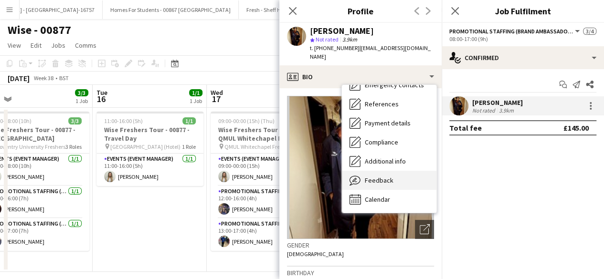
click at [395, 171] on div "Feedback Feedback" at bounding box center [389, 180] width 94 height 19
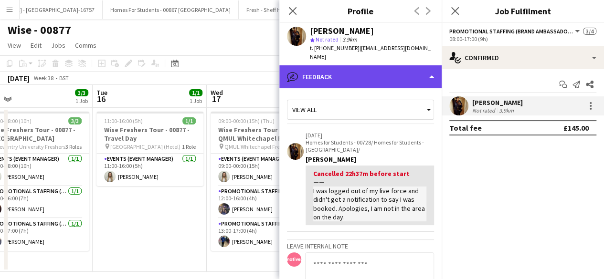
click at [392, 68] on div "bubble-pencil Feedback" at bounding box center [360, 76] width 162 height 23
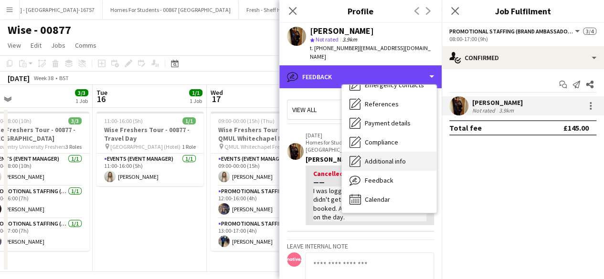
scroll to position [9, 0]
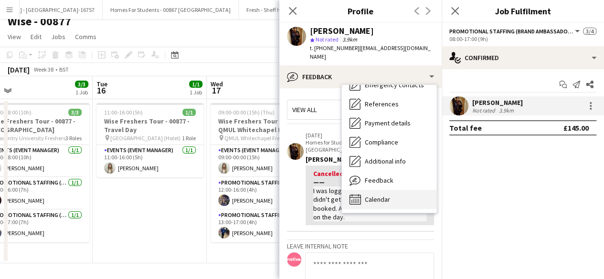
click at [388, 190] on div "Calendar Calendar" at bounding box center [389, 199] width 94 height 19
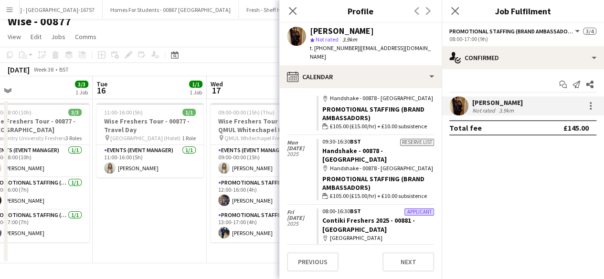
scroll to position [0, 0]
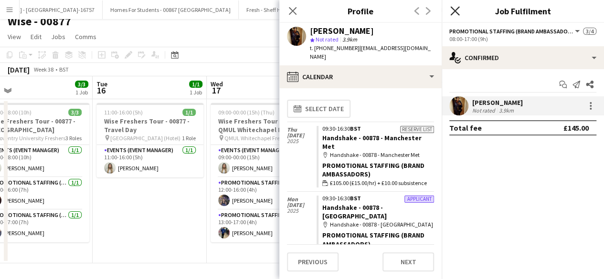
click at [455, 10] on icon at bounding box center [454, 10] width 9 height 9
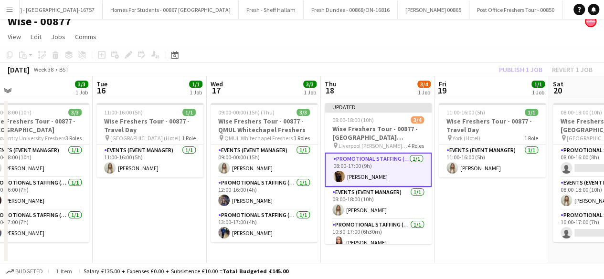
click at [460, 209] on app-date-cell "11:00-16:00 (5h) 1/1 Wise Freshers Tour - 00877 - Travel Day pin York (Hotel) 1…" at bounding box center [492, 181] width 114 height 164
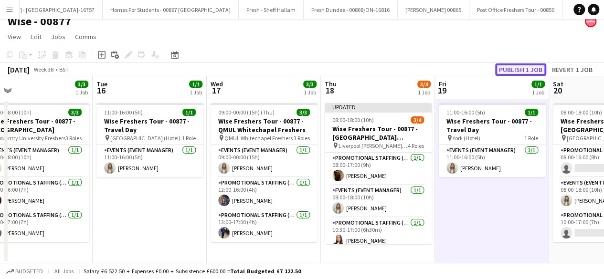
click at [522, 68] on button "Publish 1 job" at bounding box center [520, 69] width 51 height 12
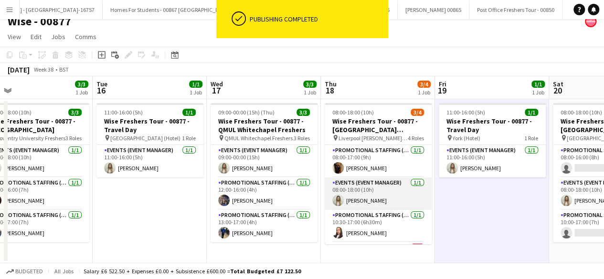
scroll to position [30, 0]
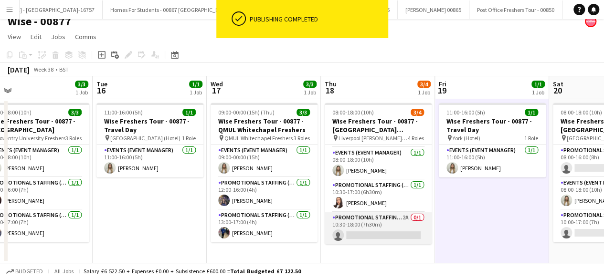
click at [371, 231] on app-card-role "Promotional Staffing (Brand Ambassadors) 2A 0/1 10:30-18:00 (7h30m) single-neut…" at bounding box center [377, 228] width 107 height 32
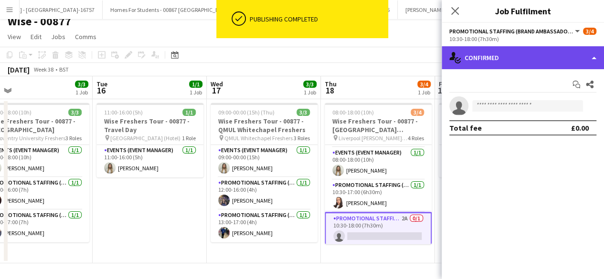
click at [537, 62] on div "single-neutral-actions-check-2 Confirmed" at bounding box center [522, 57] width 162 height 23
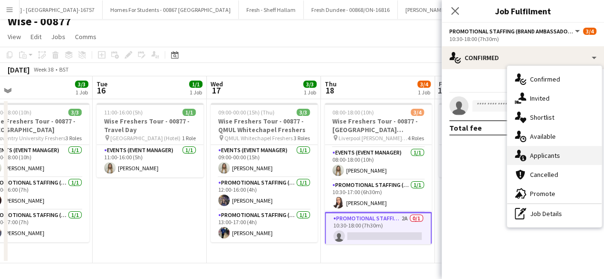
click at [547, 156] on div "single-neutral-actions-information Applicants" at bounding box center [554, 155] width 94 height 19
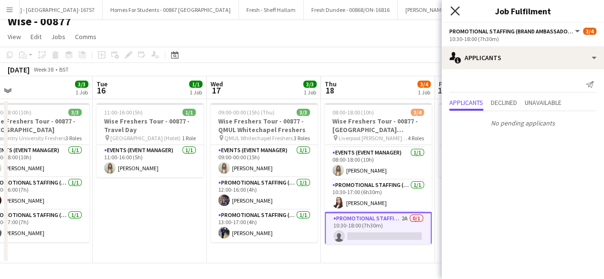
click at [455, 10] on icon at bounding box center [454, 10] width 9 height 9
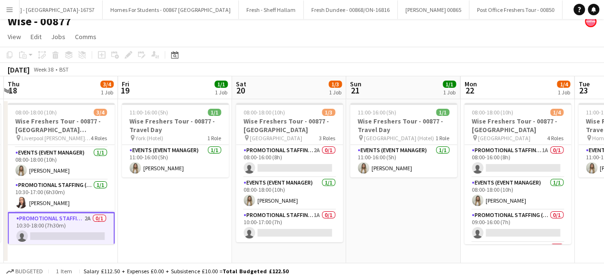
scroll to position [0, 339]
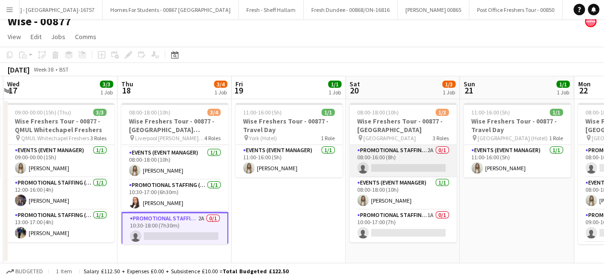
click at [390, 146] on app-card-role "Promotional Staffing (Brand Ambassadors) 2A 0/1 08:00-16:00 (8h) single-neutral…" at bounding box center [402, 161] width 107 height 32
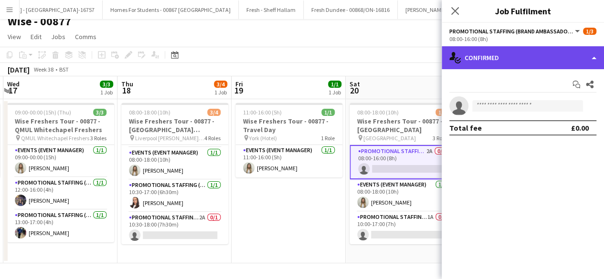
click at [553, 54] on div "single-neutral-actions-check-2 Confirmed" at bounding box center [522, 57] width 162 height 23
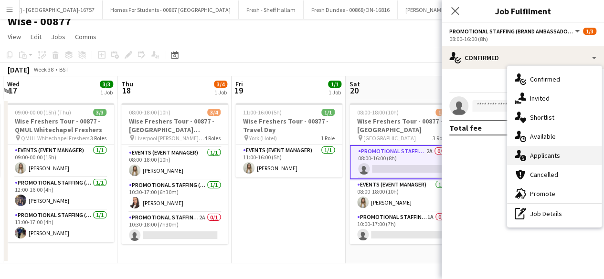
click at [553, 156] on div "single-neutral-actions-information Applicants" at bounding box center [554, 155] width 94 height 19
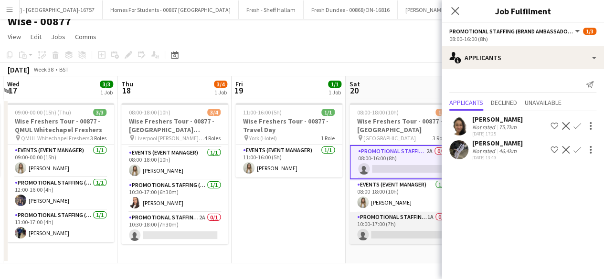
click at [404, 230] on app-card-role "Promotional Staffing (Brand Ambassadors) 1A 0/1 10:00-17:00 (7h) single-neutral…" at bounding box center [402, 228] width 107 height 32
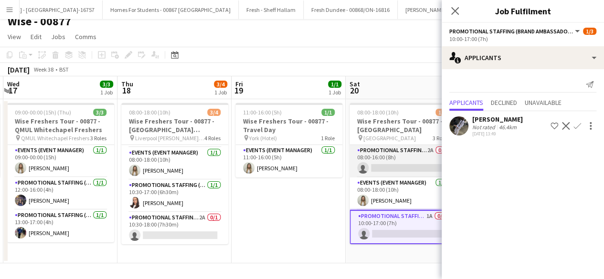
click at [410, 158] on app-card-role "Promotional Staffing (Brand Ambassadors) 2A 0/1 08:00-16:00 (8h) single-neutral…" at bounding box center [402, 161] width 107 height 32
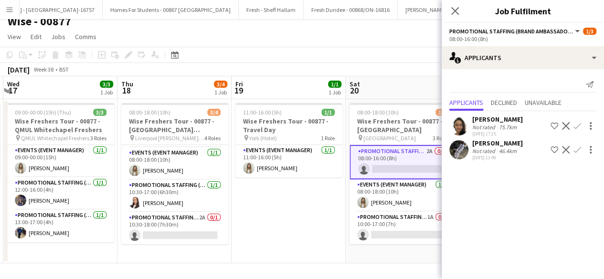
click at [458, 124] on app-user-avatar at bounding box center [458, 125] width 19 height 19
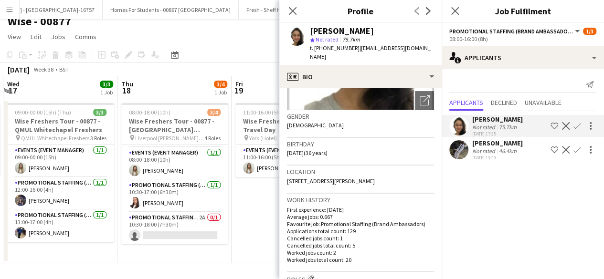
scroll to position [0, 0]
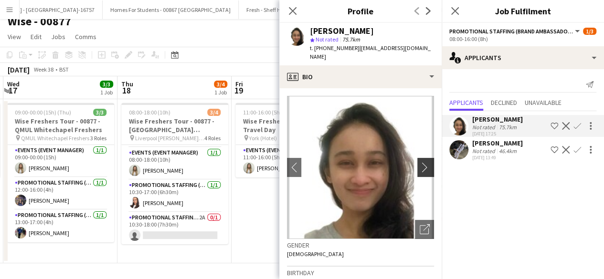
click at [419, 162] on app-icon "chevron-right" at bounding box center [426, 167] width 15 height 10
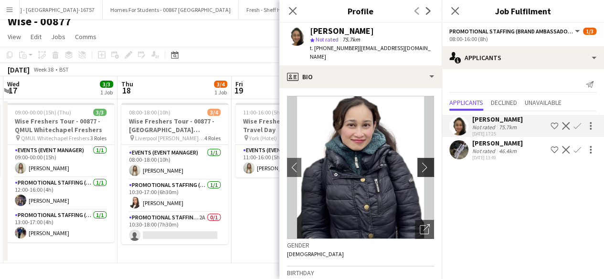
click at [419, 162] on app-icon "chevron-right" at bounding box center [426, 167] width 15 height 10
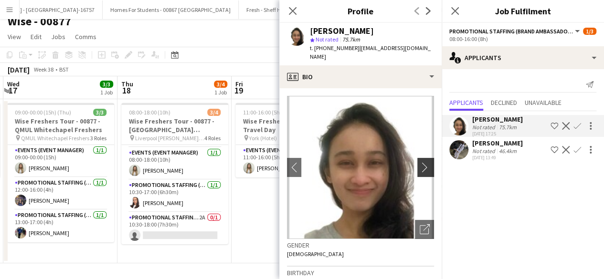
click at [419, 162] on app-icon "chevron-right" at bounding box center [426, 167] width 15 height 10
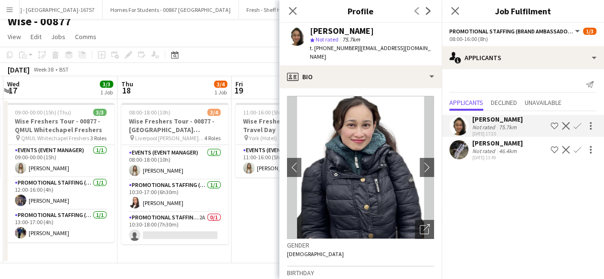
click at [449, 10] on app-icon "Close pop-in" at bounding box center [454, 10] width 11 height 11
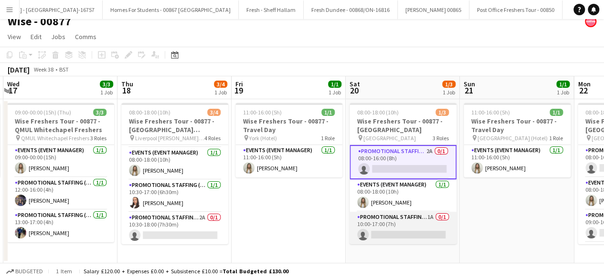
click at [379, 221] on app-card-role "Promotional Staffing (Brand Ambassadors) 1A 0/1 10:00-17:00 (7h) single-neutral…" at bounding box center [402, 228] width 107 height 32
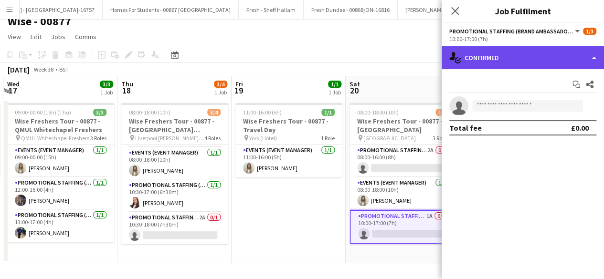
click at [537, 61] on div "single-neutral-actions-check-2 Confirmed" at bounding box center [522, 57] width 162 height 23
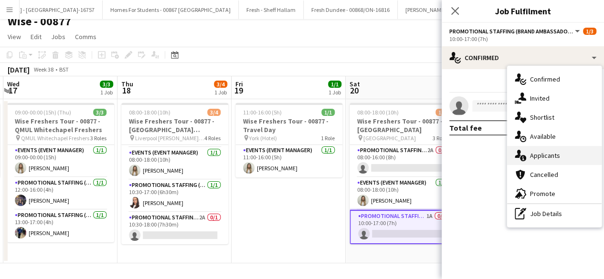
click at [556, 156] on div "single-neutral-actions-information Applicants" at bounding box center [554, 155] width 94 height 19
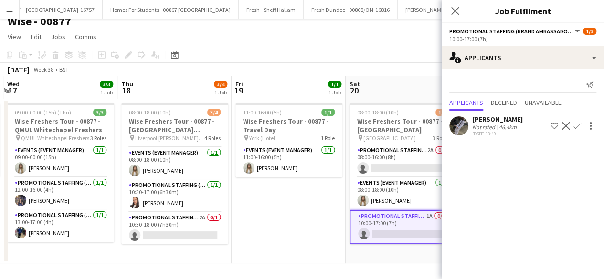
click at [459, 129] on app-user-avatar at bounding box center [458, 125] width 19 height 19
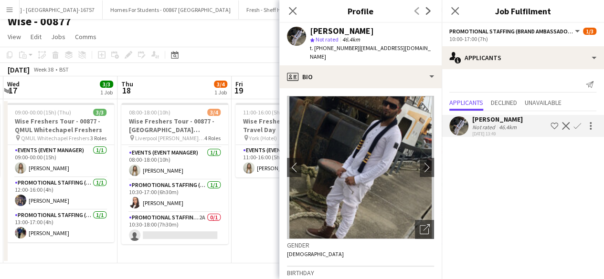
click at [577, 125] on app-icon "Confirm" at bounding box center [577, 126] width 8 height 8
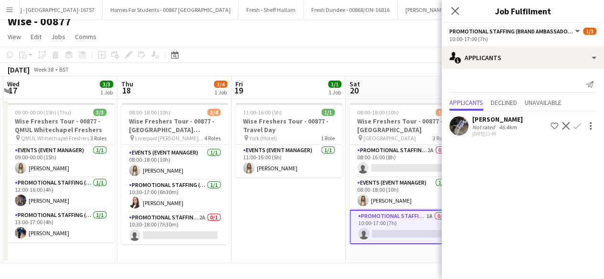
click at [578, 127] on app-icon "Confirm" at bounding box center [577, 126] width 8 height 8
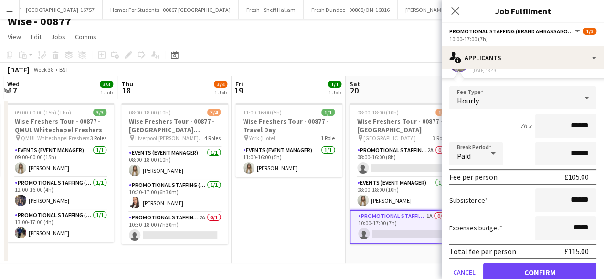
scroll to position [83, 0]
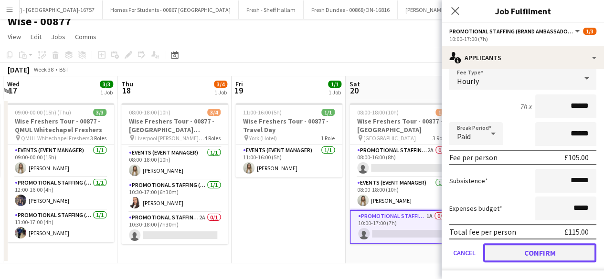
click at [525, 250] on button "Confirm" at bounding box center [539, 252] width 113 height 19
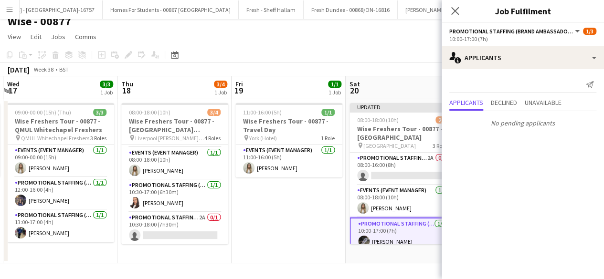
scroll to position [0, 0]
click at [456, 13] on icon at bounding box center [454, 10] width 9 height 9
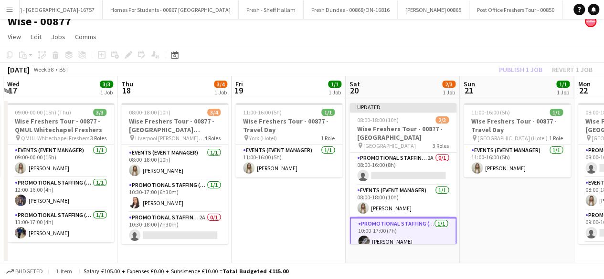
click at [491, 198] on app-date-cell "11:00-16:00 (5h) 1/1 Wise Freshers Tour - 00877 - Travel Day pin Leeds (Hotel) …" at bounding box center [516, 181] width 114 height 164
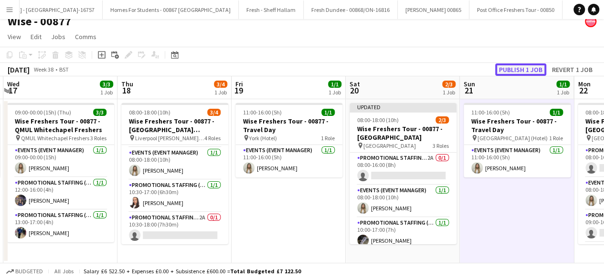
click at [514, 73] on button "Publish 1 job" at bounding box center [520, 69] width 51 height 12
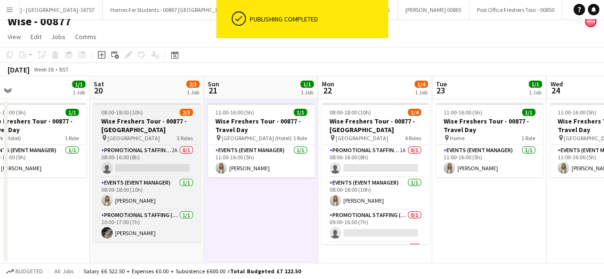
scroll to position [0, 367]
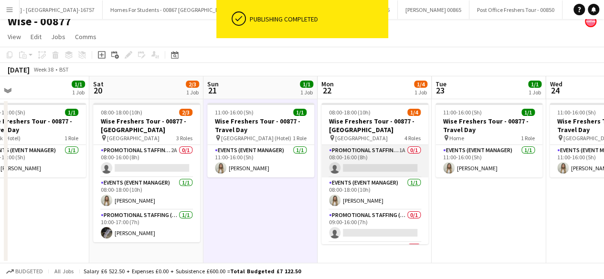
click at [382, 157] on app-card-role "Promotional Staffing (Brand Ambassadors) 1A 0/1 08:00-16:00 (8h) single-neutral…" at bounding box center [374, 161] width 107 height 32
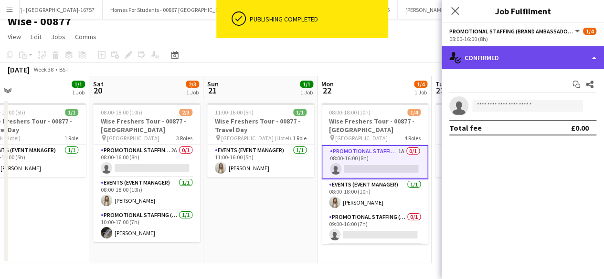
click at [525, 57] on div "single-neutral-actions-check-2 Confirmed" at bounding box center [522, 57] width 162 height 23
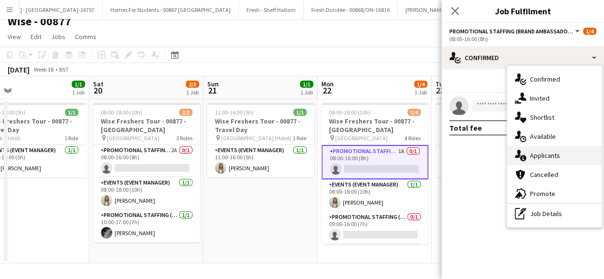
click at [546, 156] on div "single-neutral-actions-information Applicants" at bounding box center [554, 155] width 94 height 19
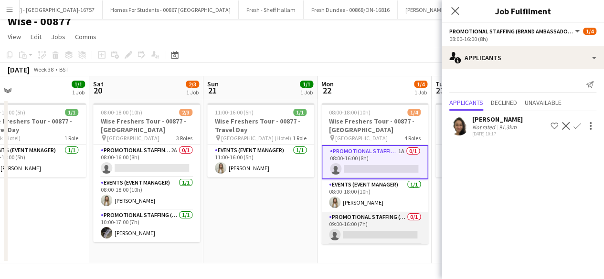
click at [388, 217] on app-card-role "Promotional Staffing (Brand Ambassadors) 0/1 09:00-16:00 (7h) single-neutral-ac…" at bounding box center [374, 228] width 107 height 32
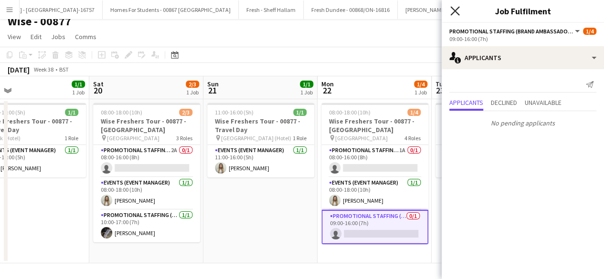
click at [451, 11] on icon "Close pop-in" at bounding box center [454, 10] width 9 height 9
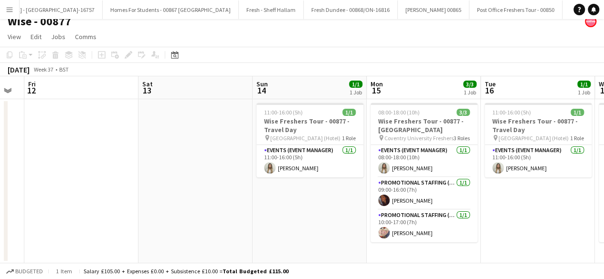
scroll to position [0, 203]
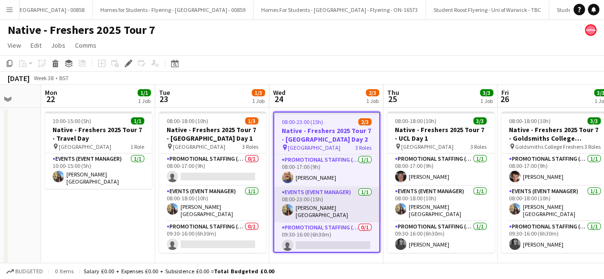
scroll to position [0, 300]
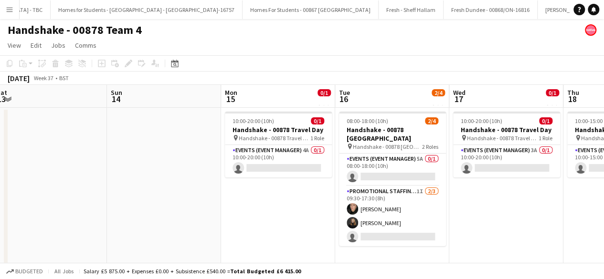
scroll to position [0, 219]
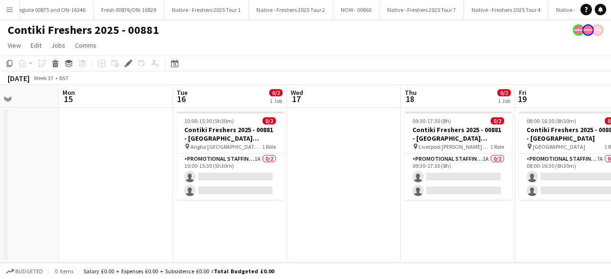
scroll to position [0, 282]
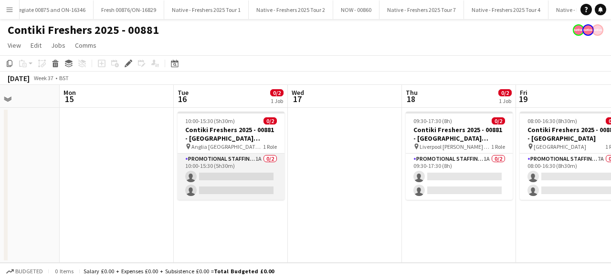
click at [249, 176] on app-card-role "Promotional Staffing (Brand Ambassadors) 1A 0/2 10:00-15:30 (5h30m) single-neut…" at bounding box center [230, 177] width 107 height 46
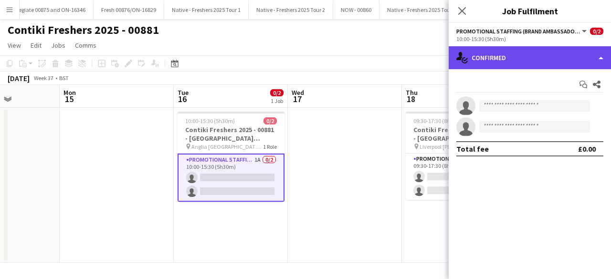
click at [569, 51] on div "single-neutral-actions-check-2 Confirmed" at bounding box center [530, 57] width 162 height 23
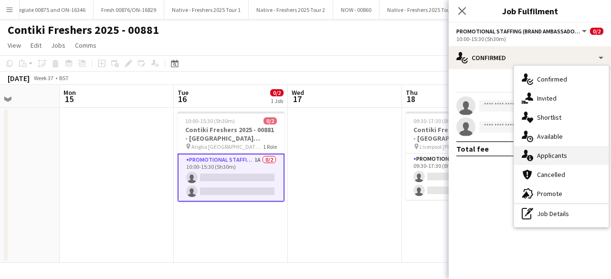
click at [571, 152] on div "single-neutral-actions-information Applicants" at bounding box center [561, 155] width 94 height 19
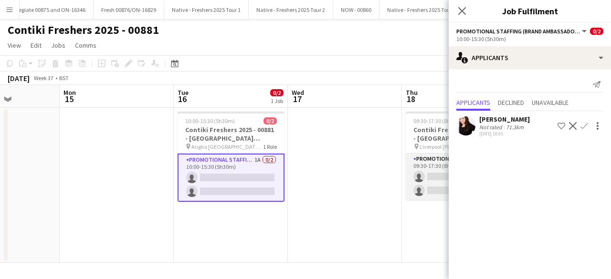
click at [426, 191] on app-card-role "Promotional Staffing (Brand Ambassadors) 1A 0/2 09:30-17:30 (8h) single-neutral…" at bounding box center [459, 177] width 107 height 46
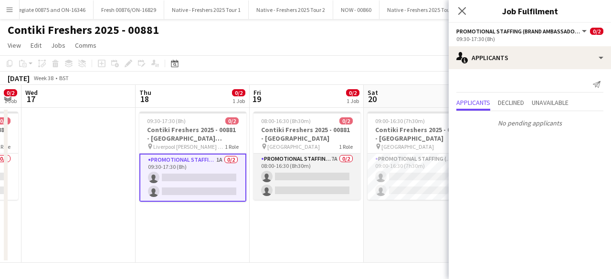
click at [312, 188] on app-card-role "Promotional Staffing (Brand Ambassadors) 7A 0/2 08:00-16:30 (8h30m) single-neut…" at bounding box center [306, 177] width 107 height 46
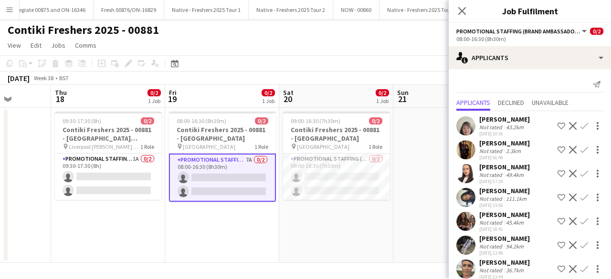
scroll to position [10, 0]
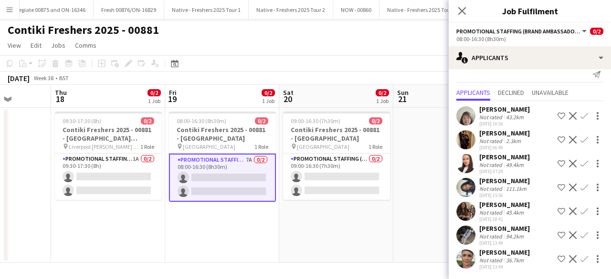
click at [580, 211] on app-icon "Confirm" at bounding box center [584, 212] width 8 height 8
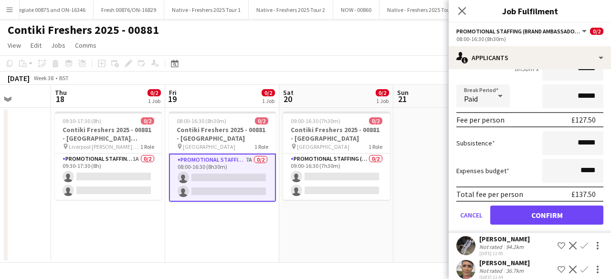
scroll to position [226, 0]
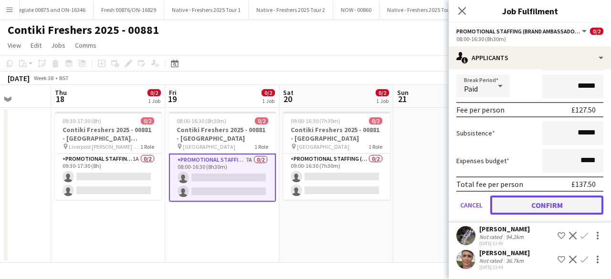
click at [532, 202] on button "Confirm" at bounding box center [546, 205] width 113 height 19
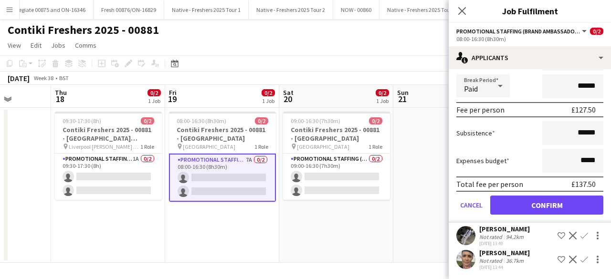
scroll to position [0, 0]
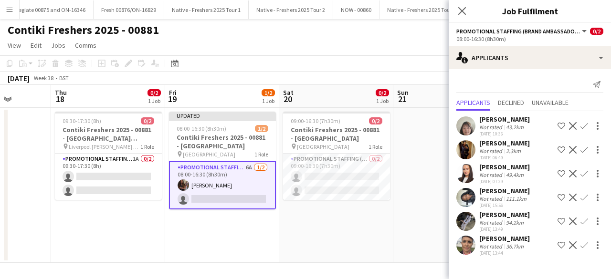
click at [464, 194] on app-user-avatar at bounding box center [465, 197] width 19 height 19
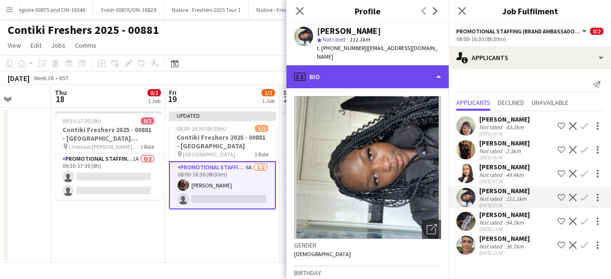
click at [381, 75] on div "profile Bio" at bounding box center [367, 76] width 162 height 23
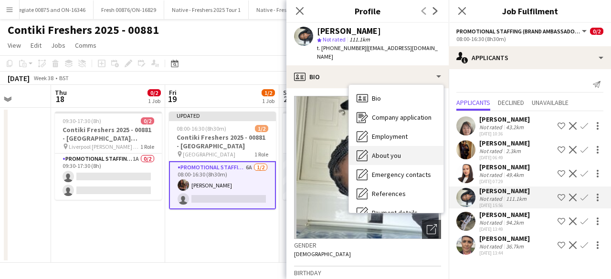
click at [393, 151] on span "About you" at bounding box center [386, 155] width 29 height 9
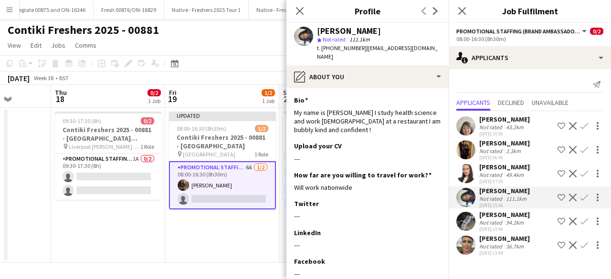
click at [468, 173] on app-user-avatar at bounding box center [465, 173] width 19 height 19
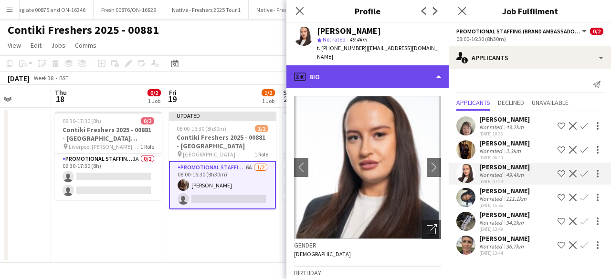
click at [378, 66] on div "profile Bio" at bounding box center [367, 76] width 162 height 23
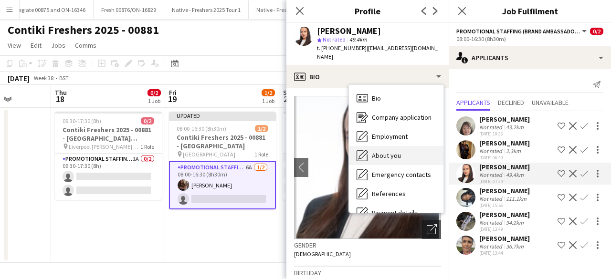
click at [392, 151] on span "About you" at bounding box center [386, 155] width 29 height 9
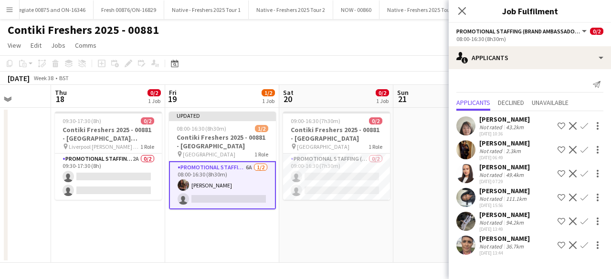
click at [467, 174] on app-user-avatar at bounding box center [465, 173] width 19 height 19
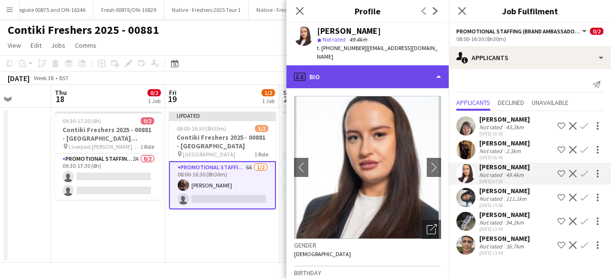
click at [354, 78] on div "profile Bio" at bounding box center [367, 76] width 162 height 23
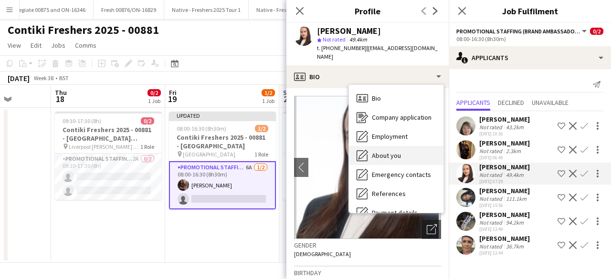
click at [391, 146] on div "About you About you" at bounding box center [396, 155] width 94 height 19
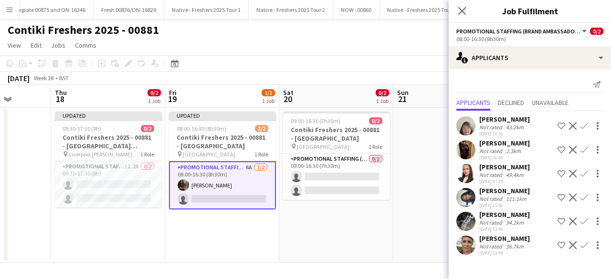
click at [469, 170] on app-user-avatar at bounding box center [465, 173] width 19 height 19
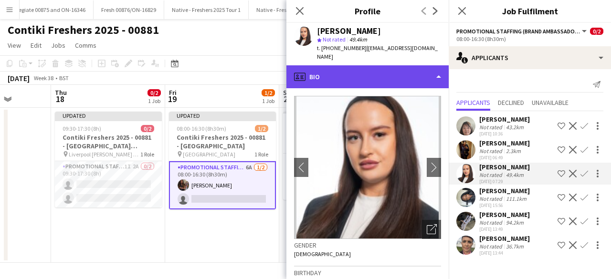
click at [401, 73] on div "profile Bio" at bounding box center [367, 76] width 162 height 23
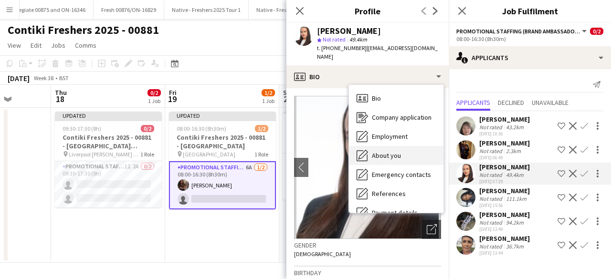
click at [399, 151] on span "About you" at bounding box center [386, 155] width 29 height 9
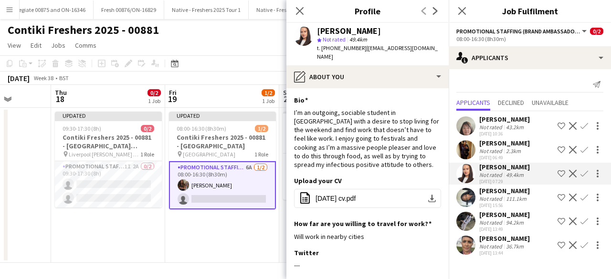
click at [469, 145] on app-user-avatar at bounding box center [465, 149] width 19 height 19
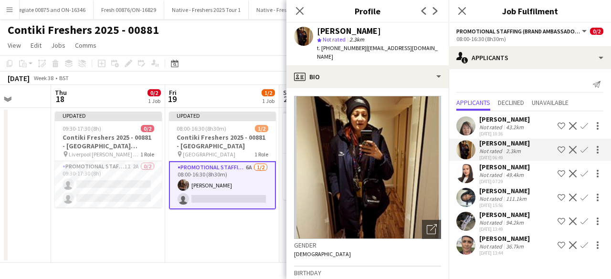
click at [468, 173] on app-user-avatar at bounding box center [465, 173] width 19 height 19
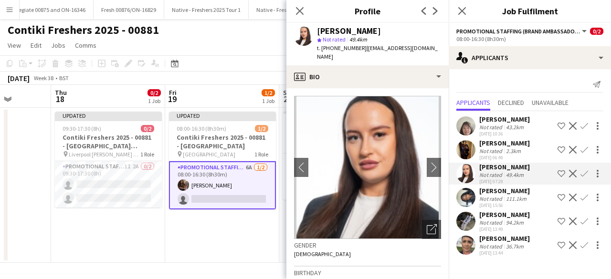
click at [584, 173] on app-icon "Confirm" at bounding box center [584, 174] width 8 height 8
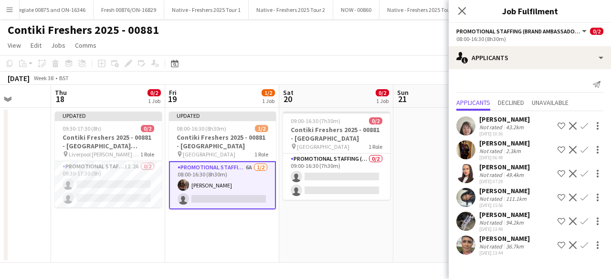
click at [585, 175] on app-icon "Confirm" at bounding box center [584, 174] width 8 height 8
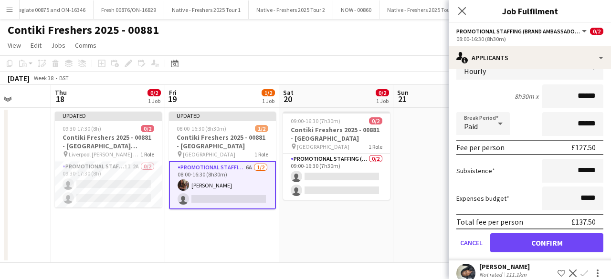
scroll to position [141, 0]
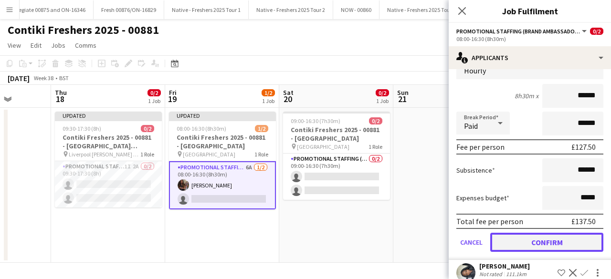
click at [522, 243] on button "Confirm" at bounding box center [546, 242] width 113 height 19
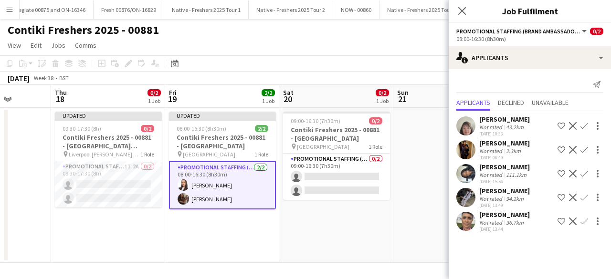
scroll to position [0, 0]
click at [199, 188] on app-card-role "Promotional Staffing (Brand Ambassadors) 2/2 08:00-16:30 (8h30m) Lillie Howes C…" at bounding box center [222, 185] width 107 height 48
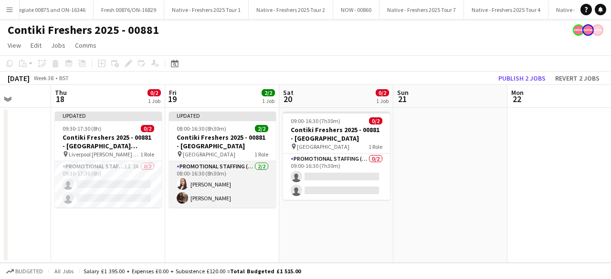
click at [204, 193] on app-card-role "Promotional Staffing (Brand Ambassadors) 2/2 08:00-16:30 (8h30m) Lillie Howes C…" at bounding box center [222, 184] width 107 height 46
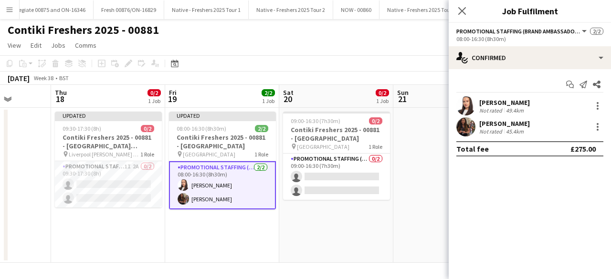
click at [464, 125] on app-user-avatar at bounding box center [465, 126] width 19 height 19
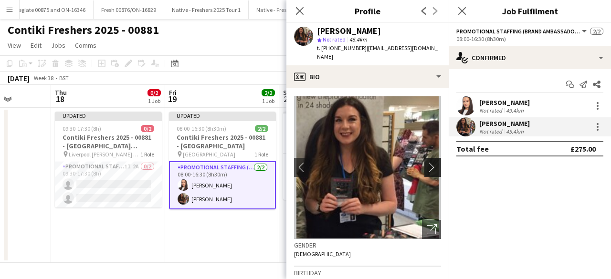
click at [428, 162] on app-icon "chevron-right" at bounding box center [434, 167] width 15 height 10
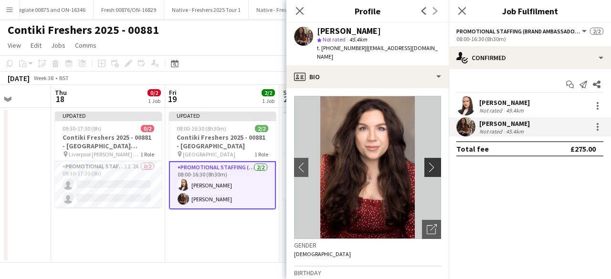
click at [428, 162] on app-icon "chevron-right" at bounding box center [434, 167] width 15 height 10
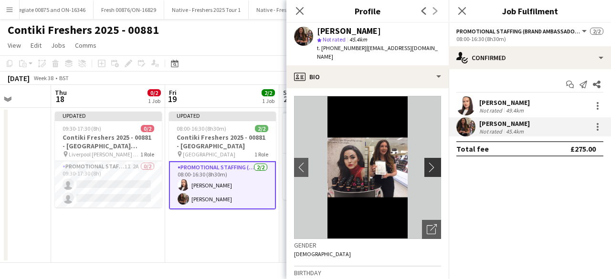
click at [428, 162] on app-icon "chevron-right" at bounding box center [434, 167] width 15 height 10
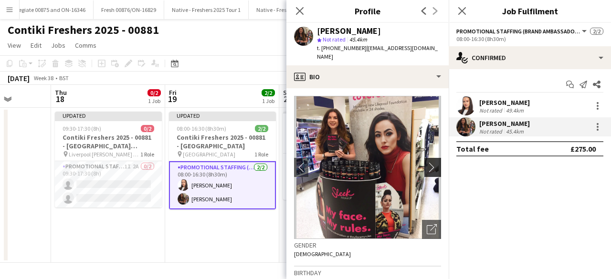
click at [428, 162] on app-icon "chevron-right" at bounding box center [434, 167] width 15 height 10
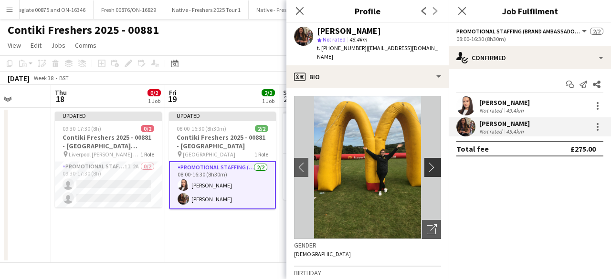
click at [428, 162] on app-icon "chevron-right" at bounding box center [434, 167] width 15 height 10
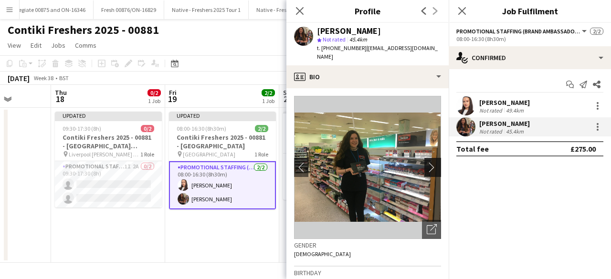
click at [428, 162] on app-icon "chevron-right" at bounding box center [434, 167] width 15 height 10
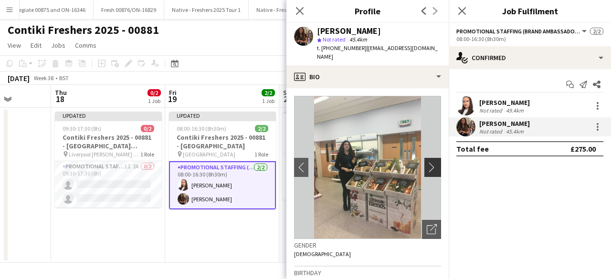
click at [428, 162] on app-icon "chevron-right" at bounding box center [434, 167] width 15 height 10
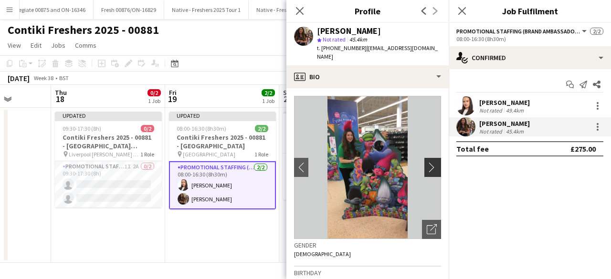
click at [428, 162] on app-icon "chevron-right" at bounding box center [434, 167] width 15 height 10
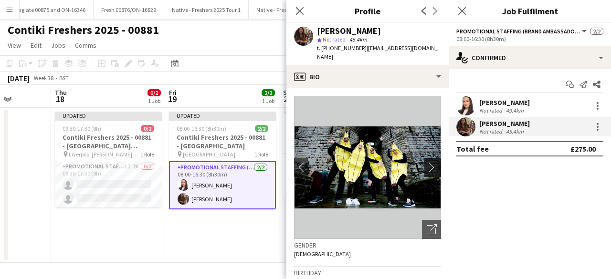
click at [428, 162] on app-icon "chevron-right" at bounding box center [434, 167] width 15 height 10
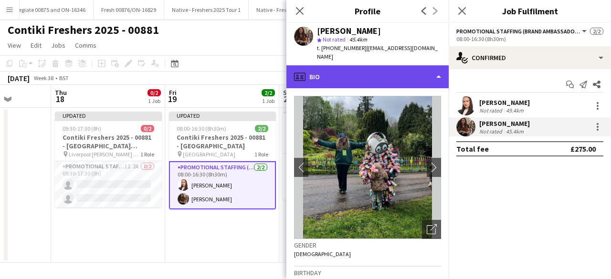
click at [385, 69] on div "profile Bio" at bounding box center [367, 76] width 162 height 23
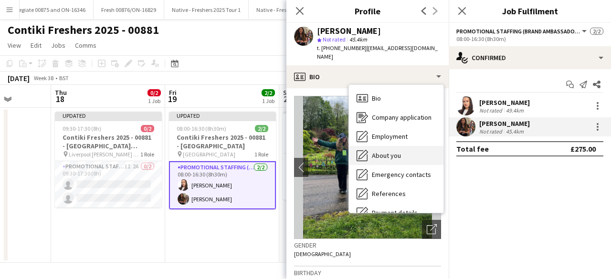
click at [407, 146] on div "About you About you" at bounding box center [396, 155] width 94 height 19
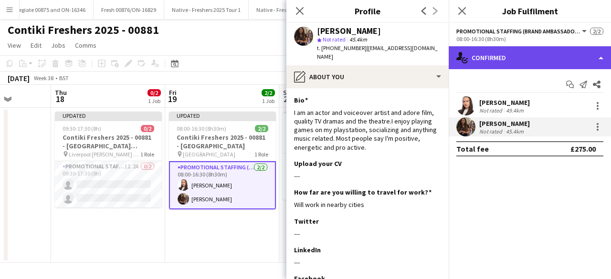
click at [519, 65] on div "single-neutral-actions-check-2 Confirmed" at bounding box center [530, 57] width 162 height 23
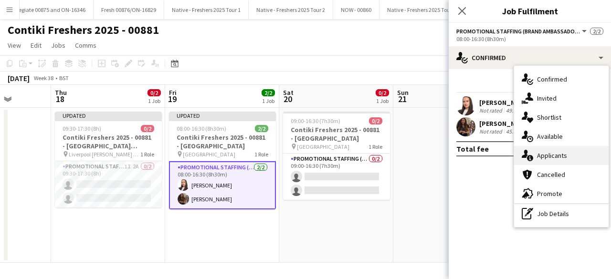
click at [561, 161] on div "single-neutral-actions-information Applicants" at bounding box center [561, 155] width 94 height 19
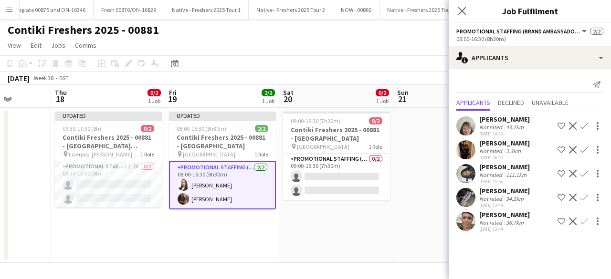
click at [466, 218] on app-user-avatar at bounding box center [465, 221] width 19 height 19
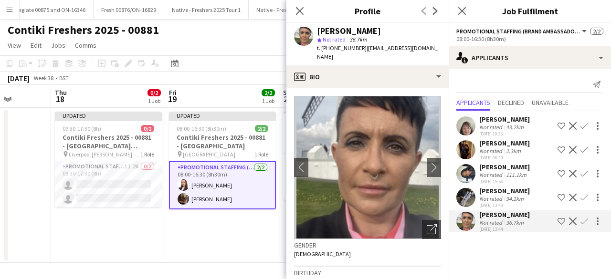
click at [468, 147] on app-user-avatar at bounding box center [465, 149] width 19 height 19
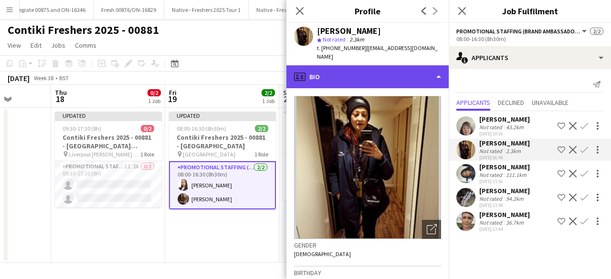
click at [389, 72] on div "profile Bio" at bounding box center [367, 76] width 162 height 23
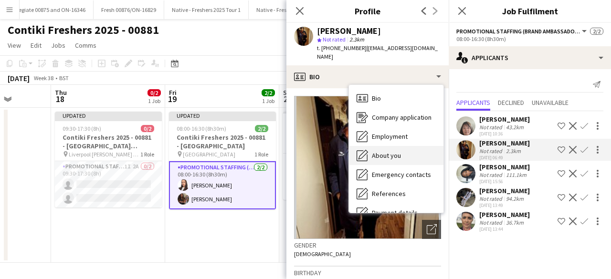
click at [391, 151] on span "About you" at bounding box center [386, 155] width 29 height 9
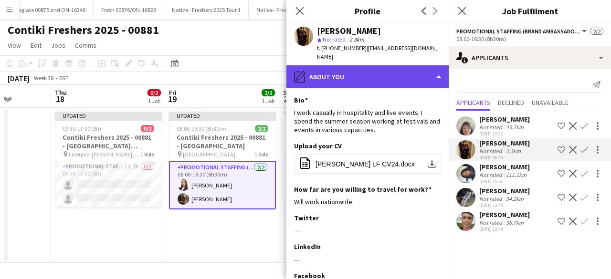
click at [404, 65] on div "pencil4 About you" at bounding box center [367, 76] width 162 height 23
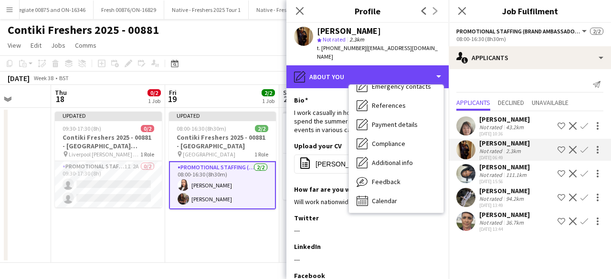
scroll to position [89, 0]
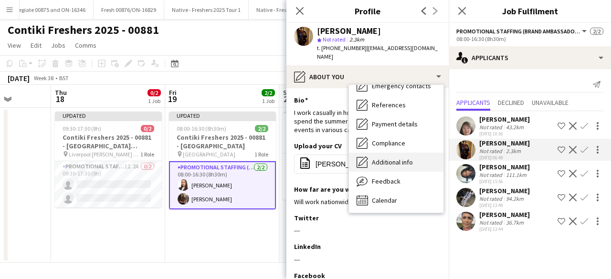
click at [389, 158] on span "Additional info" at bounding box center [392, 162] width 41 height 9
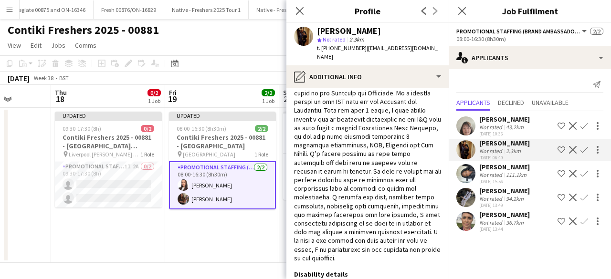
scroll to position [259, 0]
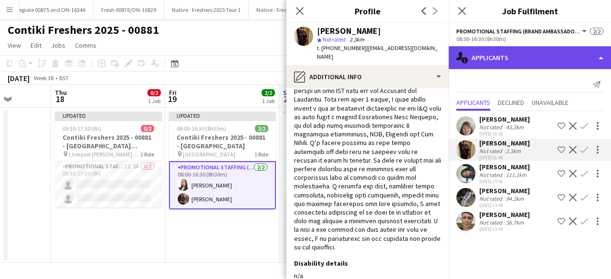
click at [516, 64] on div "single-neutral-actions-information Applicants" at bounding box center [530, 57] width 162 height 23
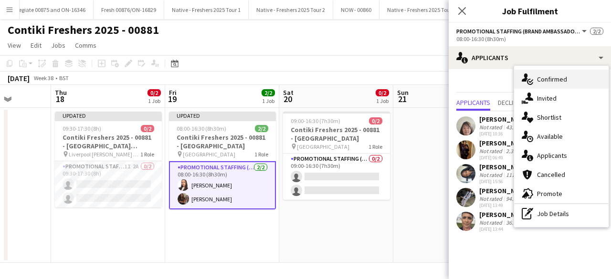
click at [550, 77] on div "single-neutral-actions-check-2 Confirmed" at bounding box center [561, 79] width 94 height 19
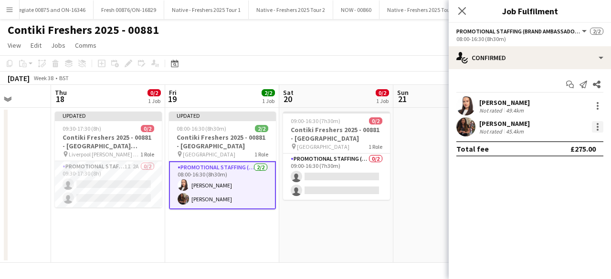
click at [598, 127] on div at bounding box center [597, 126] width 11 height 11
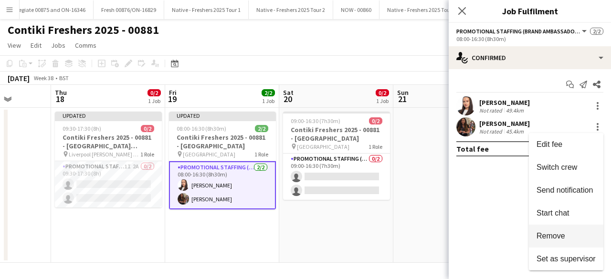
click at [556, 231] on button "Remove" at bounding box center [566, 236] width 74 height 23
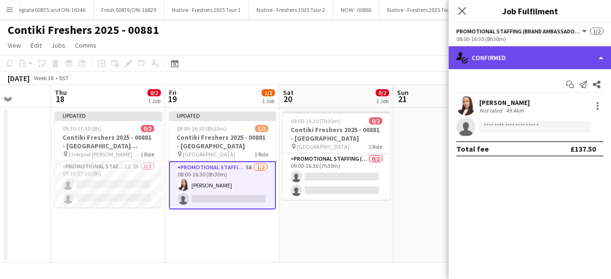
click at [508, 63] on div "single-neutral-actions-check-2 Confirmed" at bounding box center [530, 57] width 162 height 23
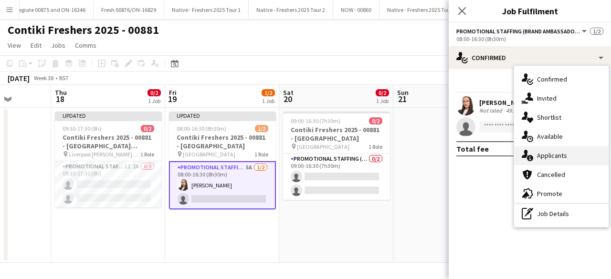
click at [545, 150] on div "single-neutral-actions-information Applicants" at bounding box center [561, 155] width 94 height 19
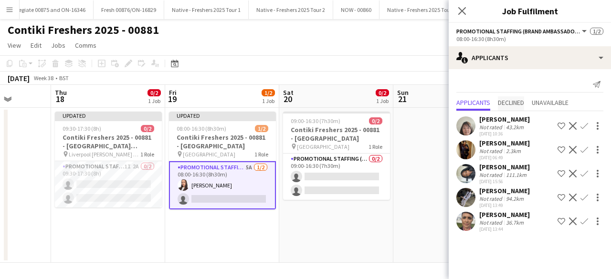
click at [517, 104] on span "Declined" at bounding box center [511, 102] width 26 height 7
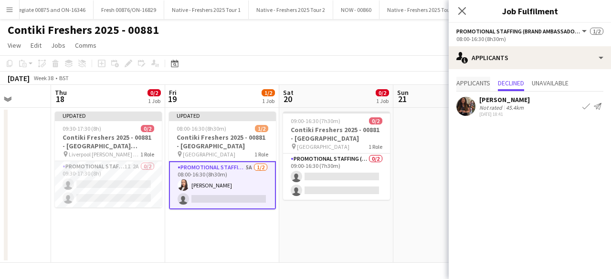
click at [476, 84] on span "Applicants" at bounding box center [473, 83] width 34 height 7
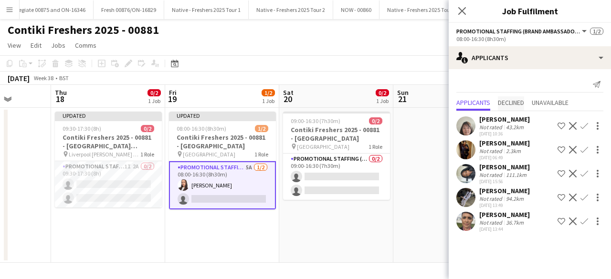
click at [515, 101] on span "Declined" at bounding box center [511, 102] width 26 height 7
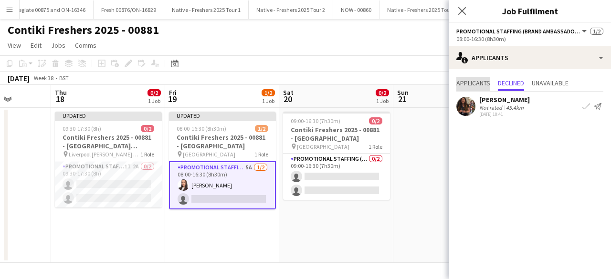
click at [472, 80] on span "Applicants" at bounding box center [473, 83] width 34 height 7
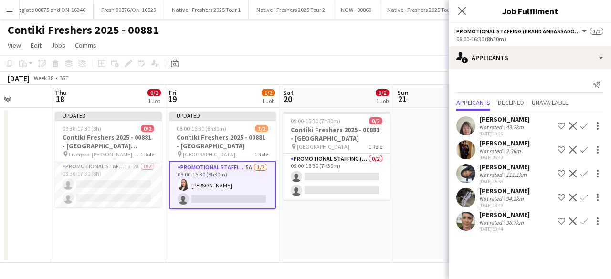
click at [236, 226] on app-date-cell "Updated 08:00-16:30 (8h30m) 1/2 Contiki Freshers 2025 - 00881 - University of L…" at bounding box center [222, 185] width 114 height 155
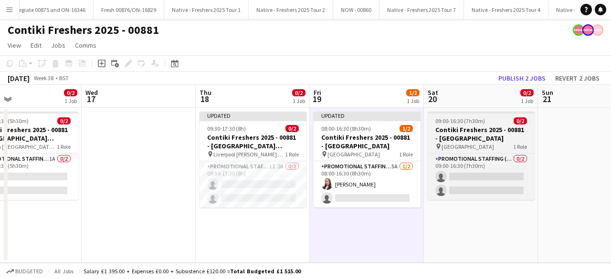
scroll to position [0, 441]
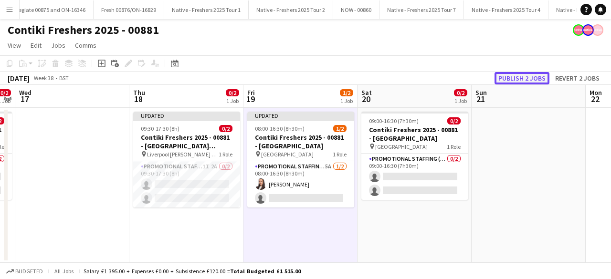
click at [528, 76] on button "Publish 2 jobs" at bounding box center [521, 78] width 55 height 12
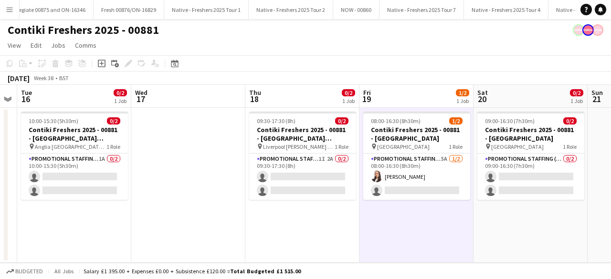
scroll to position [0, 198]
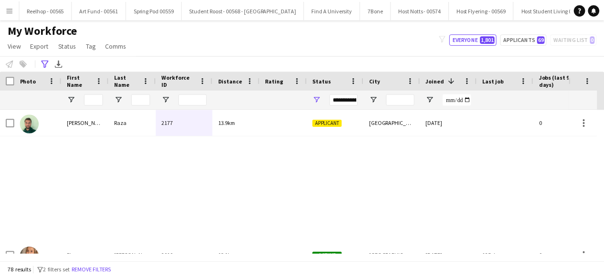
scroll to position [425, 0]
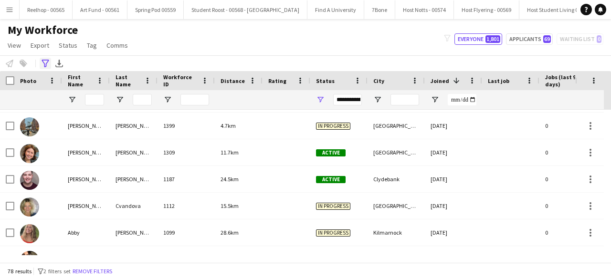
click at [45, 64] on icon "Advanced filters" at bounding box center [46, 64] width 8 height 8
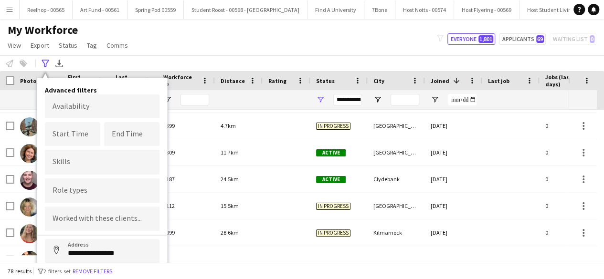
scroll to position [53, 0]
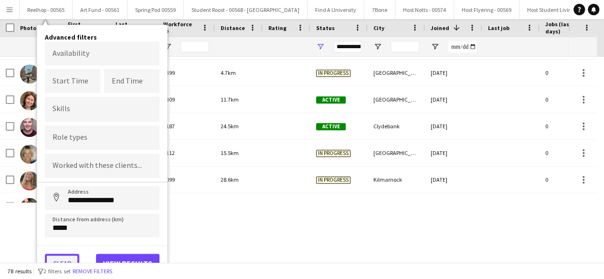
click at [69, 257] on button "Clear" at bounding box center [62, 263] width 34 height 19
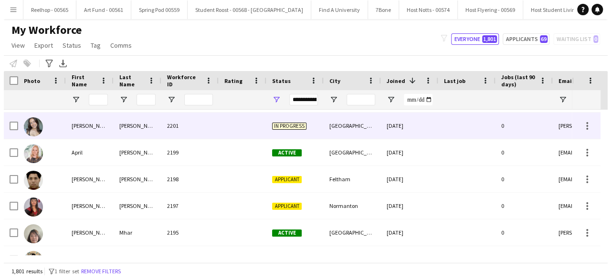
scroll to position [0, 0]
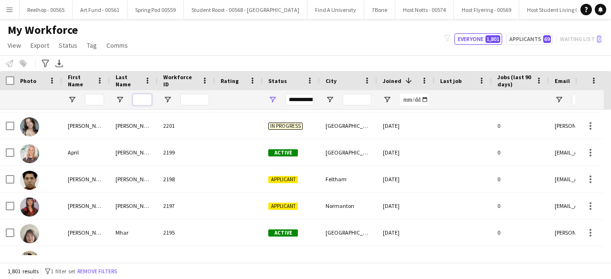
click at [147, 99] on input "Last Name Filter Input" at bounding box center [142, 99] width 19 height 11
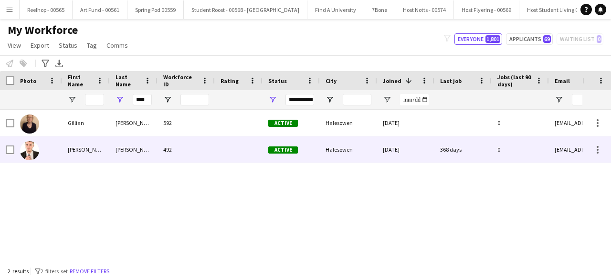
click at [123, 145] on div "[PERSON_NAME]" at bounding box center [134, 149] width 48 height 26
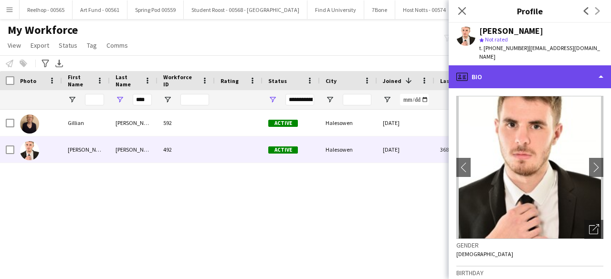
click at [530, 66] on div "profile Bio" at bounding box center [530, 76] width 162 height 23
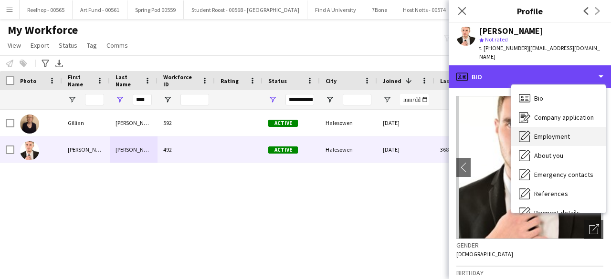
scroll to position [90, 0]
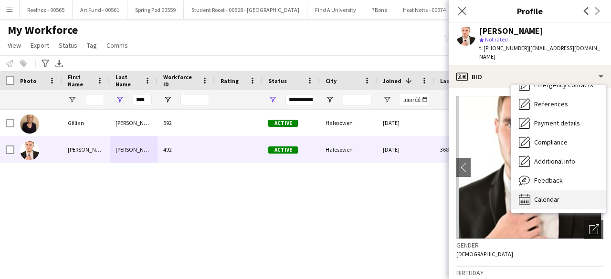
click at [553, 195] on span "Calendar" at bounding box center [546, 199] width 25 height 9
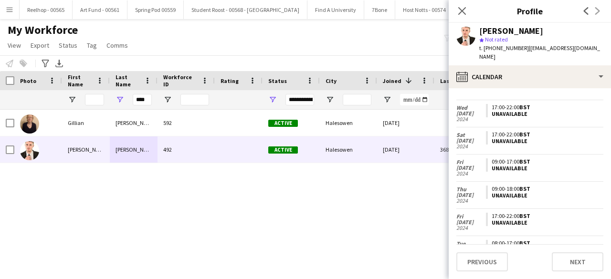
scroll to position [0, 0]
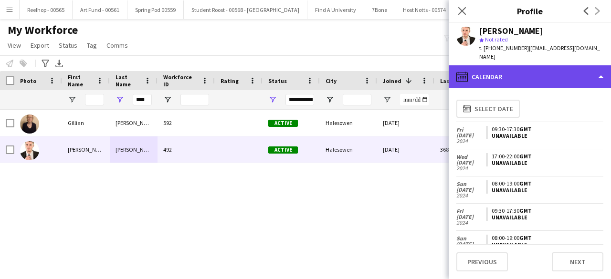
click at [542, 67] on div "calendar-full Calendar" at bounding box center [530, 76] width 162 height 23
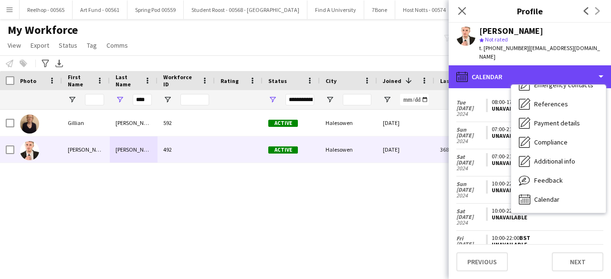
scroll to position [537, 0]
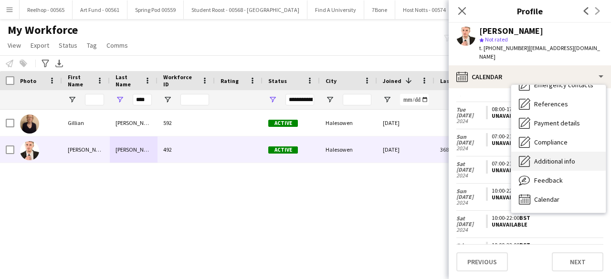
click at [561, 157] on span "Additional info" at bounding box center [554, 161] width 41 height 9
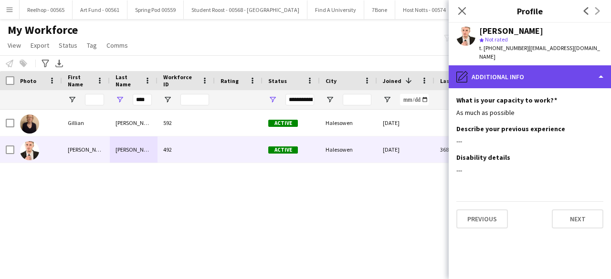
click at [551, 65] on div "pencil4 Additional info" at bounding box center [530, 76] width 162 height 23
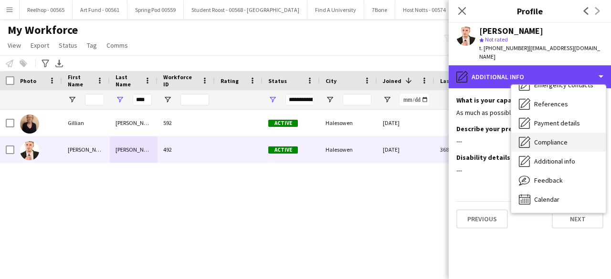
scroll to position [0, 0]
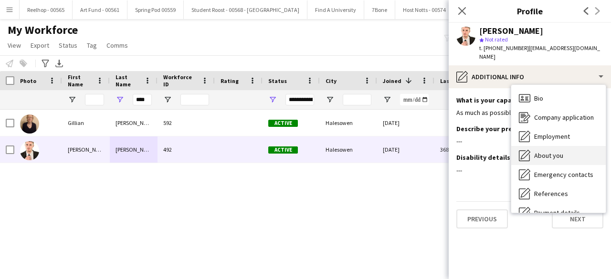
click at [554, 151] on span "About you" at bounding box center [548, 155] width 29 height 9
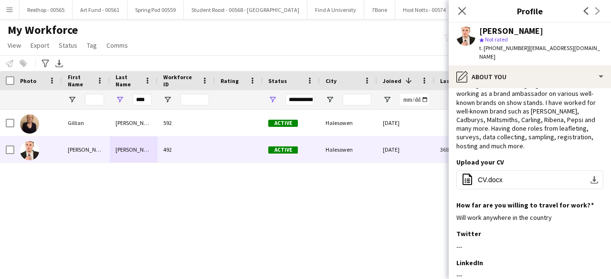
scroll to position [44, 0]
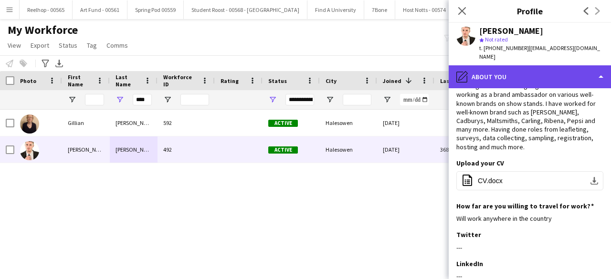
click at [531, 74] on div "pencil4 About you" at bounding box center [530, 76] width 162 height 23
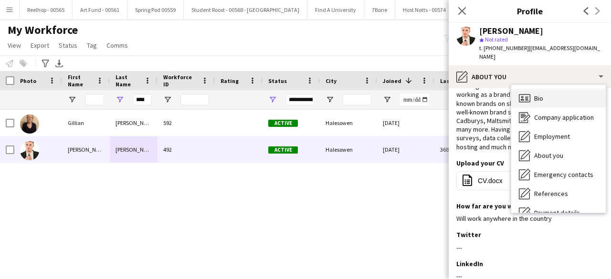
click at [547, 91] on div "Bio Bio" at bounding box center [558, 98] width 94 height 19
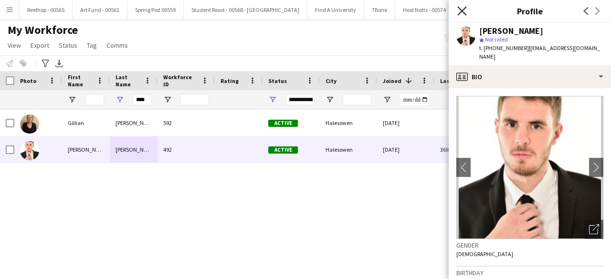
click at [464, 12] on icon "Close pop-in" at bounding box center [461, 10] width 9 height 9
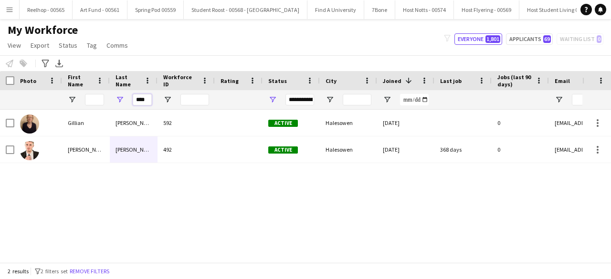
click at [149, 99] on input "****" at bounding box center [142, 99] width 19 height 11
type input "*"
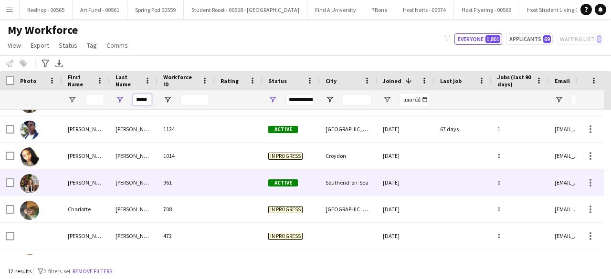
scroll to position [151, 0]
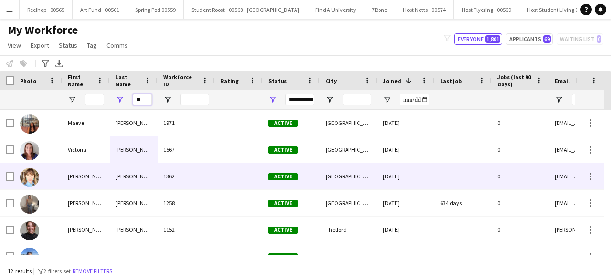
type input "*"
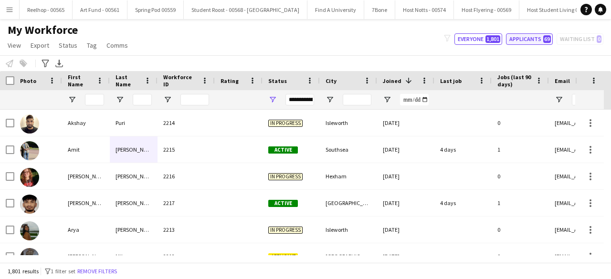
click at [533, 33] on button "Applicants 69" at bounding box center [529, 38] width 47 height 11
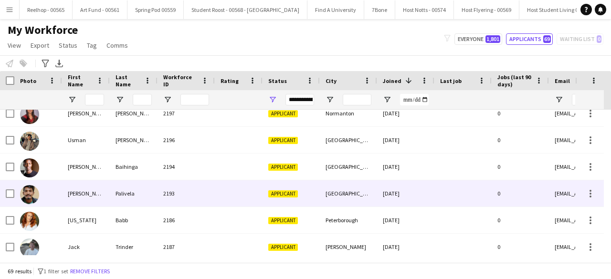
scroll to position [128, 0]
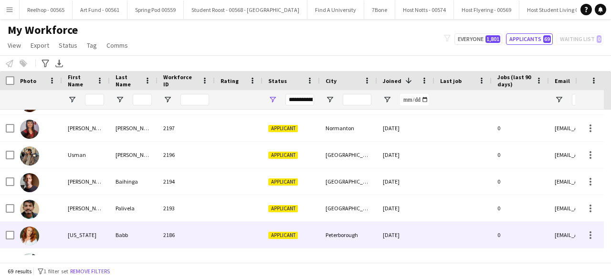
click at [219, 233] on div at bounding box center [239, 235] width 48 height 26
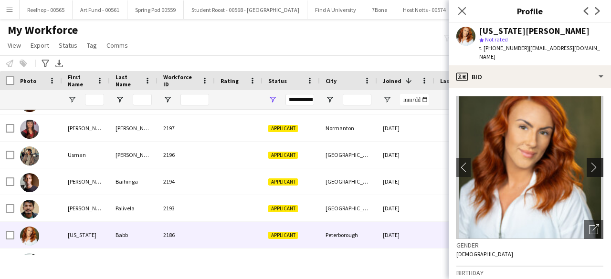
click at [589, 162] on app-icon "chevron-right" at bounding box center [596, 167] width 15 height 10
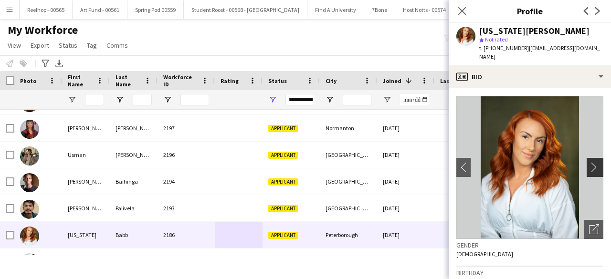
click at [589, 162] on app-icon "chevron-right" at bounding box center [596, 167] width 15 height 10
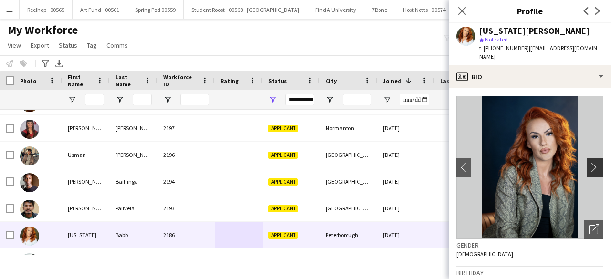
click at [589, 162] on app-icon "chevron-right" at bounding box center [596, 167] width 15 height 10
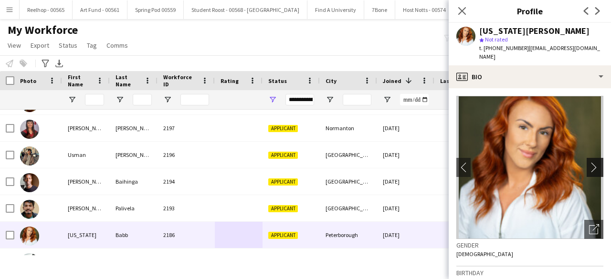
click at [589, 162] on app-icon "chevron-right" at bounding box center [596, 167] width 15 height 10
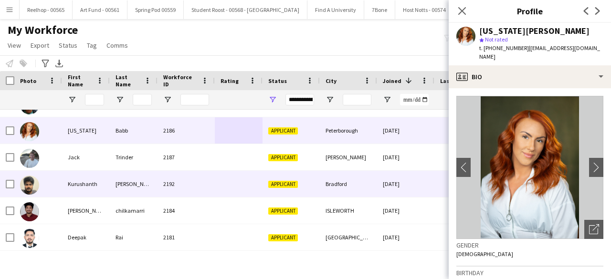
scroll to position [235, 0]
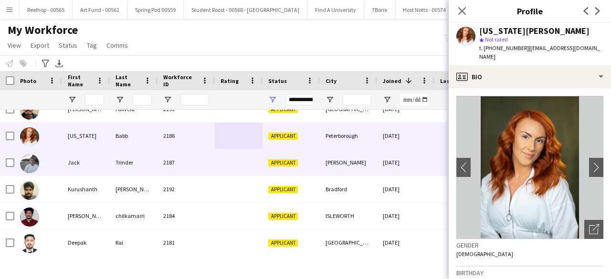
click at [216, 167] on div at bounding box center [239, 162] width 48 height 26
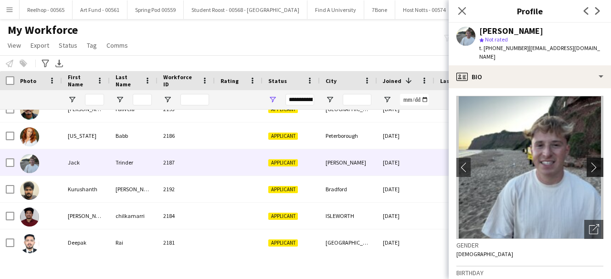
click at [589, 162] on app-icon "chevron-right" at bounding box center [596, 167] width 15 height 10
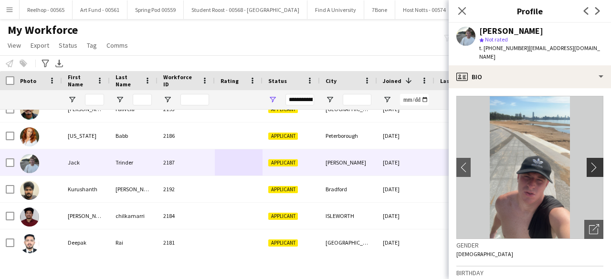
click at [589, 162] on app-icon "chevron-right" at bounding box center [596, 167] width 15 height 10
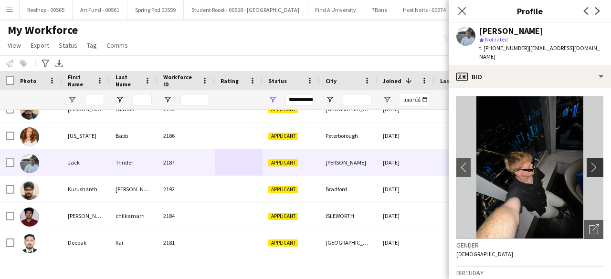
click at [589, 162] on app-icon "chevron-right" at bounding box center [596, 167] width 15 height 10
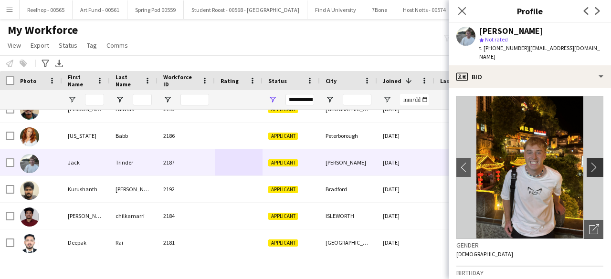
click at [589, 162] on app-icon "chevron-right" at bounding box center [596, 167] width 15 height 10
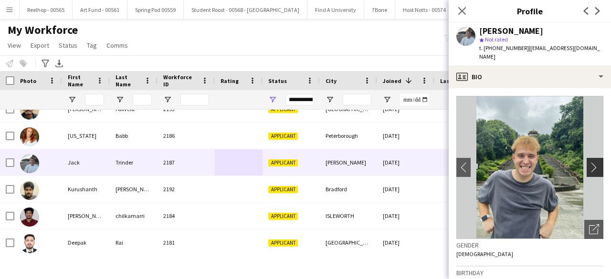
click at [589, 162] on app-icon "chevron-right" at bounding box center [596, 167] width 15 height 10
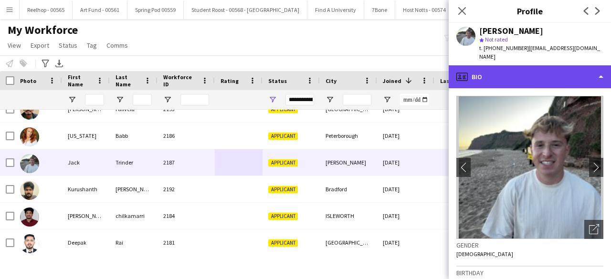
click at [538, 73] on div "profile Bio" at bounding box center [530, 76] width 162 height 23
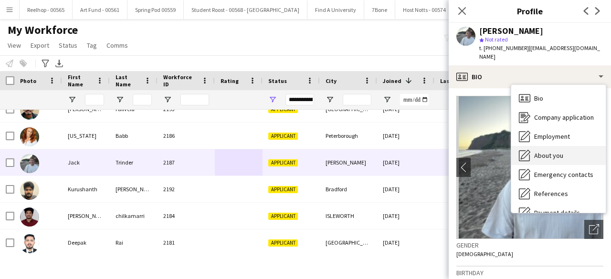
click at [553, 151] on span "About you" at bounding box center [548, 155] width 29 height 9
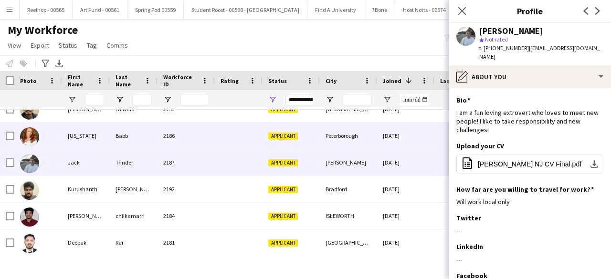
click at [243, 137] on div at bounding box center [239, 136] width 48 height 26
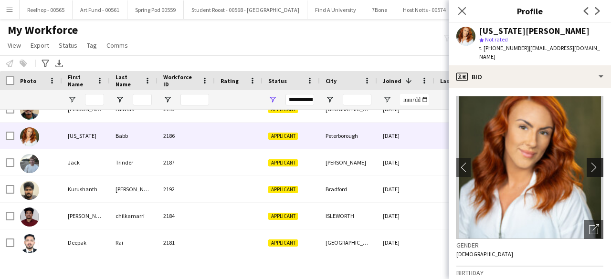
click at [589, 162] on app-icon "chevron-right" at bounding box center [596, 167] width 15 height 10
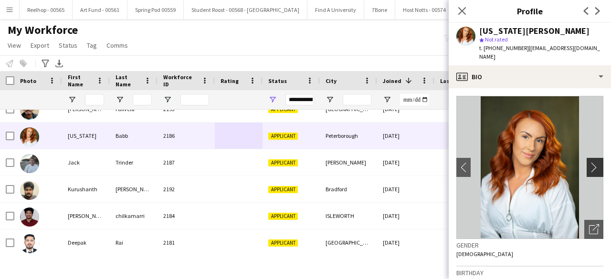
click at [589, 162] on app-icon "chevron-right" at bounding box center [596, 167] width 15 height 10
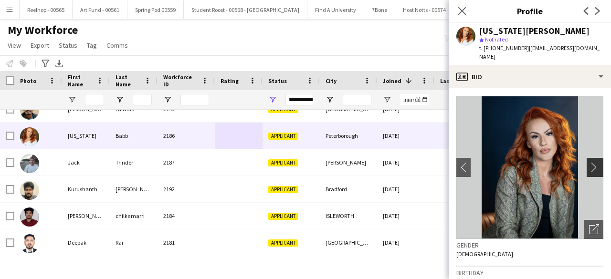
click at [589, 162] on app-icon "chevron-right" at bounding box center [596, 167] width 15 height 10
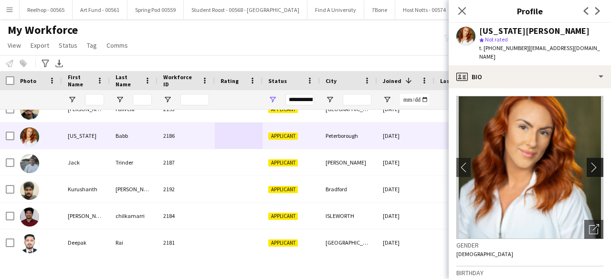
click at [589, 162] on app-icon "chevron-right" at bounding box center [596, 167] width 15 height 10
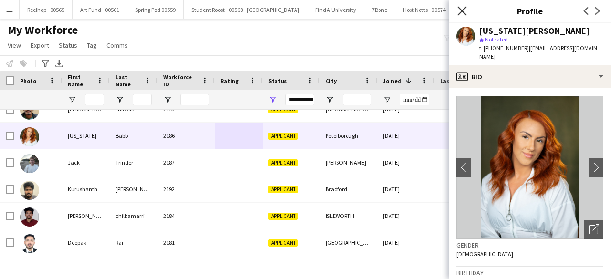
click at [462, 12] on icon at bounding box center [461, 10] width 9 height 9
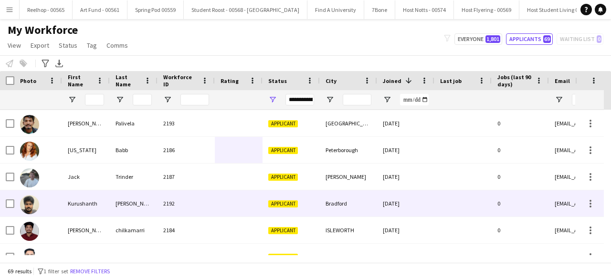
scroll to position [214, 0]
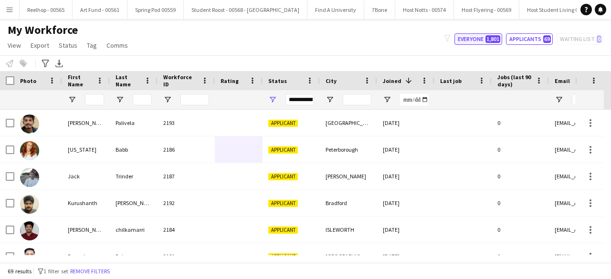
click at [467, 35] on button "Everyone 1,801" at bounding box center [478, 38] width 48 height 11
type input "**********"
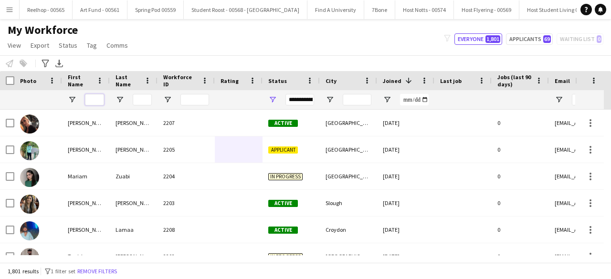
click at [87, 94] on input "First Name Filter Input" at bounding box center [94, 99] width 19 height 11
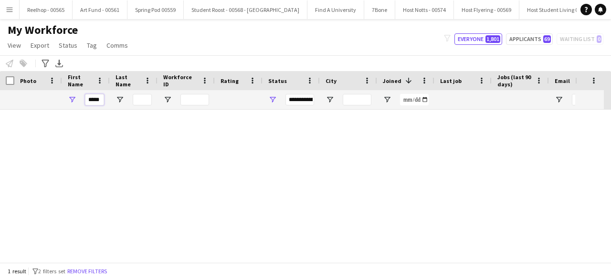
scroll to position [0, 0]
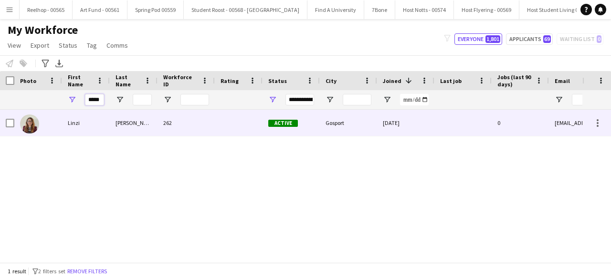
type input "*****"
click at [144, 131] on div "[PERSON_NAME]" at bounding box center [134, 123] width 48 height 26
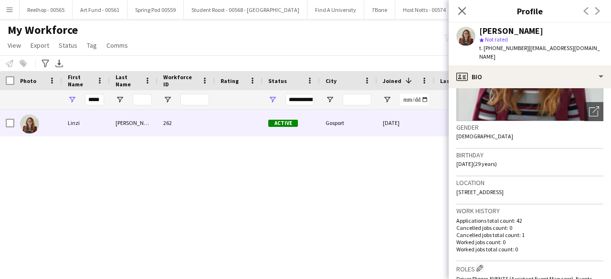
scroll to position [146, 0]
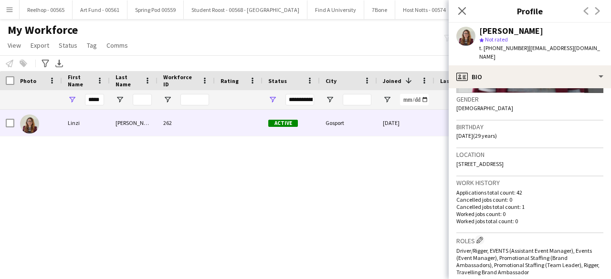
click at [311, 169] on div "[PERSON_NAME] 262 Active Gosport [DATE] 0 [EMAIL_ADDRESS][DOMAIN_NAME]" at bounding box center [291, 183] width 582 height 146
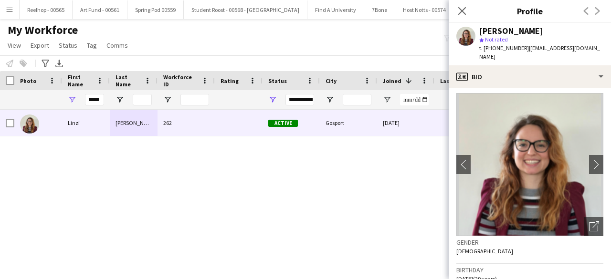
scroll to position [0, 0]
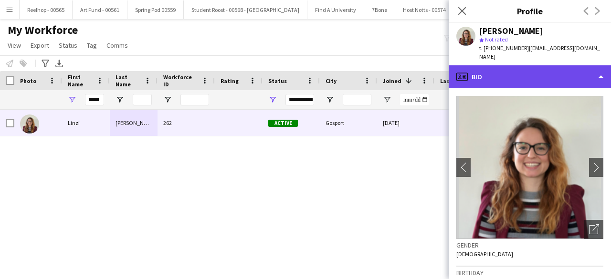
click at [562, 65] on div "profile Bio" at bounding box center [530, 76] width 162 height 23
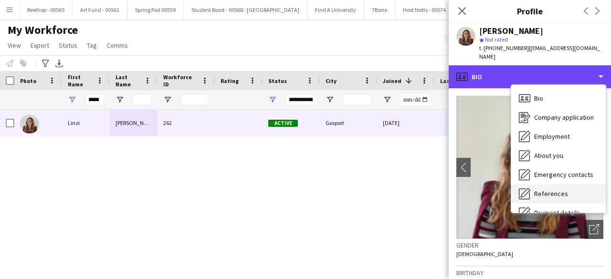
scroll to position [90, 0]
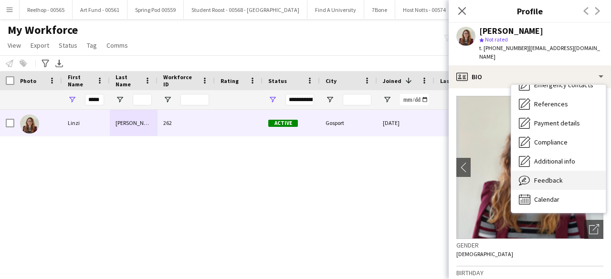
click at [553, 176] on span "Feedback" at bounding box center [548, 180] width 29 height 9
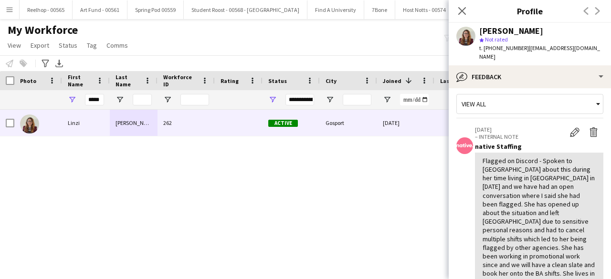
scroll to position [0, 0]
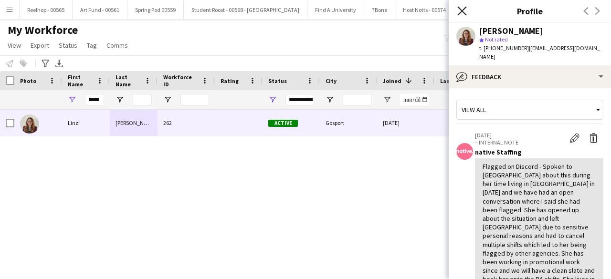
click at [465, 12] on icon "Close pop-in" at bounding box center [461, 10] width 9 height 9
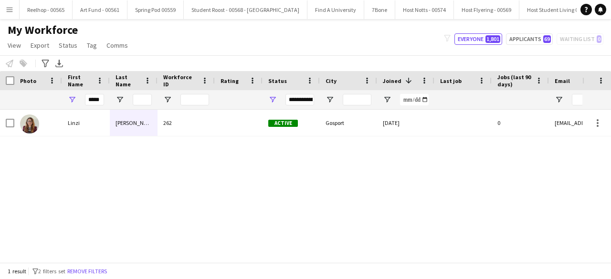
click at [324, 176] on div "[PERSON_NAME] 262 Active Gosport [DATE] 0 [EMAIL_ADDRESS][DOMAIN_NAME]" at bounding box center [291, 183] width 582 height 146
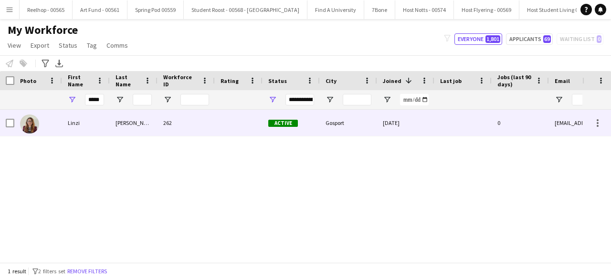
click at [43, 120] on div at bounding box center [38, 123] width 48 height 26
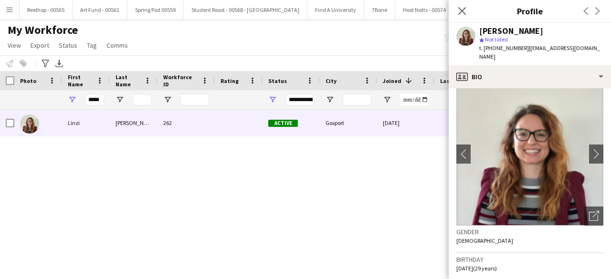
scroll to position [11, 0]
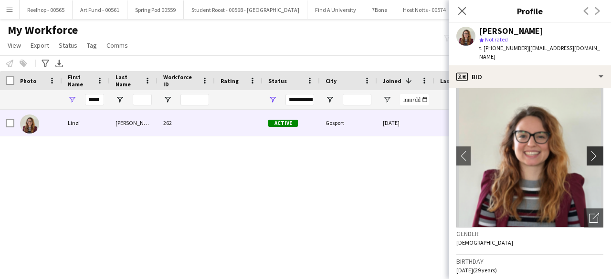
click at [589, 151] on app-icon "chevron-right" at bounding box center [596, 156] width 15 height 10
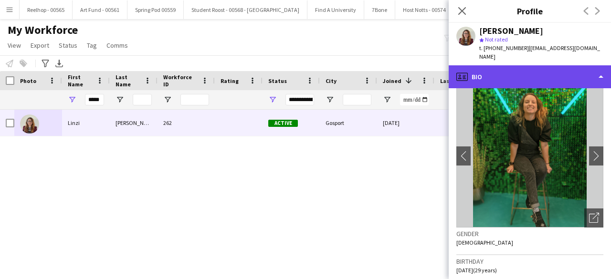
click at [539, 65] on div "profile Bio" at bounding box center [530, 76] width 162 height 23
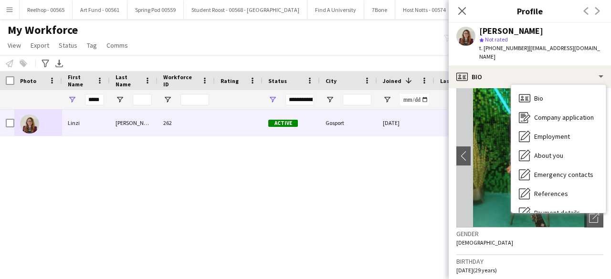
click at [479, 115] on img at bounding box center [529, 155] width 147 height 143
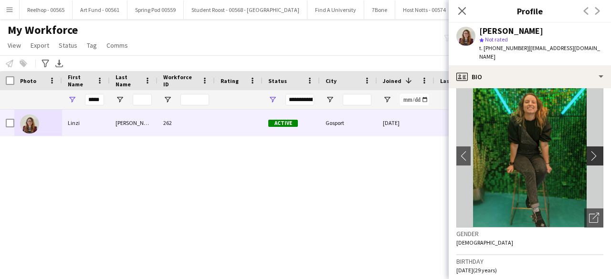
click at [591, 151] on app-icon "chevron-right" at bounding box center [596, 156] width 15 height 10
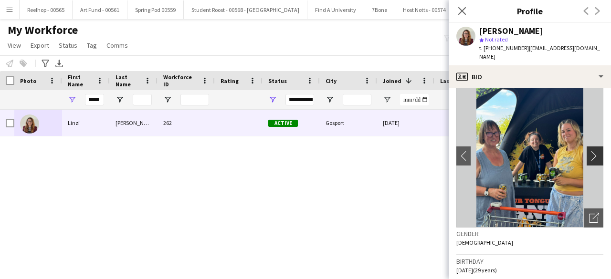
click at [591, 151] on app-icon "chevron-right" at bounding box center [596, 156] width 15 height 10
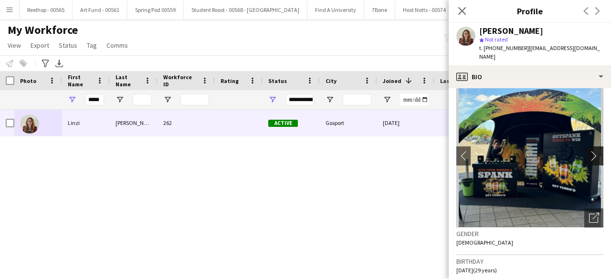
click at [591, 151] on app-icon "chevron-right" at bounding box center [596, 156] width 15 height 10
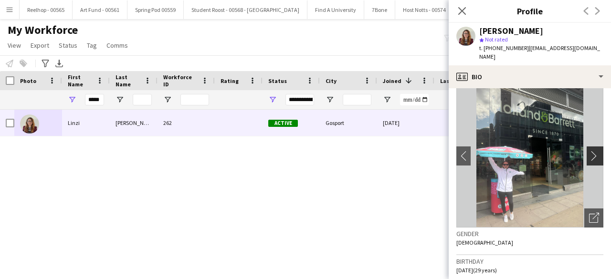
click at [591, 151] on app-icon "chevron-right" at bounding box center [596, 156] width 15 height 10
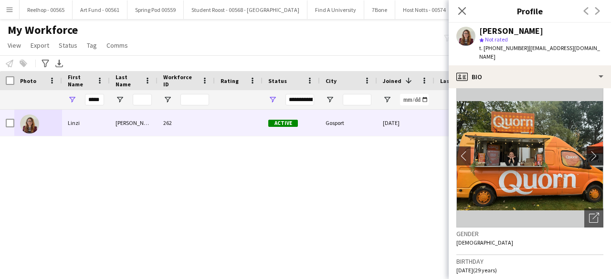
click at [591, 151] on app-icon "chevron-right" at bounding box center [596, 156] width 15 height 10
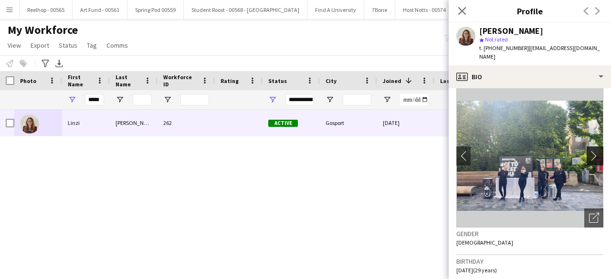
click at [591, 151] on app-icon "chevron-right" at bounding box center [596, 156] width 15 height 10
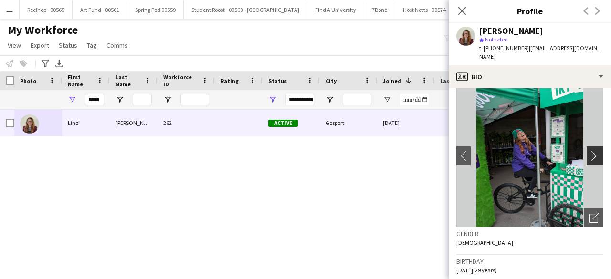
click at [591, 151] on app-icon "chevron-right" at bounding box center [596, 156] width 15 height 10
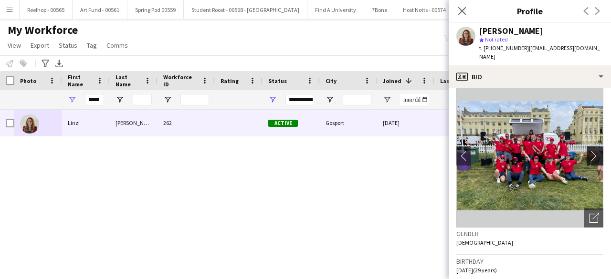
click at [591, 151] on app-icon "chevron-right" at bounding box center [596, 156] width 15 height 10
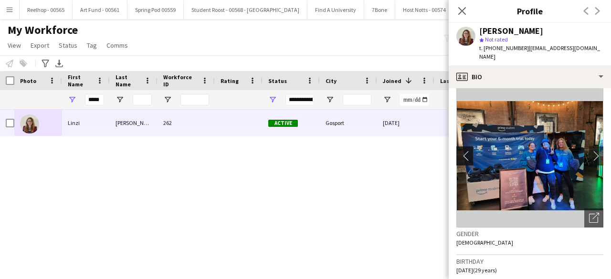
click at [465, 151] on app-icon "chevron-left" at bounding box center [463, 156] width 15 height 10
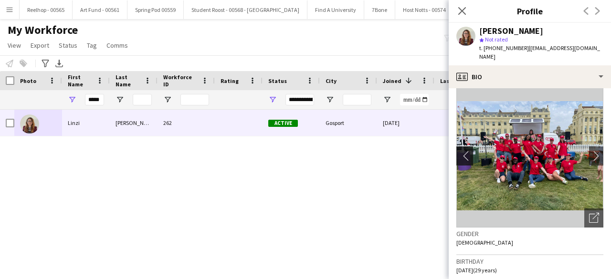
click at [465, 151] on app-icon "chevron-left" at bounding box center [463, 156] width 15 height 10
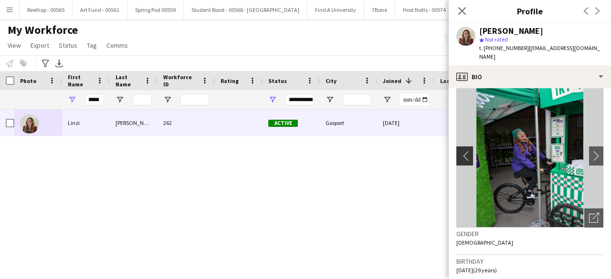
click at [465, 151] on app-icon "chevron-left" at bounding box center [463, 156] width 15 height 10
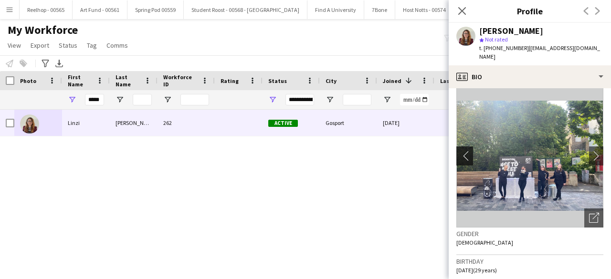
click at [465, 151] on app-icon "chevron-left" at bounding box center [463, 156] width 15 height 10
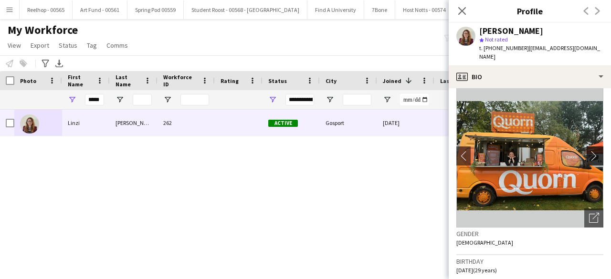
click at [589, 146] on button "chevron-right" at bounding box center [595, 155] width 19 height 19
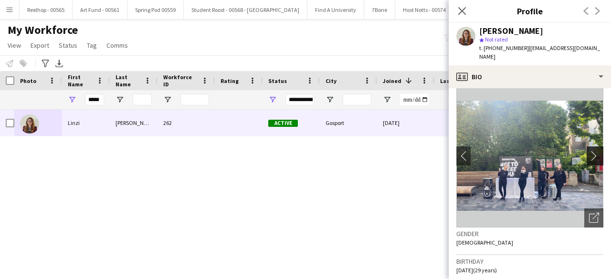
click at [589, 146] on button "chevron-right" at bounding box center [595, 155] width 19 height 19
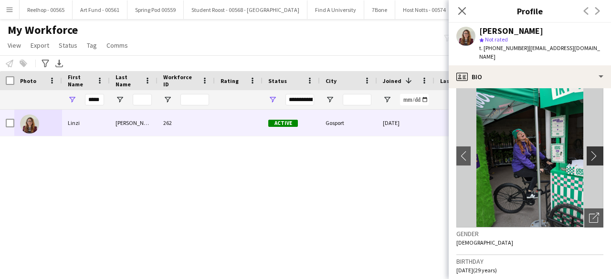
click at [589, 146] on button "chevron-right" at bounding box center [595, 155] width 19 height 19
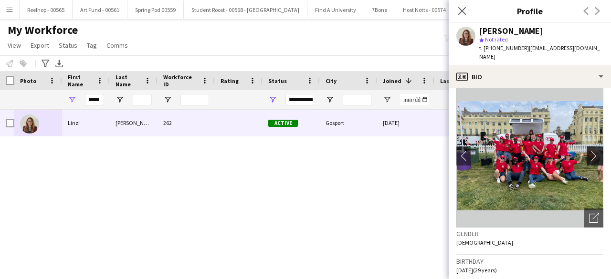
click at [589, 151] on app-icon "chevron-right" at bounding box center [596, 156] width 15 height 10
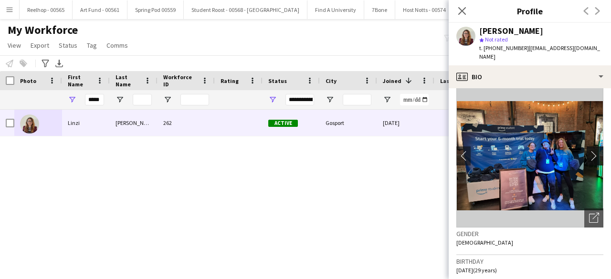
click at [589, 151] on app-icon "chevron-right" at bounding box center [596, 156] width 15 height 10
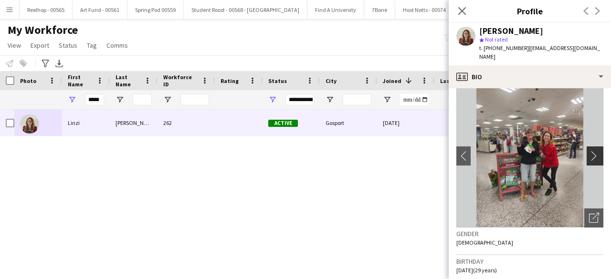
click at [589, 151] on app-icon "chevron-right" at bounding box center [596, 156] width 15 height 10
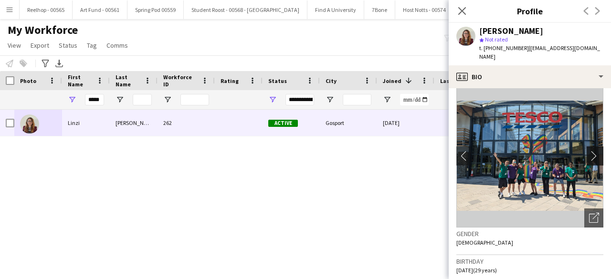
click at [589, 151] on app-icon "chevron-right" at bounding box center [596, 156] width 15 height 10
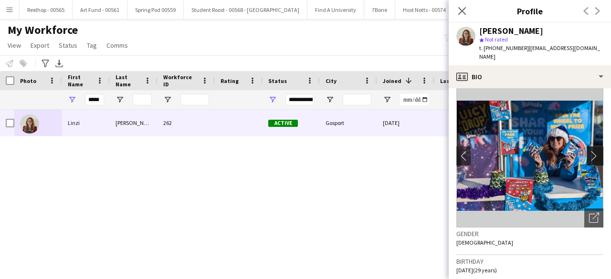
click at [589, 151] on app-icon "chevron-right" at bounding box center [596, 156] width 15 height 10
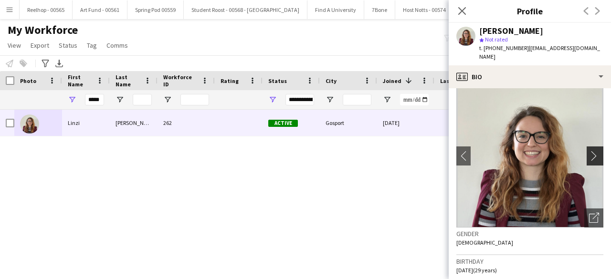
click at [589, 151] on app-icon "chevron-right" at bounding box center [596, 156] width 15 height 10
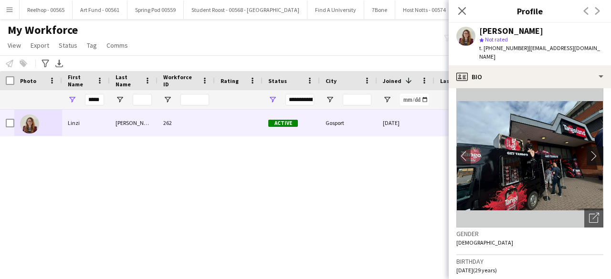
click at [589, 151] on app-icon "chevron-right" at bounding box center [596, 156] width 15 height 10
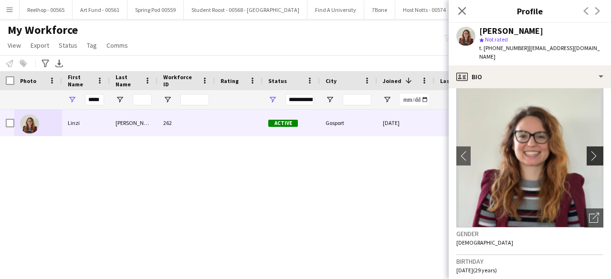
click at [589, 151] on app-icon "chevron-right" at bounding box center [596, 156] width 15 height 10
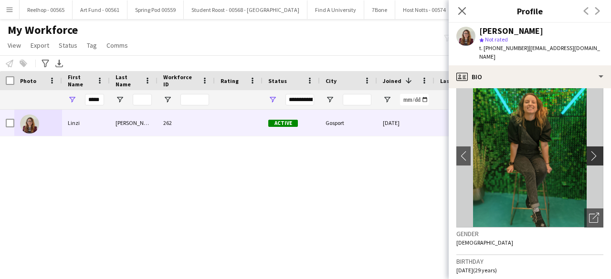
click at [589, 151] on app-icon "chevron-right" at bounding box center [596, 156] width 15 height 10
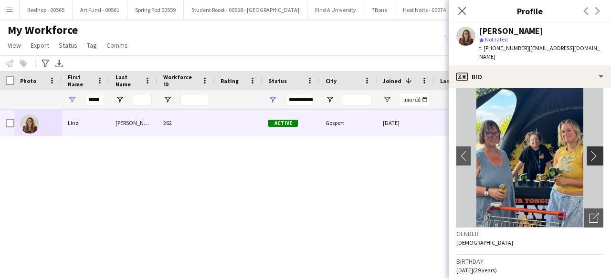
click at [589, 151] on app-icon "chevron-right" at bounding box center [596, 156] width 15 height 10
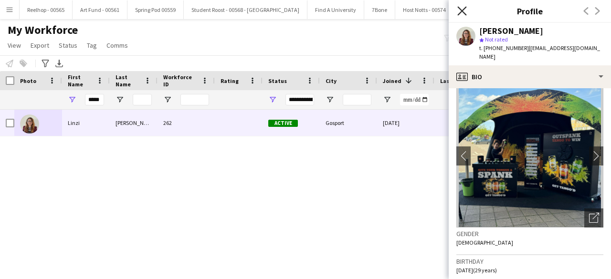
click at [460, 13] on icon at bounding box center [461, 10] width 9 height 9
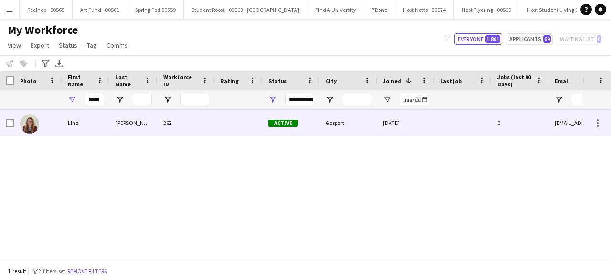
click at [234, 129] on div at bounding box center [239, 123] width 48 height 26
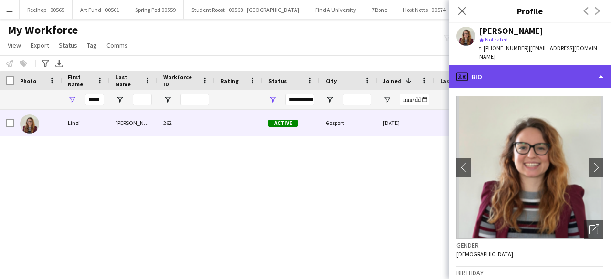
click at [560, 74] on div "profile Bio" at bounding box center [530, 76] width 162 height 23
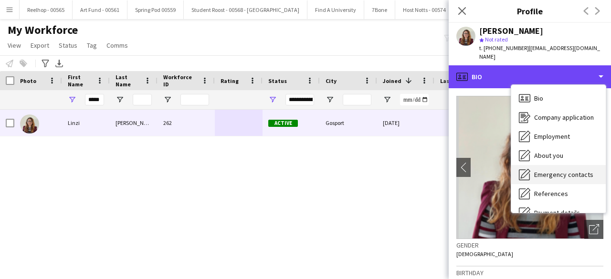
scroll to position [90, 0]
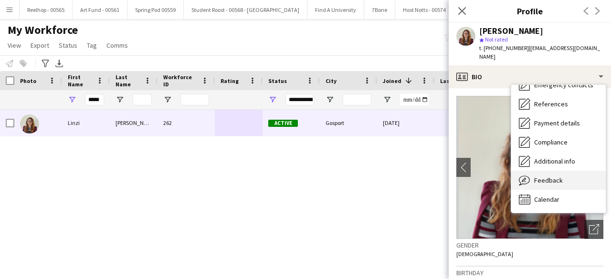
click at [553, 176] on span "Feedback" at bounding box center [548, 180] width 29 height 9
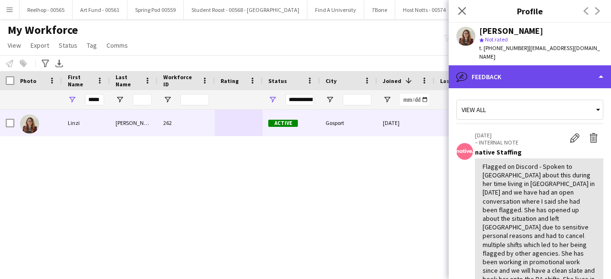
click at [551, 65] on div "bubble-pencil Feedback" at bounding box center [530, 76] width 162 height 23
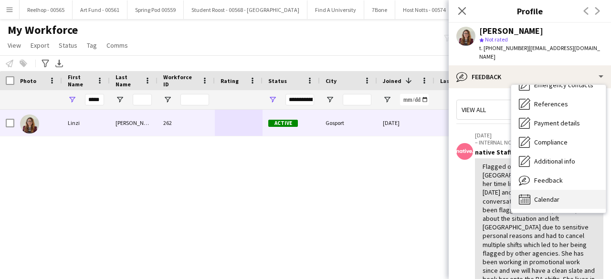
click at [551, 195] on span "Calendar" at bounding box center [546, 199] width 25 height 9
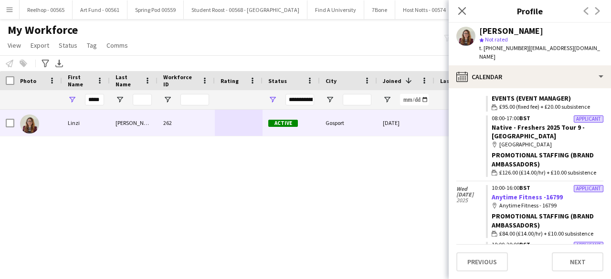
scroll to position [1827, 0]
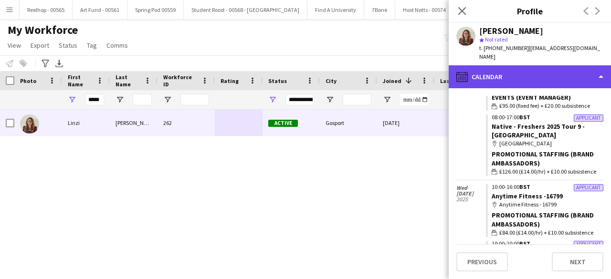
click at [544, 67] on div "calendar-full Calendar" at bounding box center [530, 76] width 162 height 23
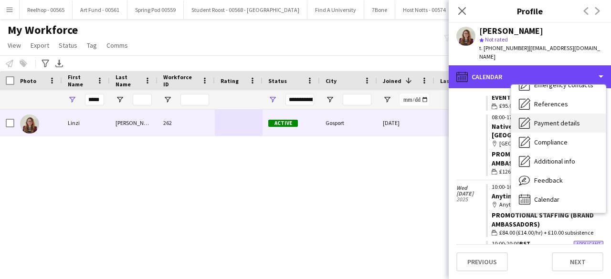
scroll to position [0, 0]
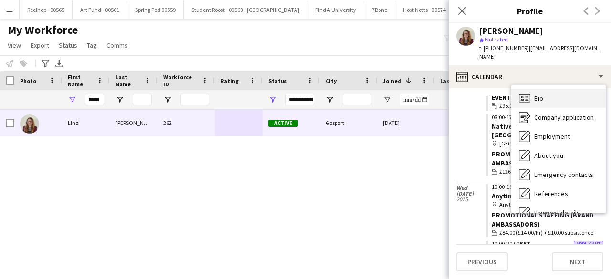
click at [552, 89] on div "Bio Bio" at bounding box center [558, 98] width 94 height 19
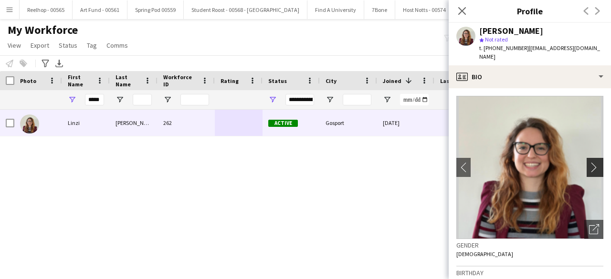
click at [589, 162] on app-icon "chevron-right" at bounding box center [596, 167] width 15 height 10
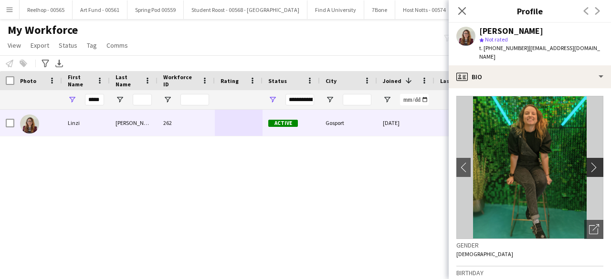
click at [588, 158] on button "chevron-right" at bounding box center [595, 167] width 19 height 19
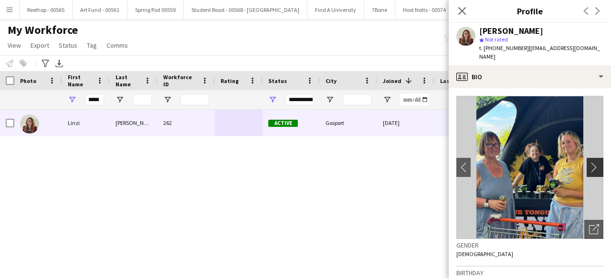
click at [589, 162] on app-icon "chevron-right" at bounding box center [596, 167] width 15 height 10
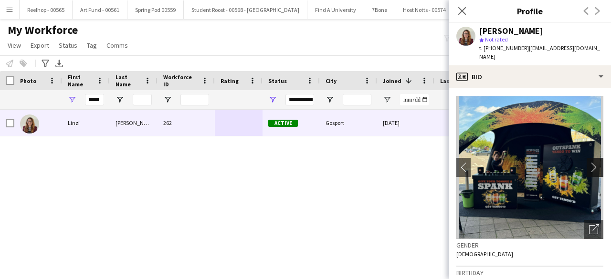
click at [589, 162] on app-icon "chevron-right" at bounding box center [596, 167] width 15 height 10
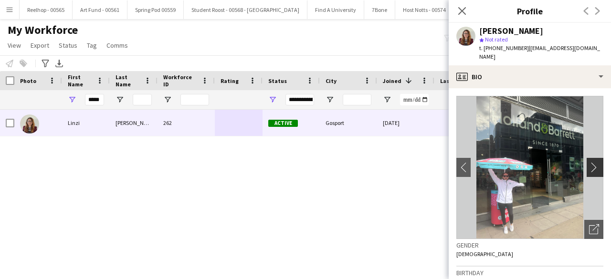
click at [589, 162] on app-icon "chevron-right" at bounding box center [596, 167] width 15 height 10
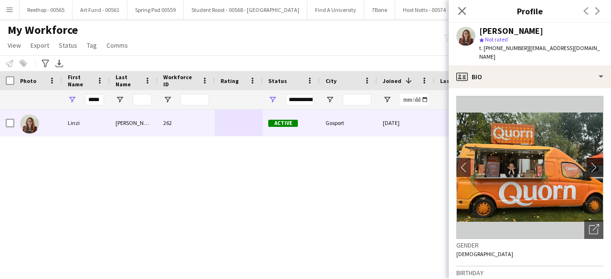
click at [589, 162] on app-icon "chevron-right" at bounding box center [596, 167] width 15 height 10
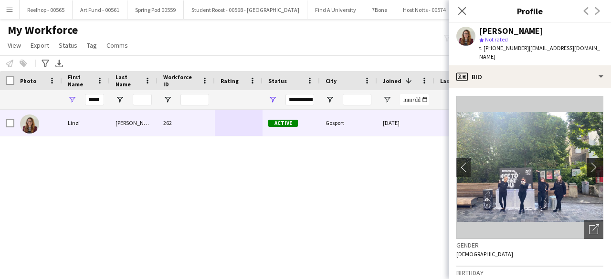
click at [589, 162] on app-icon "chevron-right" at bounding box center [596, 167] width 15 height 10
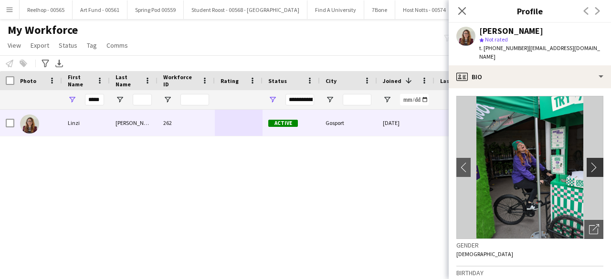
click at [589, 162] on app-icon "chevron-right" at bounding box center [596, 167] width 15 height 10
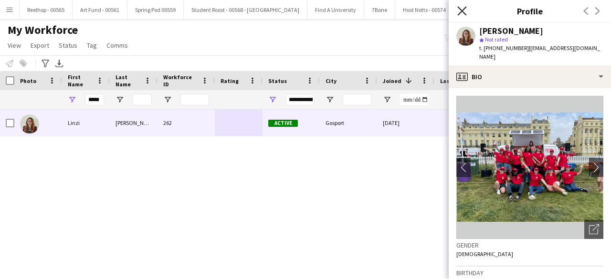
click at [460, 13] on icon "Close pop-in" at bounding box center [461, 10] width 9 height 9
